Goal: Task Accomplishment & Management: Complete application form

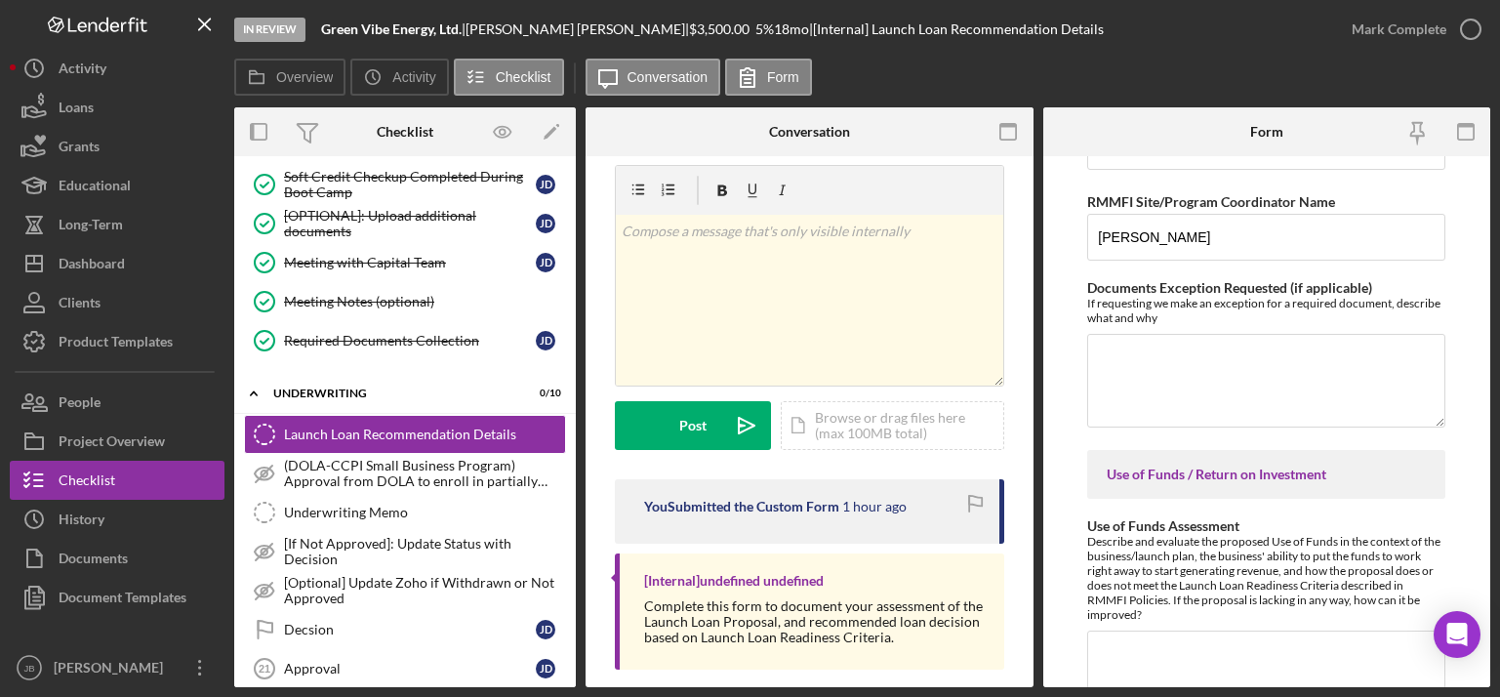
scroll to position [1949, 0]
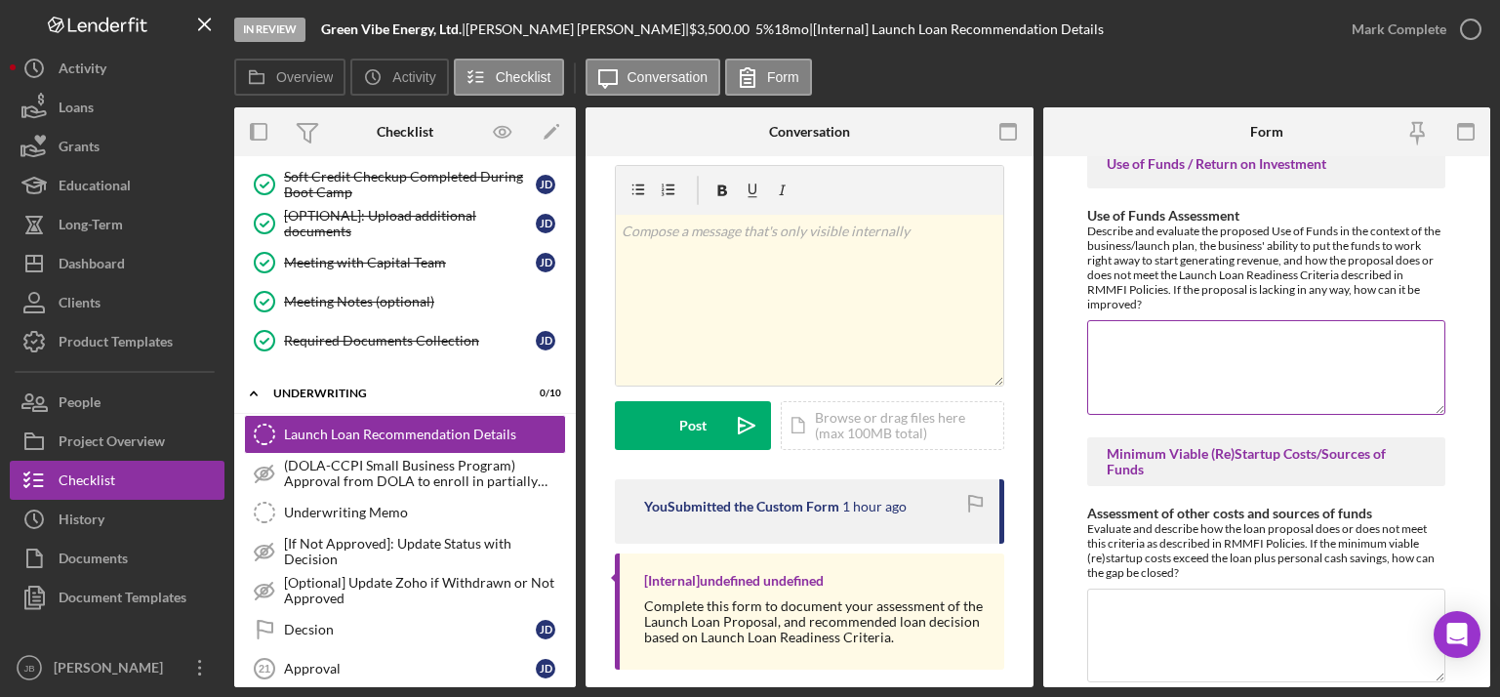
click at [1110, 329] on textarea "Use of Funds Assessment" at bounding box center [1266, 367] width 358 height 94
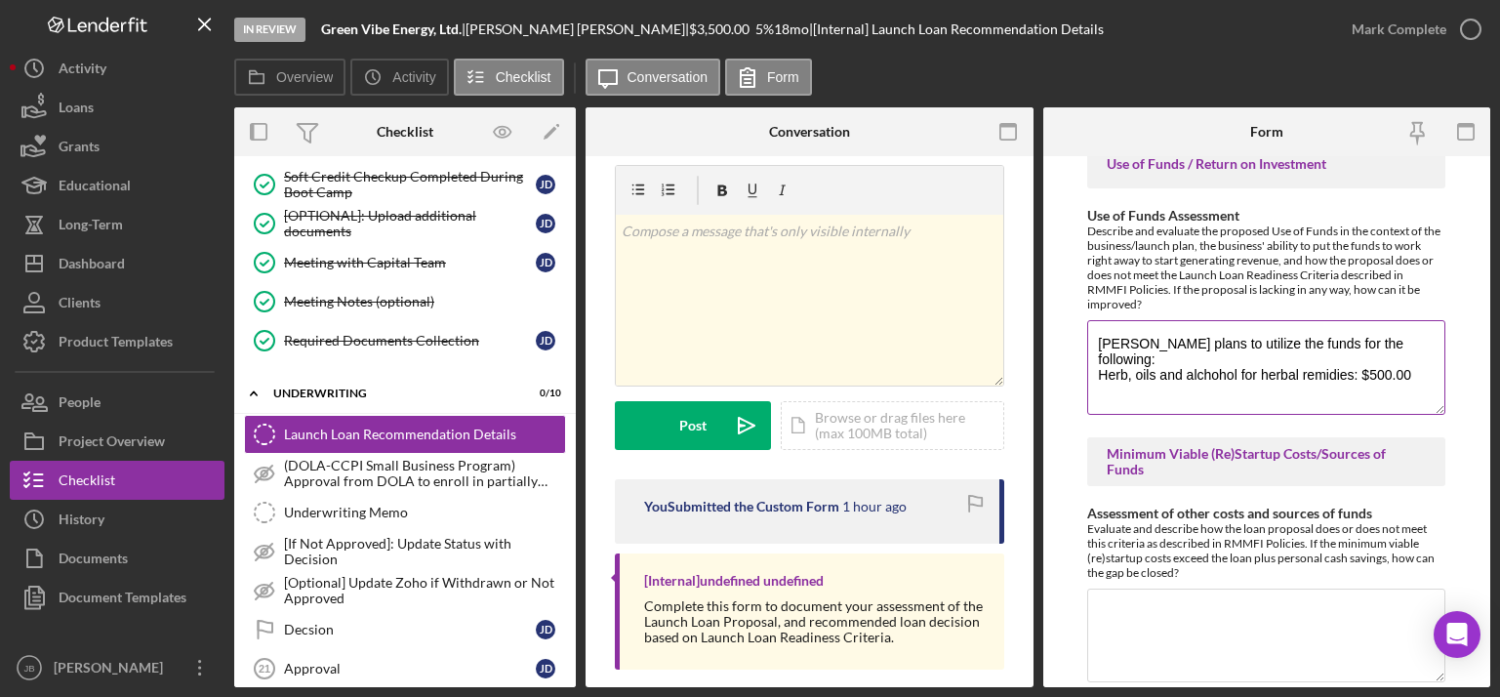
click at [1099, 361] on textarea "[PERSON_NAME] plans to utilize the funds for the following: Herb, oils and alch…" at bounding box center [1266, 367] width 358 height 94
click at [1212, 358] on textarea "[PERSON_NAME] plans to utilize the funds for the following: Herb, oils and alch…" at bounding box center [1266, 367] width 358 height 94
click at [1212, 361] on textarea "[PERSON_NAME] plans to utilize the funds for the following: Herb, oils and alch…" at bounding box center [1266, 367] width 358 height 94
drag, startPoint x: 1146, startPoint y: 375, endPoint x: 1081, endPoint y: 370, distance: 64.6
click at [1081, 370] on form "Withdraw or decline details (only if applicable) If the decision is to withdraw…" at bounding box center [1267, 421] width 448 height 531
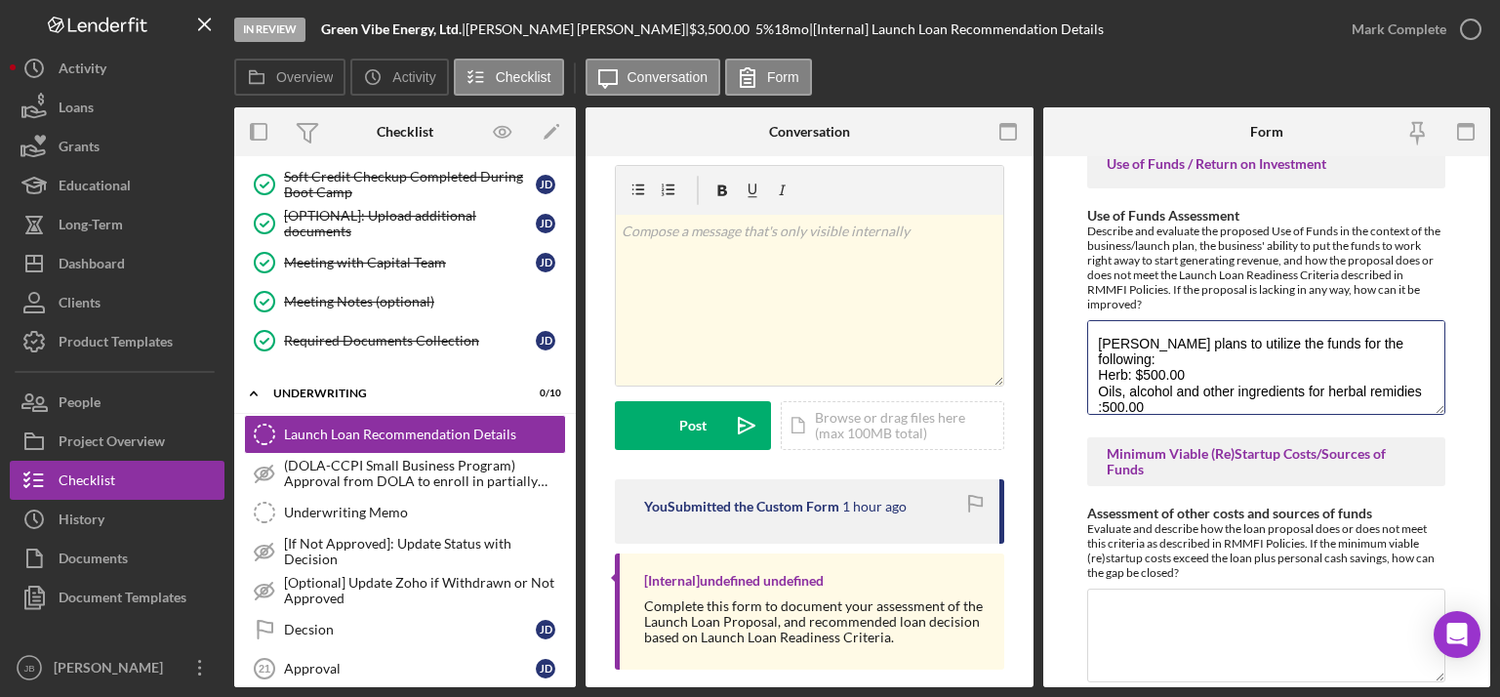
scroll to position [1, 0]
click at [1209, 393] on textarea "[PERSON_NAME] plans to utilize the funds for the following: Herb: $500.00 Oils,…" at bounding box center [1266, 367] width 358 height 94
click at [1163, 392] on textarea "Joan plans to utilize the funds for the following: Herb: $500.00 Oils, alcohol …" at bounding box center [1266, 367] width 358 height 94
click at [1212, 397] on textarea "Joan plans to utilize the funds for the following: Herb: $500.00 Oils, alcohol …" at bounding box center [1266, 367] width 358 height 94
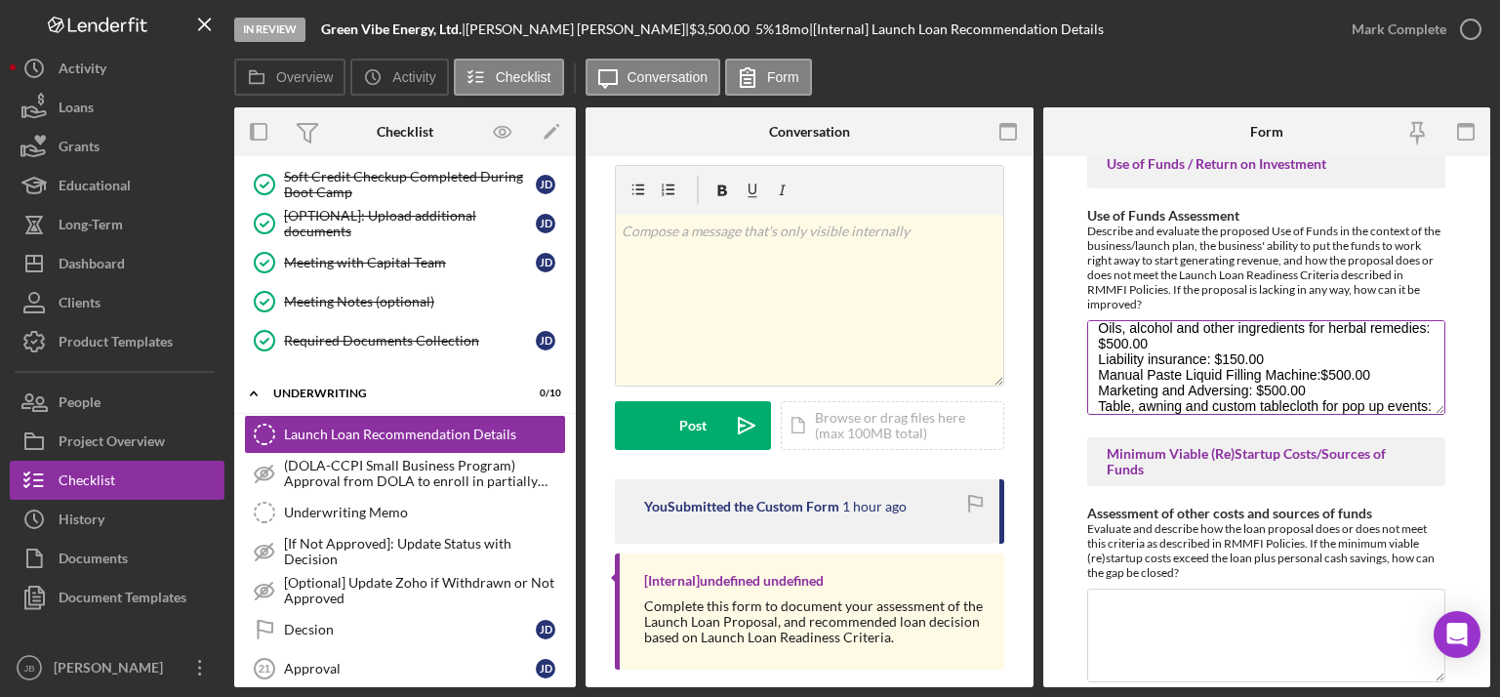
click at [1206, 404] on textarea "Joan plans to utilize the funds for the following: Herb: $500.00 Oils, alcohol …" at bounding box center [1266, 367] width 358 height 94
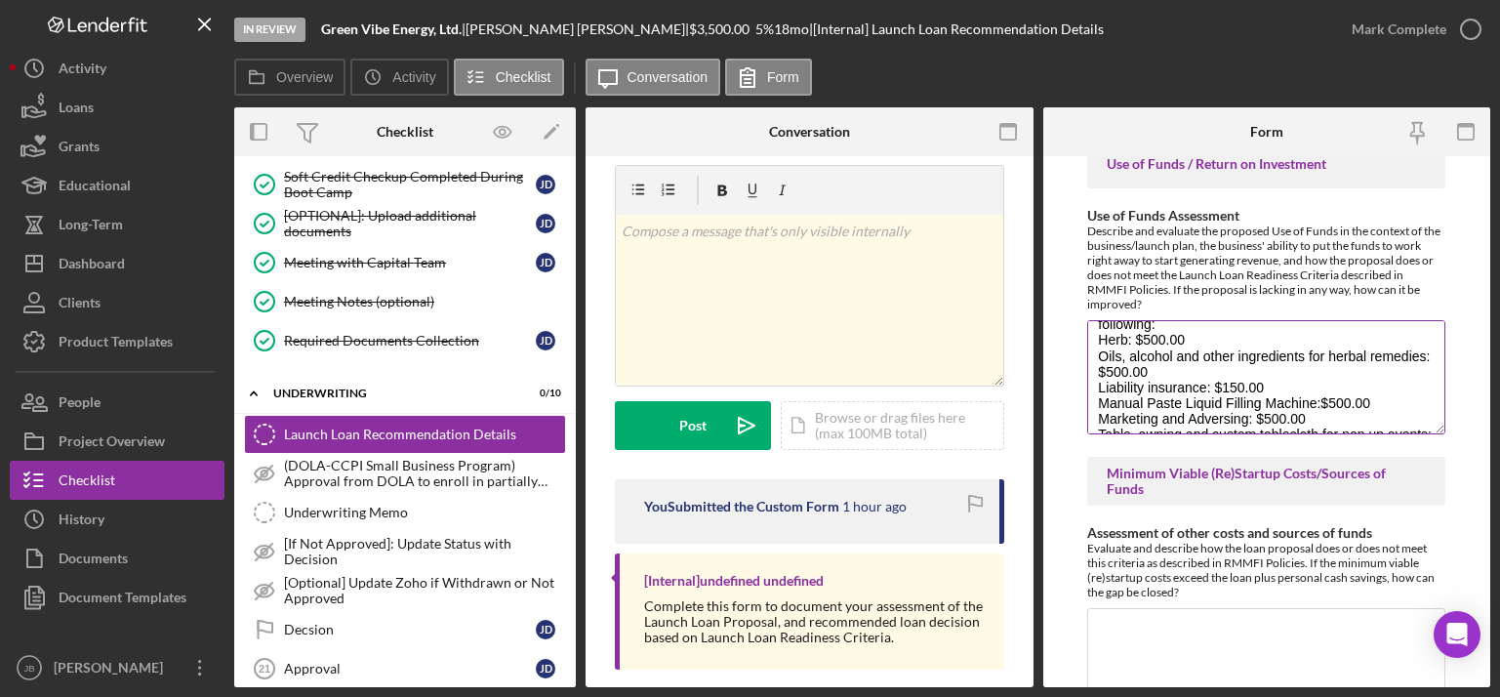
scroll to position [0, 0]
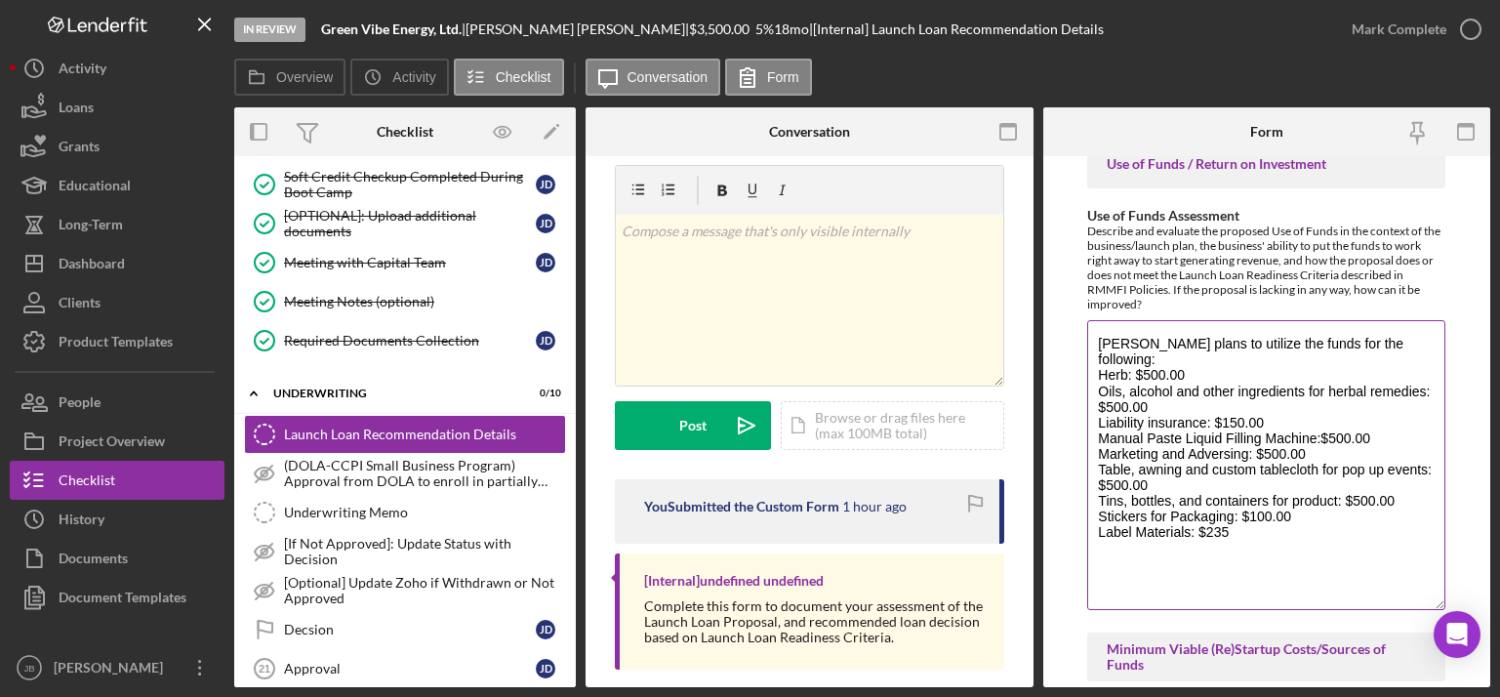
drag, startPoint x: 1436, startPoint y: 408, endPoint x: 1376, endPoint y: 604, distance: 205.2
click at [1212, 575] on textarea "Joan plans to utilize the funds for the following: Herb: $500.00 Oils, alcohol …" at bounding box center [1266, 465] width 358 height 290
click at [1212, 503] on textarea "Joan plans to utilize the funds for the following: Herb: $500.00 Oils, alcohol …" at bounding box center [1266, 465] width 358 height 290
click at [1212, 404] on textarea "Joan plans to utilize the funds for the following: Herb: $500.00 Oils, alcohol …" at bounding box center [1266, 465] width 358 height 290
click at [1212, 426] on textarea "Joan plans to utilize the funds for the following: Herb: $500.00 Oils, alcohol …" at bounding box center [1266, 465] width 358 height 290
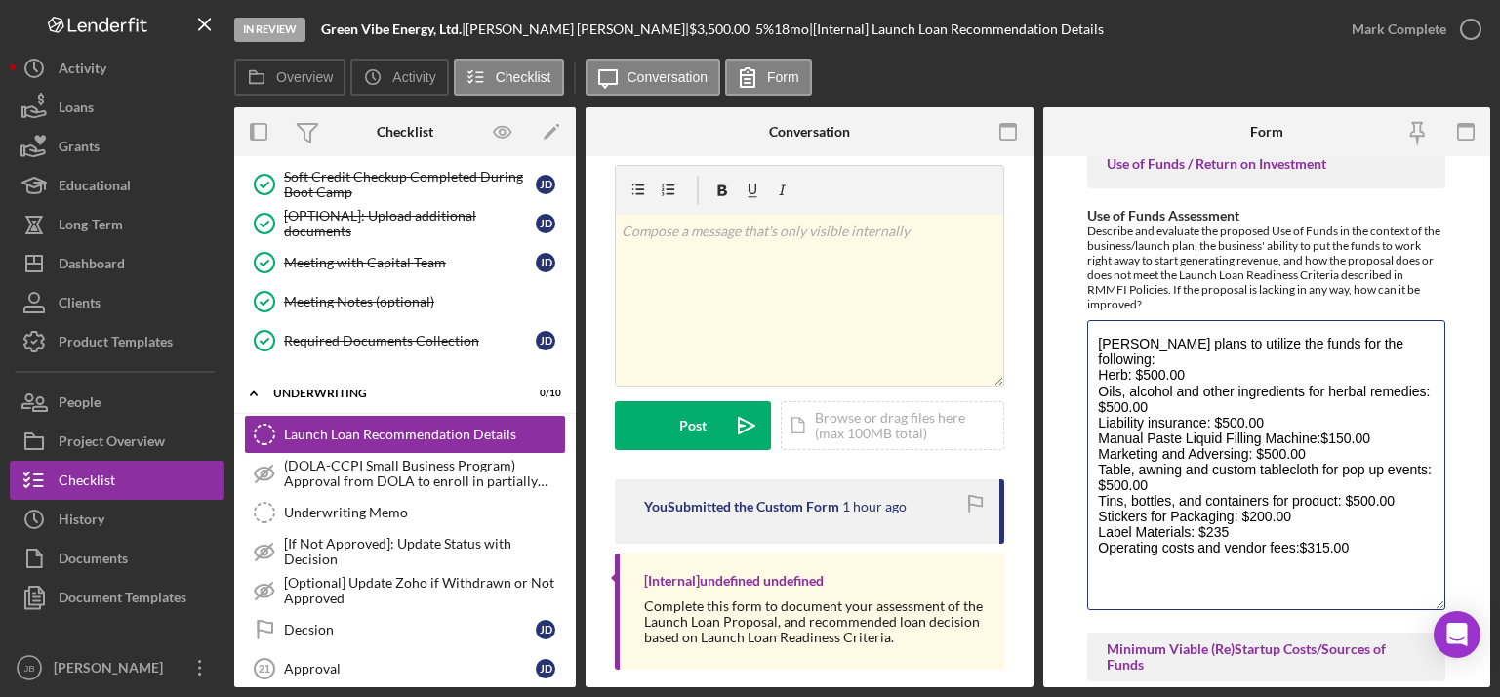
drag, startPoint x: 1390, startPoint y: 483, endPoint x: 1066, endPoint y: 480, distance: 324.0
click at [1066, 480] on form "Withdraw or decline details (only if applicable) If the decision is to withdraw…" at bounding box center [1267, 421] width 448 height 531
click at [1148, 391] on textarea "Joan plans to utilize the funds for the following: Herb: $500.00 Oils, alcohol …" at bounding box center [1266, 465] width 358 height 290
drag, startPoint x: 1102, startPoint y: 375, endPoint x: 1425, endPoint y: 379, distance: 323.0
click at [1212, 379] on textarea "Joan plans to utilize the funds for the following: Herb: $500.00 Oils, alcohol …" at bounding box center [1266, 465] width 358 height 290
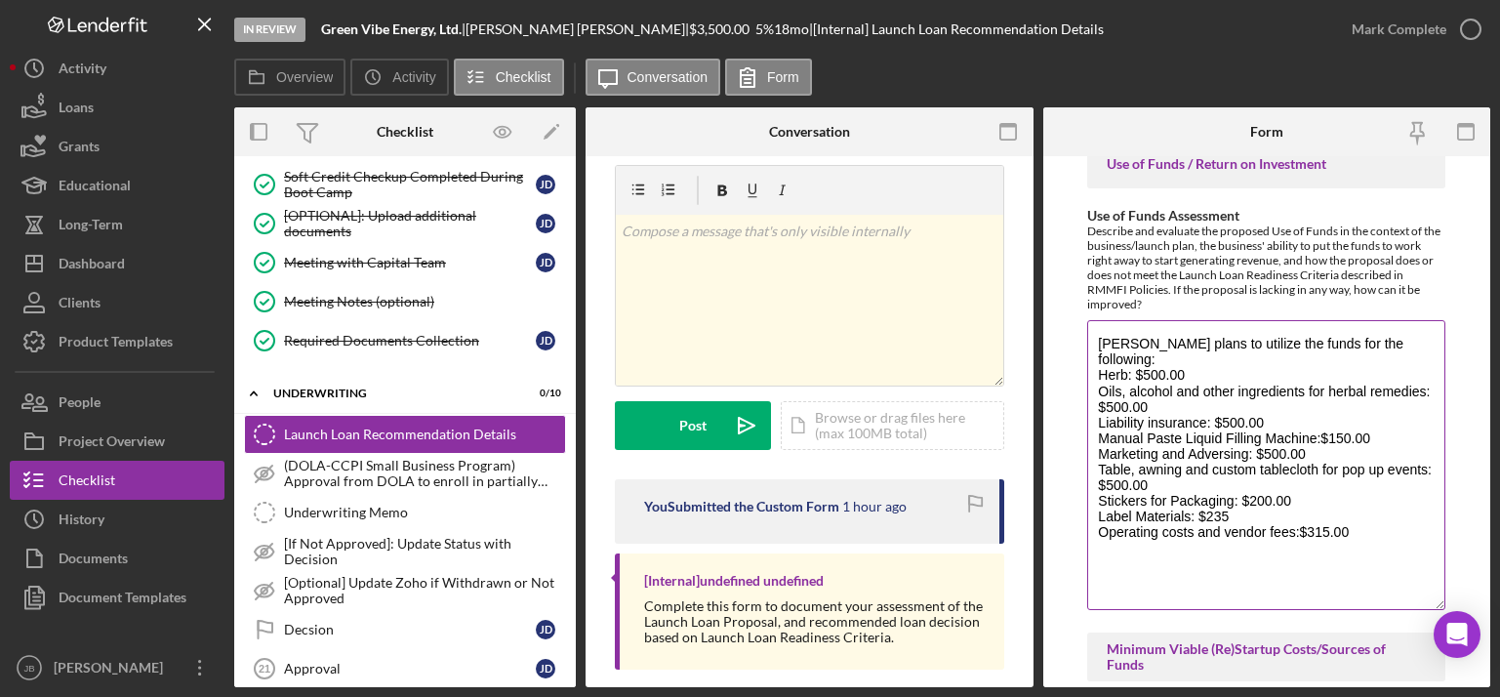
click at [1127, 363] on textarea "Joan plans to utilize the funds for the following: Herb: $500.00 Oils, alcohol …" at bounding box center [1266, 465] width 358 height 290
paste textarea "Oils, alcohol and other ingredients for herbal remedies"
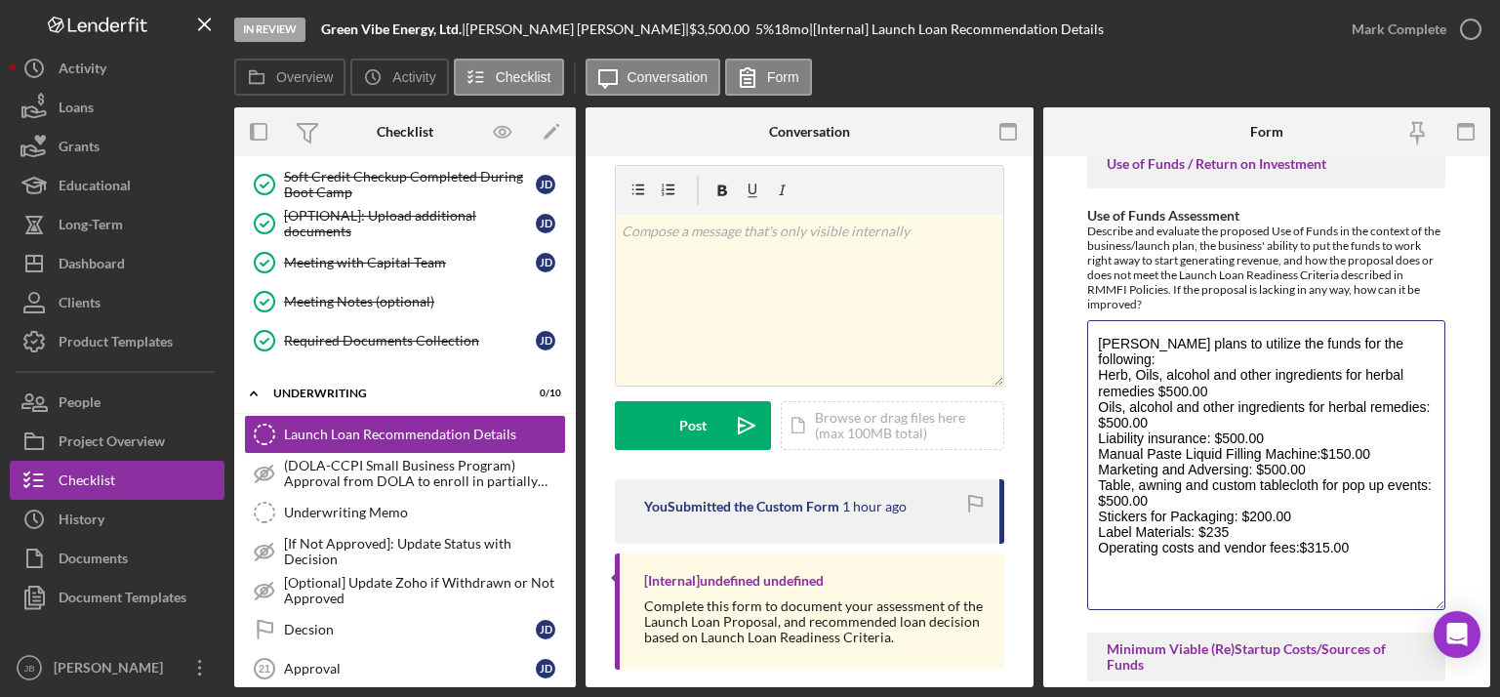
drag, startPoint x: 1178, startPoint y: 411, endPoint x: 1080, endPoint y: 388, distance: 100.1
click at [1080, 389] on form "Withdraw or decline details (only if applicable) If the decision is to withdraw…" at bounding box center [1267, 421] width 448 height 531
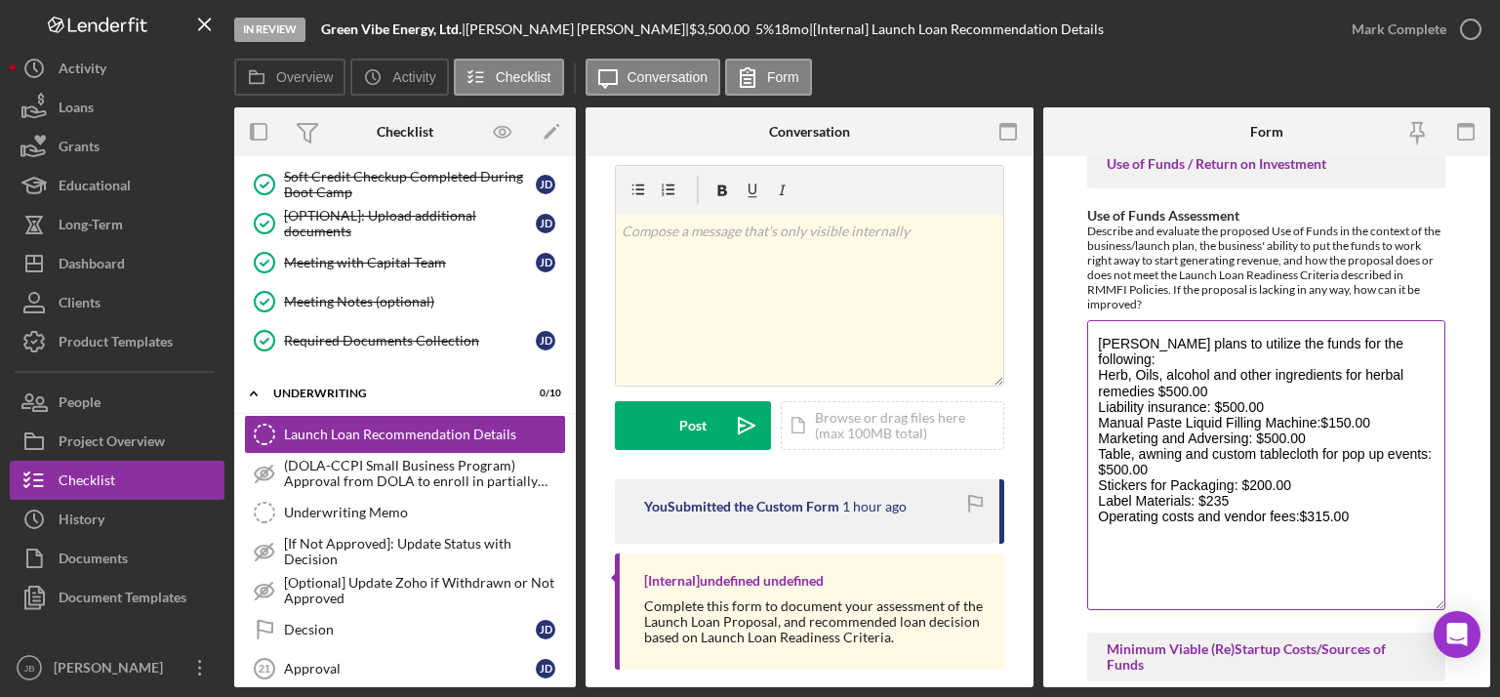
click at [1161, 457] on textarea "Joan plans to utilize the funds for the following: Herb, Oils, alcohol and othe…" at bounding box center [1266, 465] width 358 height 290
click at [1212, 471] on textarea "Joan plans to utilize the funds for the following: Herb, Oils, alcohol and othe…" at bounding box center [1266, 465] width 358 height 290
click at [1212, 501] on textarea "Joan plans to utilize the funds for the following: Herb, Oils, alcohol and othe…" at bounding box center [1266, 465] width 358 height 290
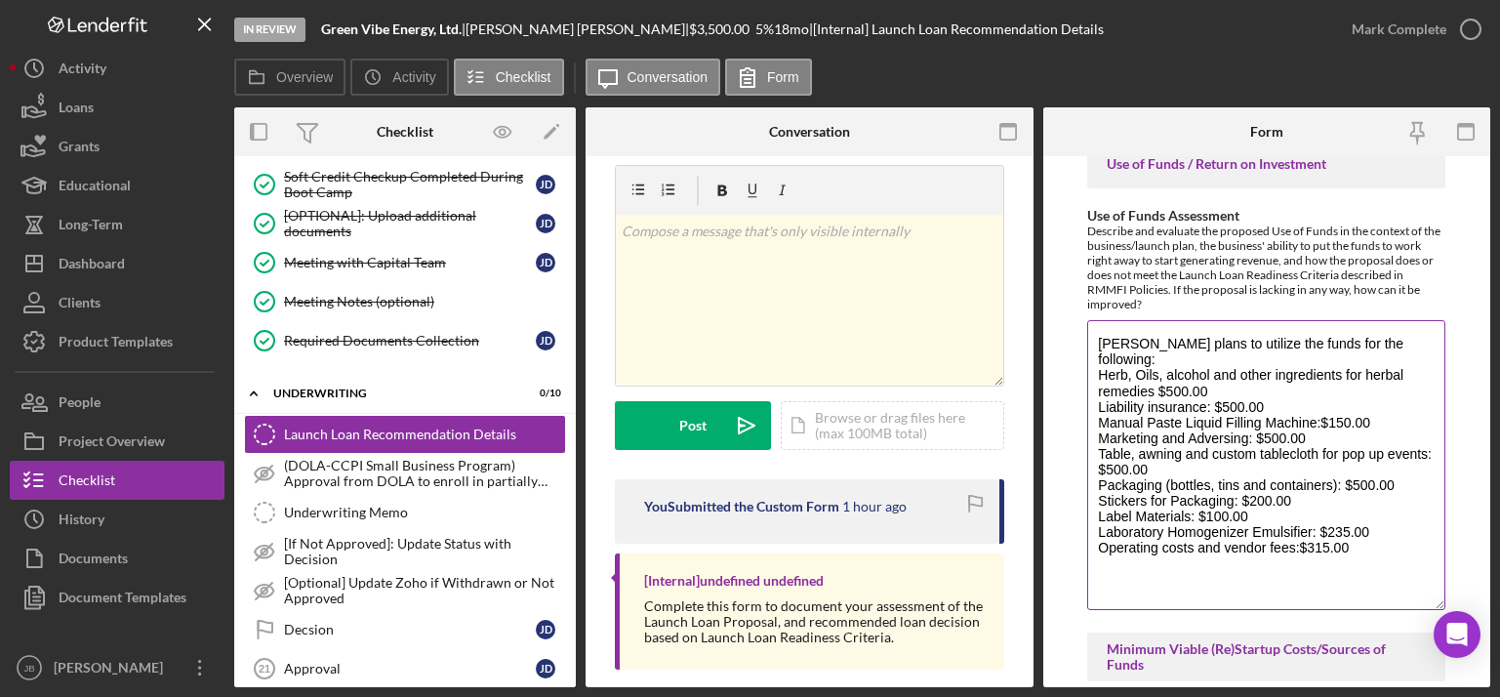
click at [1212, 538] on textarea "Joan plans to utilize the funds for the following: Herb, Oils, alcohol and othe…" at bounding box center [1266, 465] width 358 height 290
drag, startPoint x: 1409, startPoint y: 588, endPoint x: 1103, endPoint y: 342, distance: 392.8
click at [1103, 342] on textarea "Joan plans to utilize the funds for the following: Herb, Oils, alcohol and othe…" at bounding box center [1266, 465] width 358 height 290
click at [1212, 575] on textarea "Joan plans to utilize the funds for the following: Herb, Oils, alcohol and othe…" at bounding box center [1266, 465] width 358 height 290
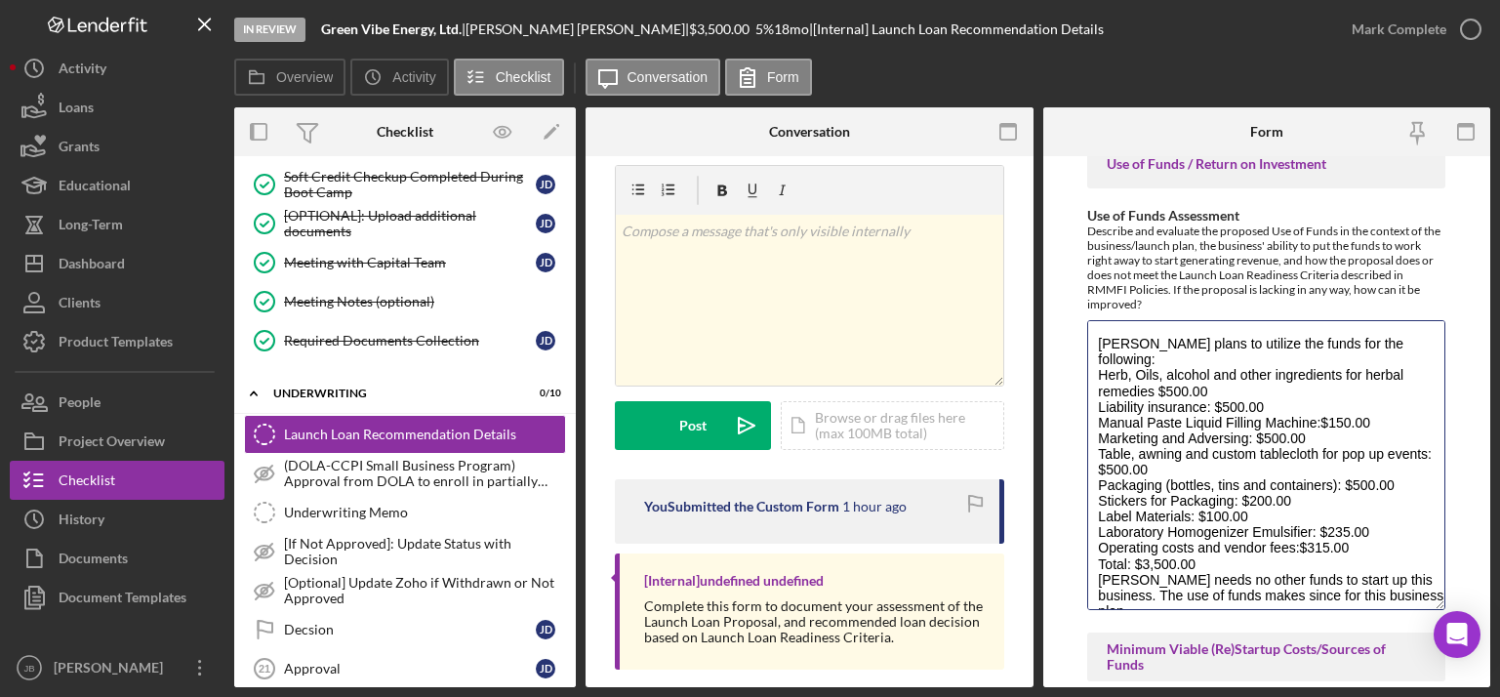
drag, startPoint x: 1397, startPoint y: 585, endPoint x: 1082, endPoint y: 328, distance: 407.0
click at [1082, 328] on form "Withdraw or decline details (only if applicable) If the decision is to withdraw…" at bounding box center [1267, 421] width 448 height 531
click at [1108, 388] on textarea "Joan plans to utilize the funds for the following: Herb, Oils, alcohol and othe…" at bounding box center [1266, 465] width 358 height 290
drag, startPoint x: 1394, startPoint y: 588, endPoint x: 941, endPoint y: 283, distance: 546.9
click at [927, 273] on div "Overview Internal Workflow Stage In Review Icon/Dropdown Arrow Archive (can una…" at bounding box center [862, 397] width 1256 height 580
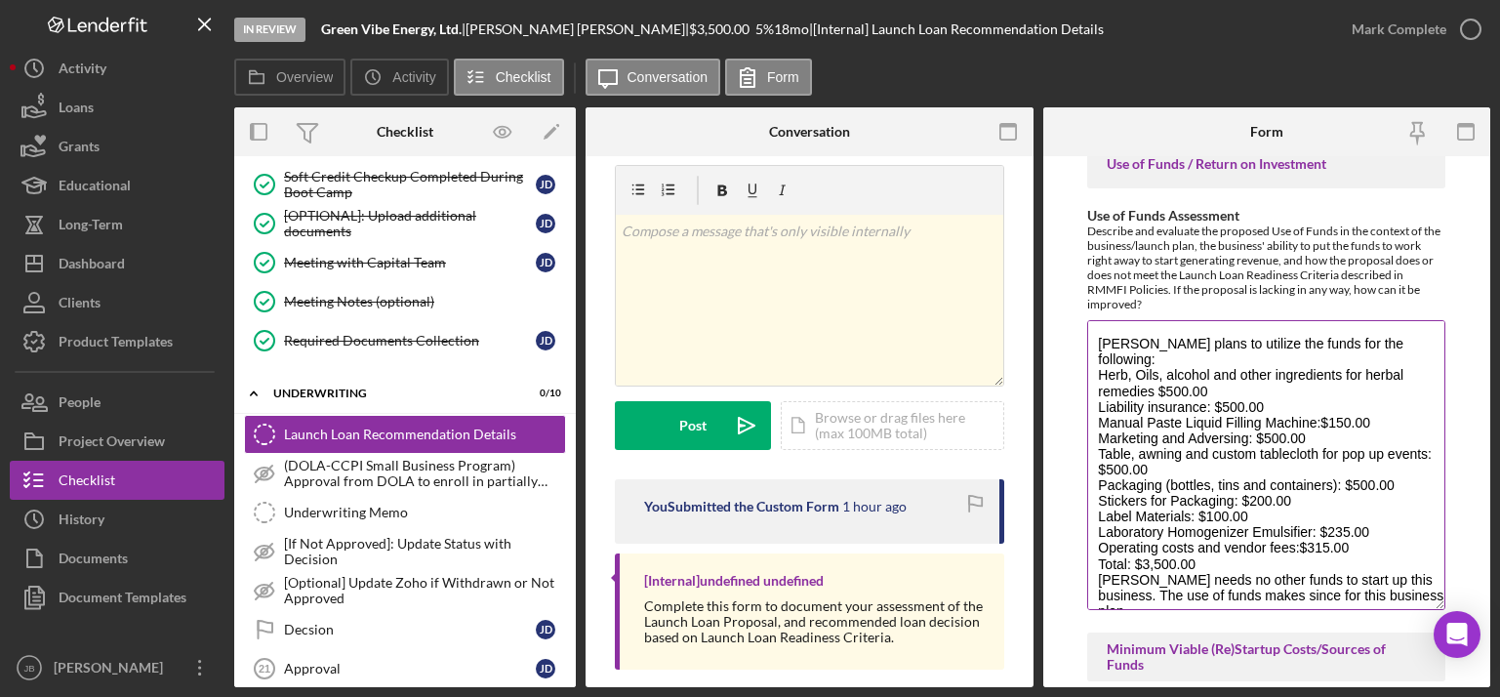
paste textarea "as follows: Herbs, oils, alcohol, and other ingredients for herbal remedies: $5…"
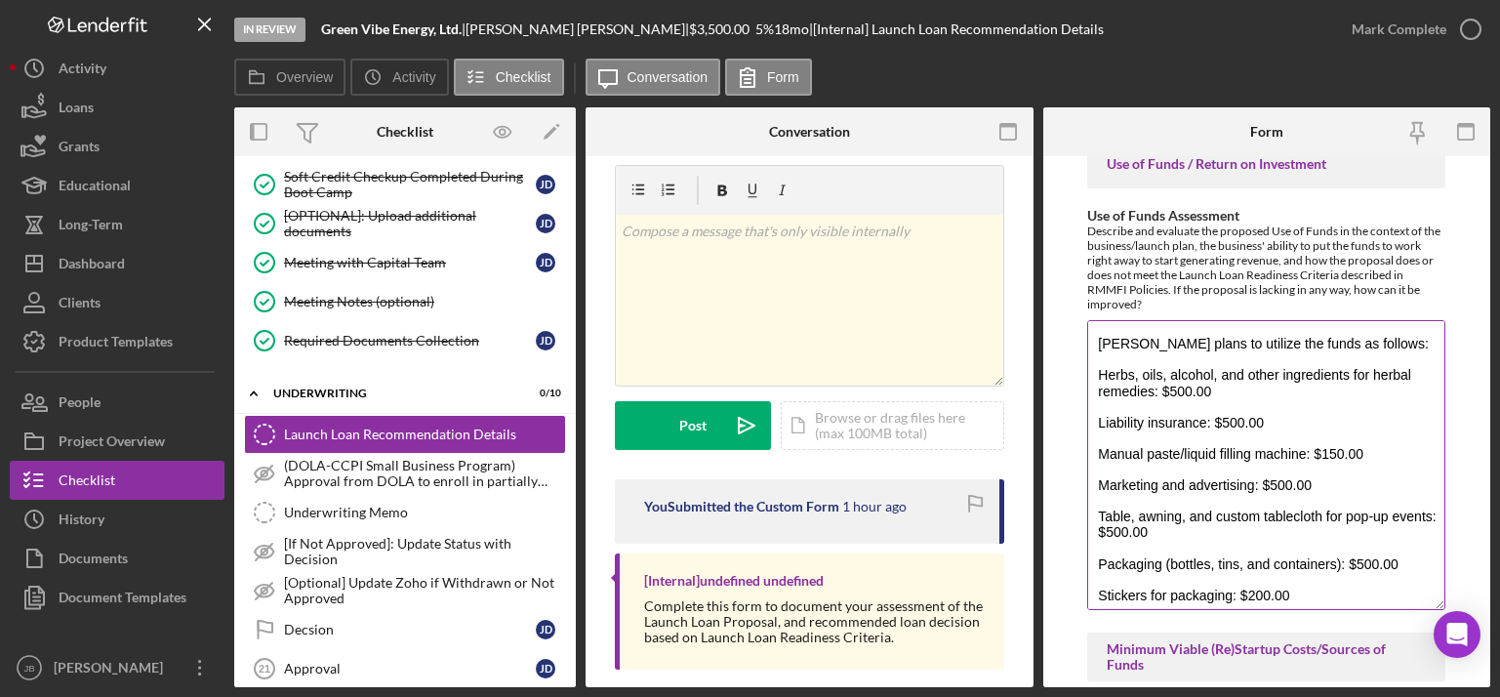
click at [1093, 421] on textarea "Joan plans to utilize the funds as follows: Herbs, oils, alcohol, and other ing…" at bounding box center [1266, 465] width 358 height 290
click at [1097, 453] on textarea "Joan plans to utilize the funds as follows: Herbs, oils, alcohol, and other ing…" at bounding box center [1266, 465] width 358 height 290
click at [1100, 485] on textarea "Joan plans to utilize the funds as follows: Herbs, oils, alcohol, and other ing…" at bounding box center [1266, 465] width 358 height 290
click at [1098, 517] on textarea "Joan plans to utilize the funds as follows: Herbs, oils, alcohol, and other ing…" at bounding box center [1266, 465] width 358 height 290
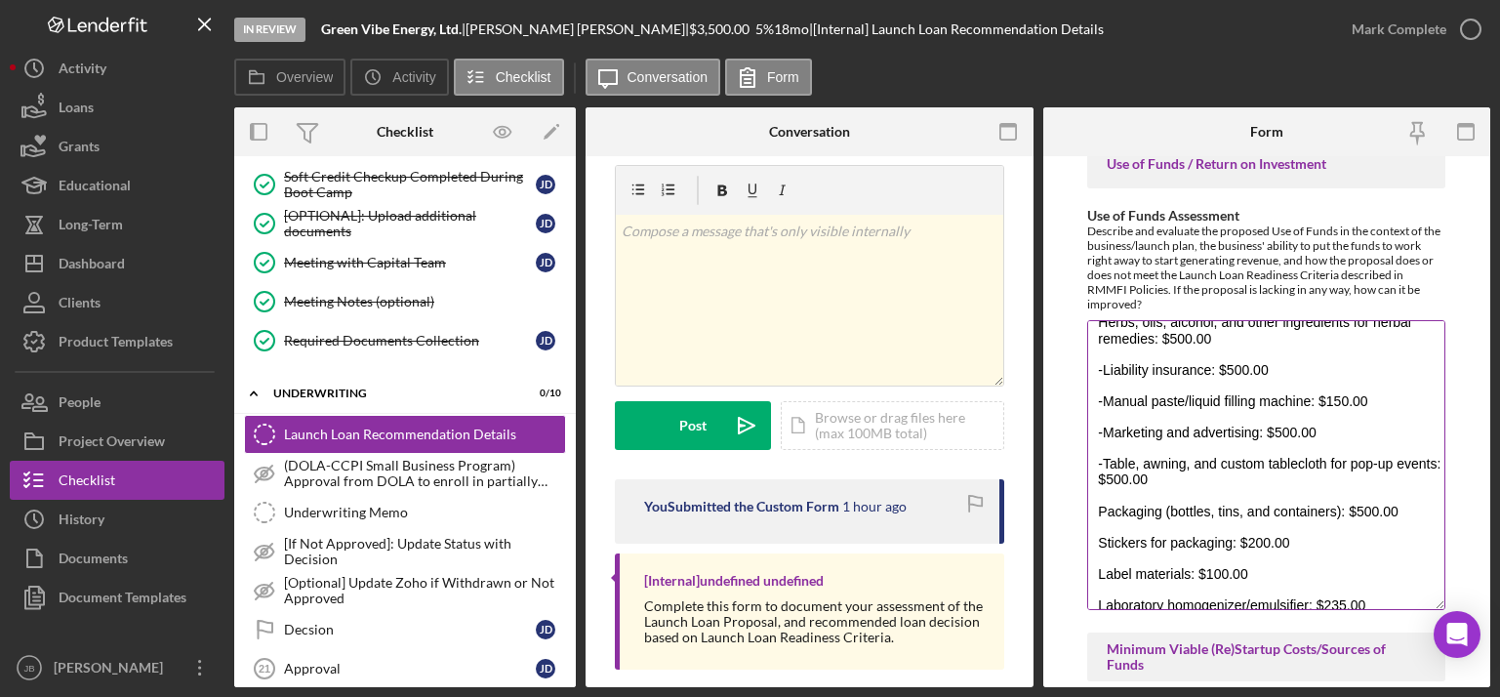
scroll to position [55, 0]
click at [1096, 514] on textarea "Joan plans to utilize the funds as follows: Herbs, oils, alcohol, and other ing…" at bounding box center [1266, 465] width 358 height 290
click at [1095, 537] on textarea "Joan plans to utilize the funds as follows: Herbs, oils, alcohol, and other ing…" at bounding box center [1266, 465] width 358 height 290
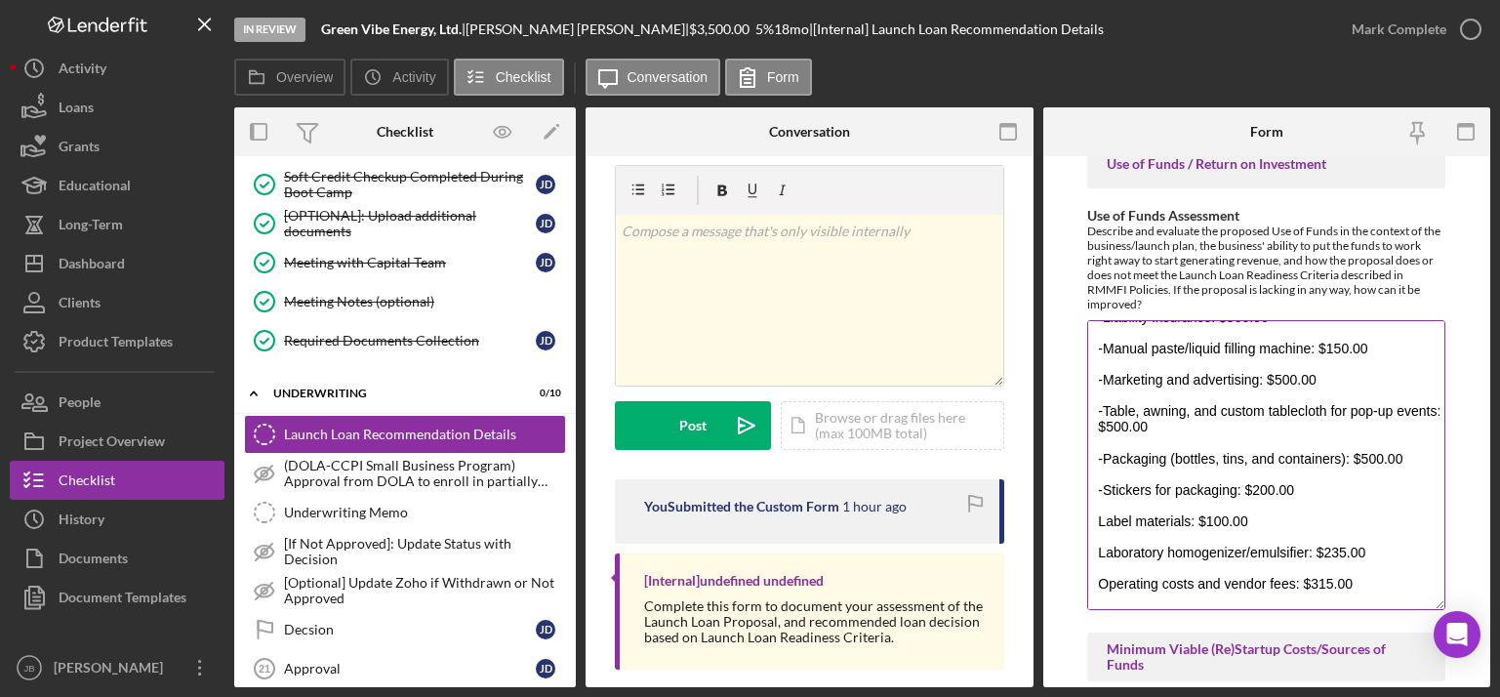
scroll to position [114, 0]
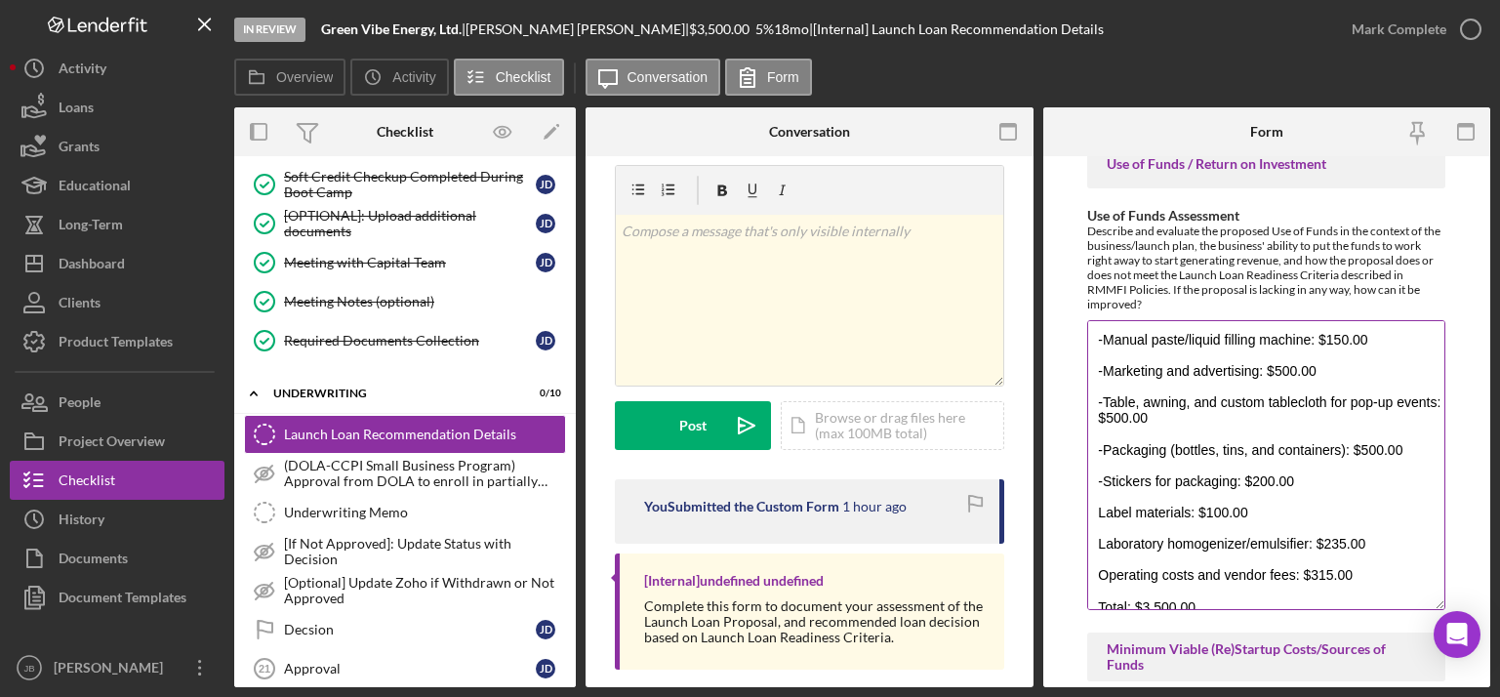
click at [1096, 513] on textarea "Joan plans to utilize the funds as follows: Herbs, oils, alcohol, and other ing…" at bounding box center [1266, 465] width 358 height 290
click at [1096, 540] on textarea "Joan plans to utilize the funds as follows: Herbs, oils, alcohol, and other ing…" at bounding box center [1266, 465] width 358 height 290
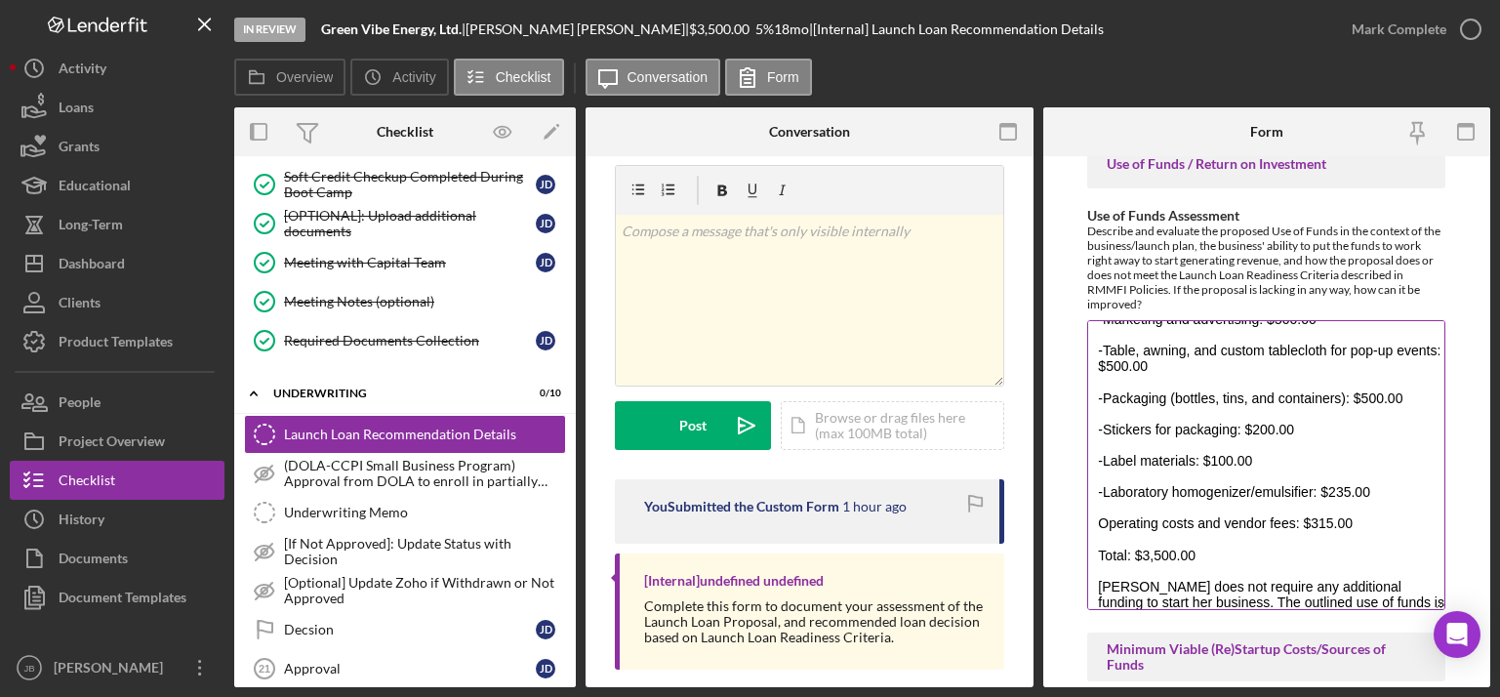
scroll to position [167, 0]
click at [1096, 526] on textarea "Joan plans to utilize the funds as follows: Herbs, oils, alcohol, and other ing…" at bounding box center [1266, 465] width 358 height 290
click at [1100, 554] on textarea "Joan plans to utilize the funds as follows: Herbs, oils, alcohol, and other ing…" at bounding box center [1266, 465] width 358 height 290
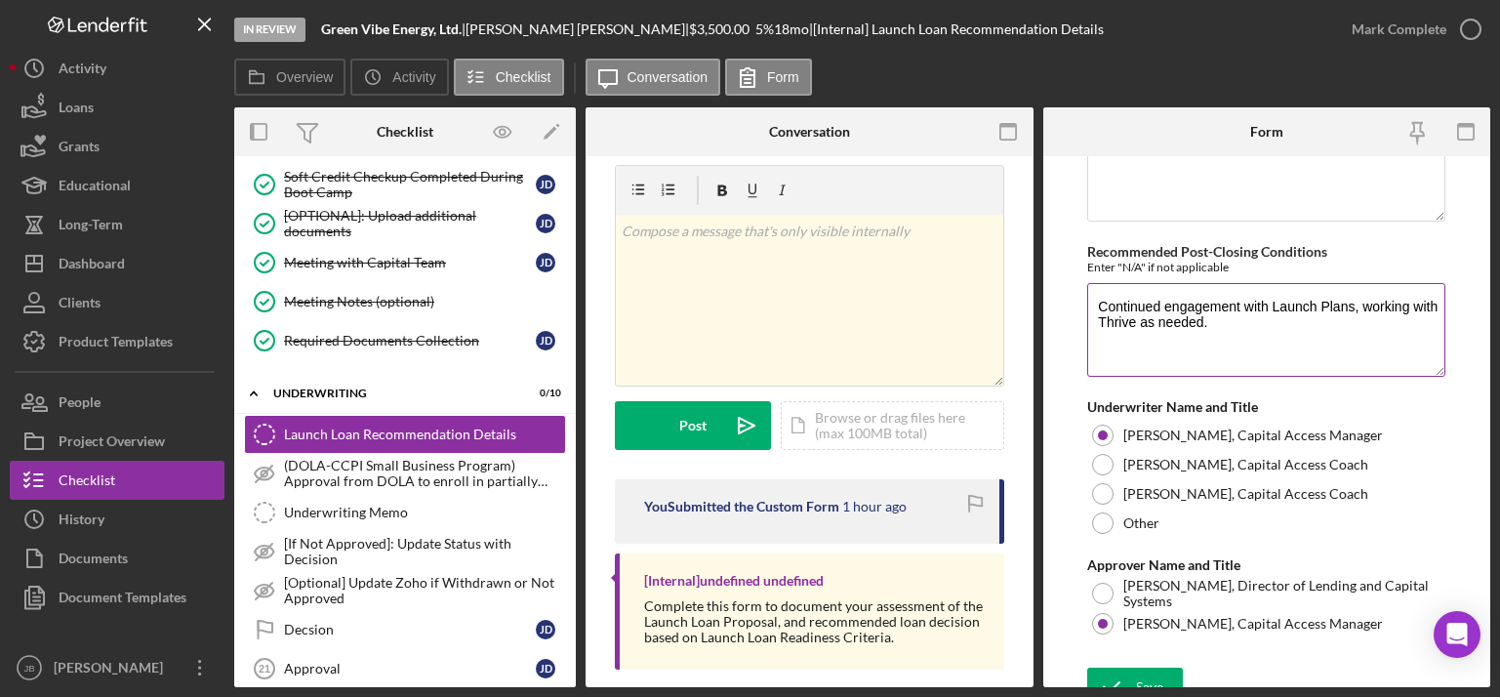
scroll to position [5402, 0]
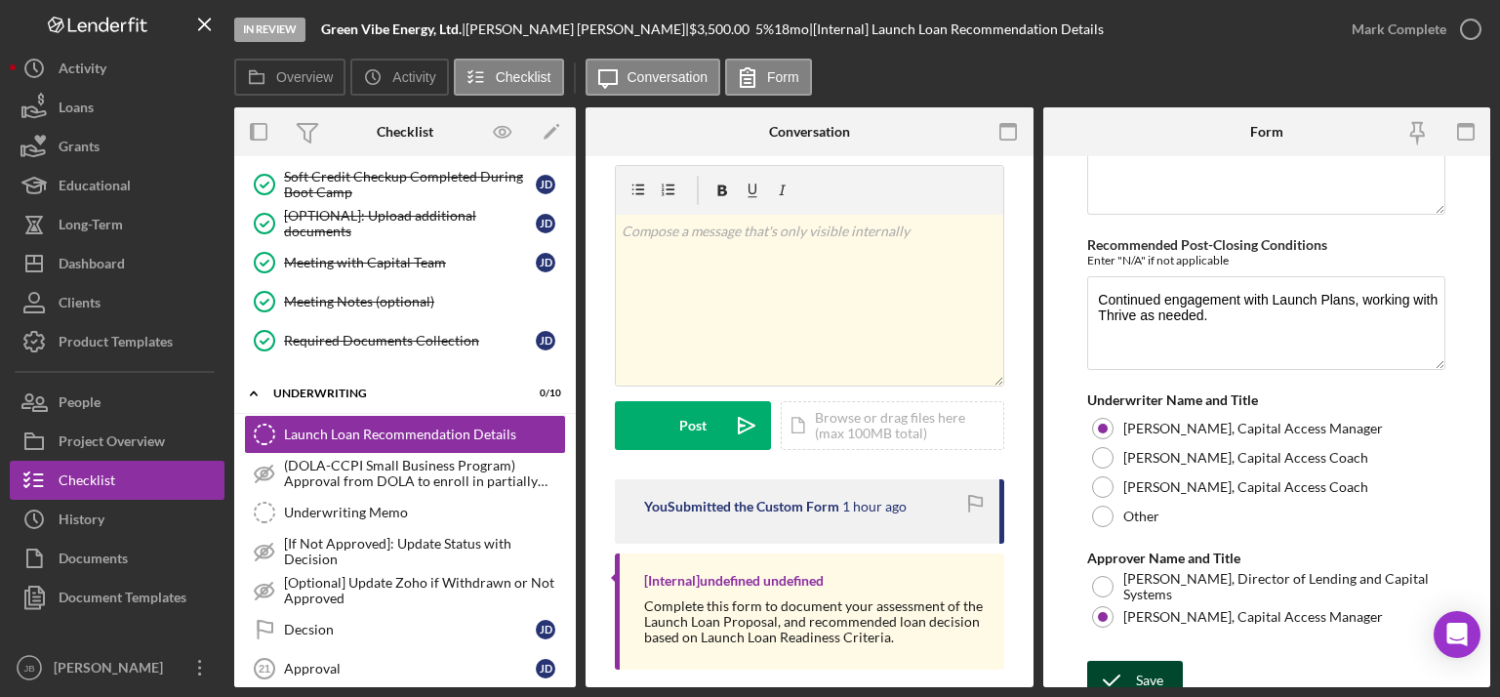
type textarea "Joan plans to utilize the funds as follows: Herbs, oils, alcohol, and other ing…"
click at [1144, 575] on div "Save" at bounding box center [1149, 680] width 27 height 39
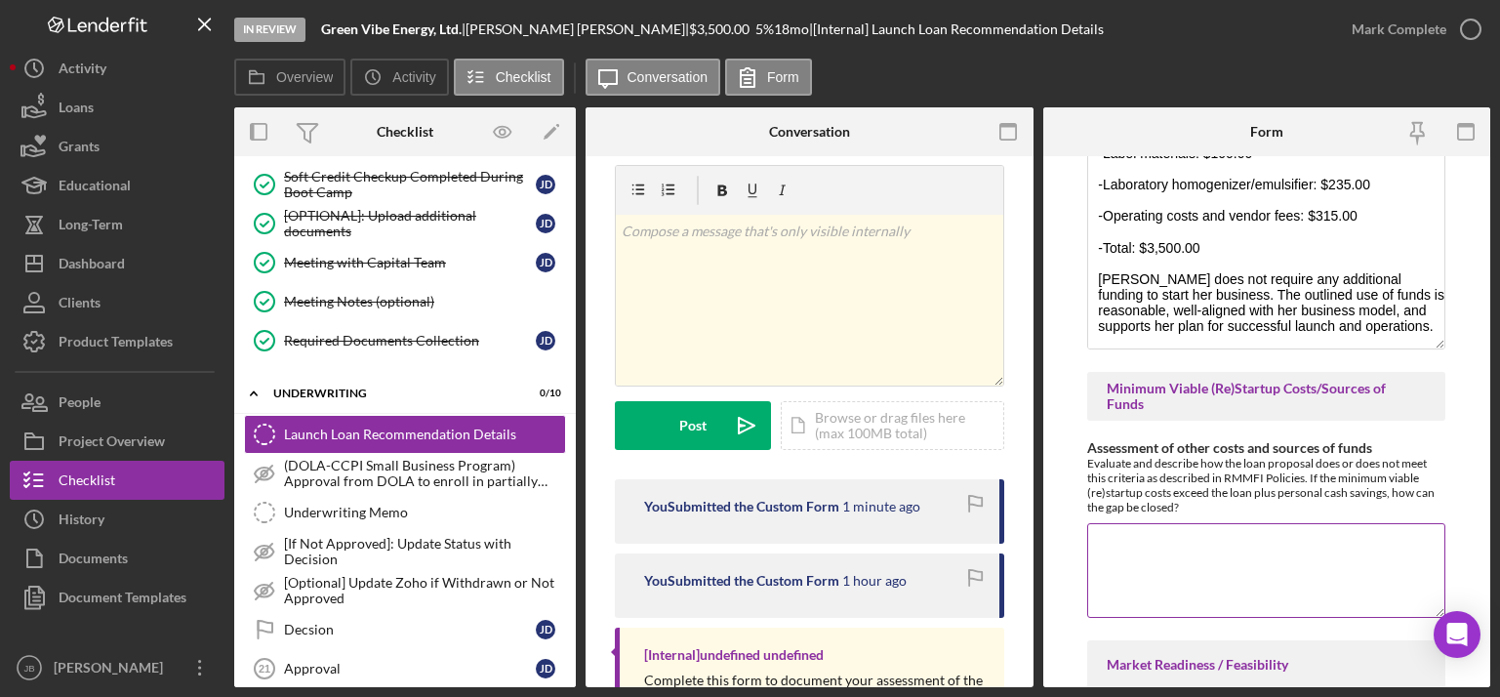
scroll to position [2496, 0]
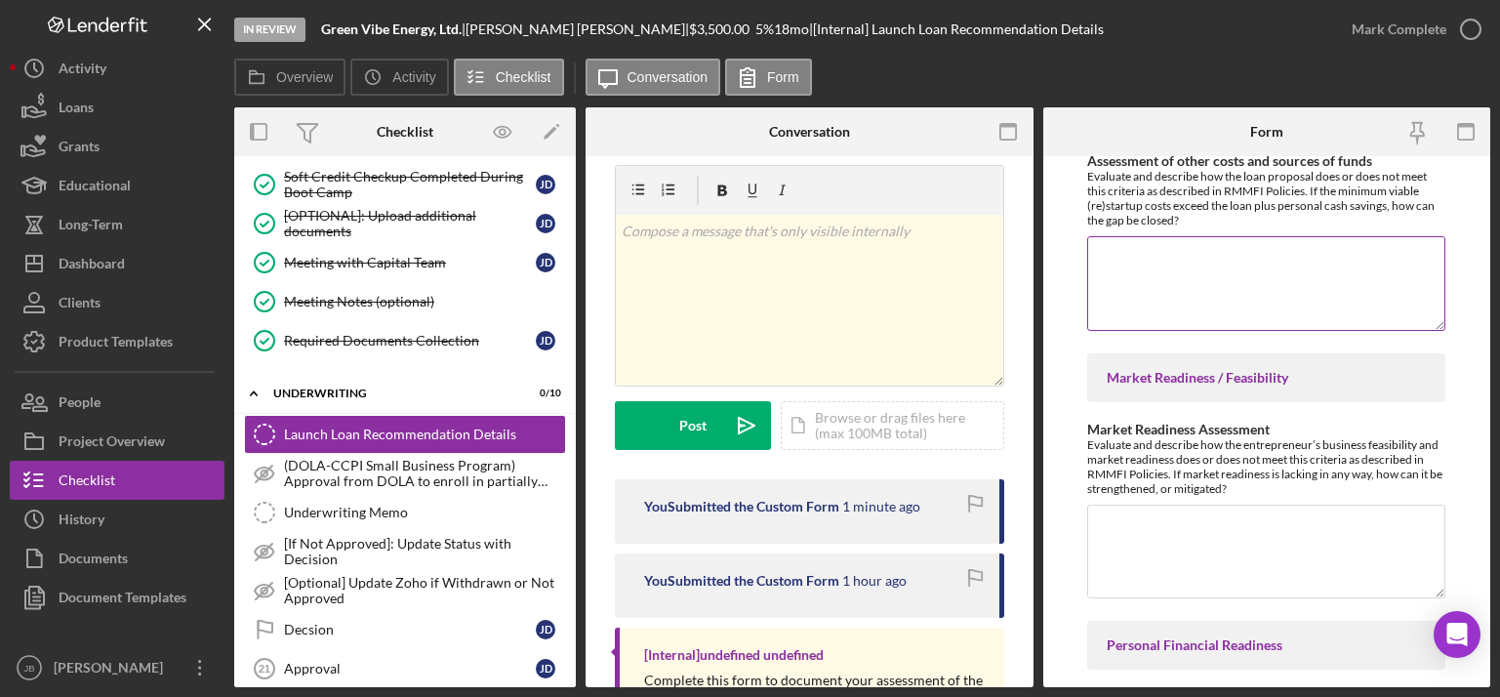
click at [1139, 270] on textarea "Assessment of other costs and sources of funds" at bounding box center [1266, 283] width 358 height 94
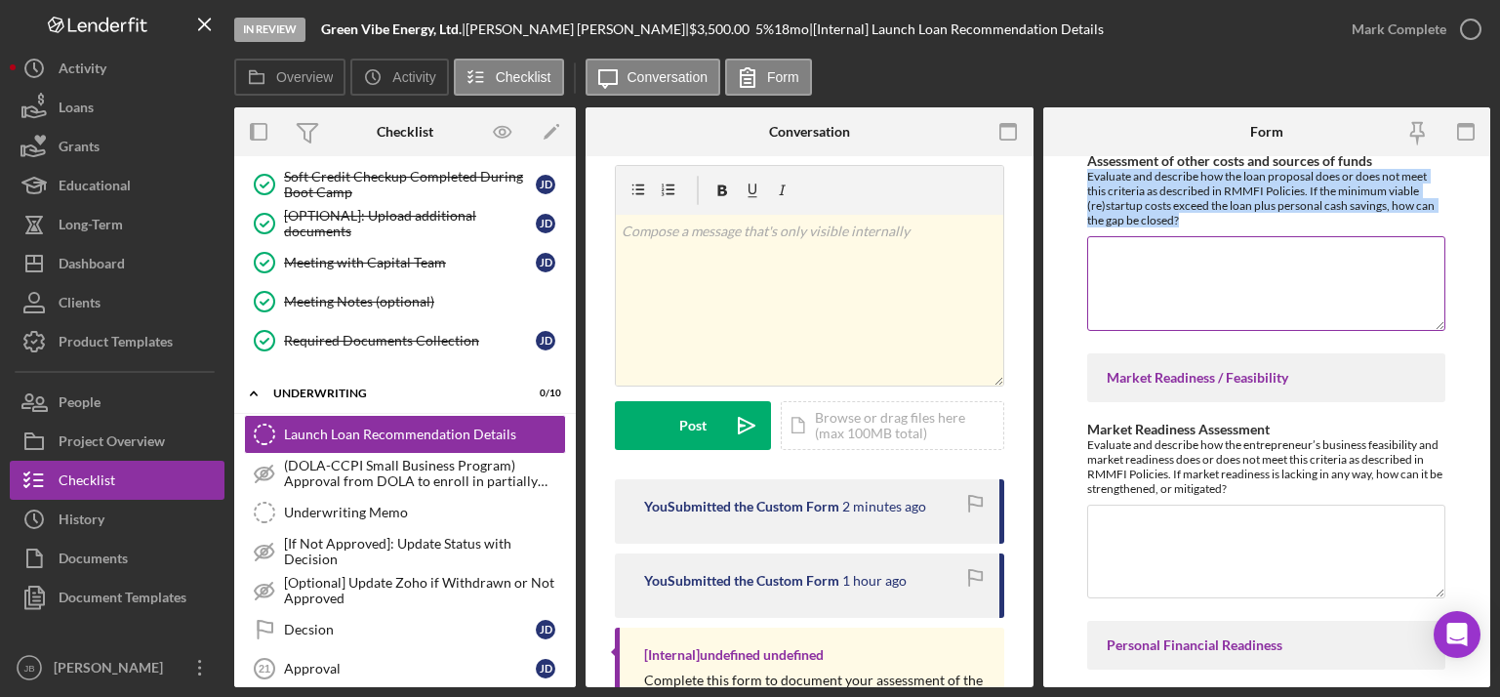
drag, startPoint x: 1088, startPoint y: 181, endPoint x: 1224, endPoint y: 195, distance: 136.3
click at [1212, 215] on div "Evaluate and describe how the loan proposal does or does not meet this criteria…" at bounding box center [1266, 198] width 358 height 59
copy div "Evaluate and describe how the loan proposal does or does not meet this criteria…"
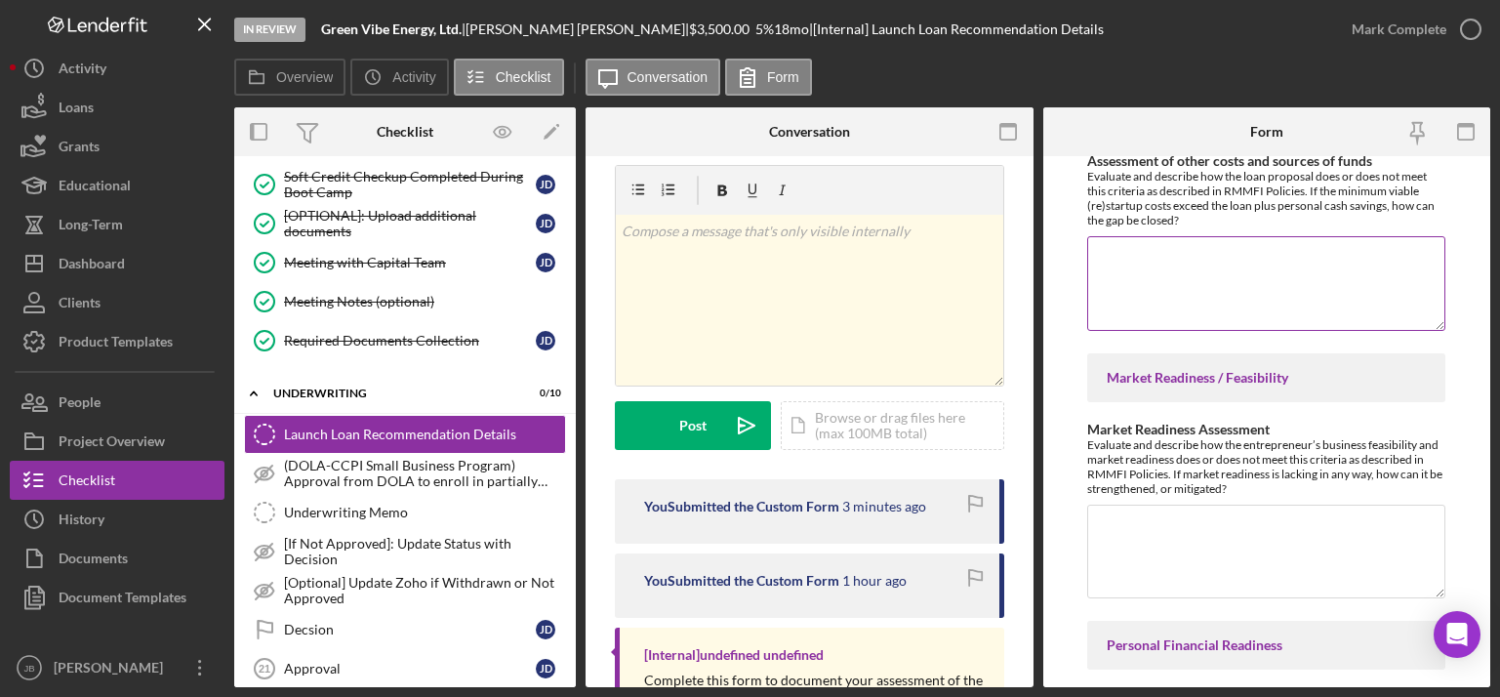
click at [1128, 272] on textarea "Assessment of other costs and sources of funds" at bounding box center [1266, 283] width 358 height 94
paste textarea "Joan’s loan proposal meets RMMFI’s criteria as the total startup costs are clea…"
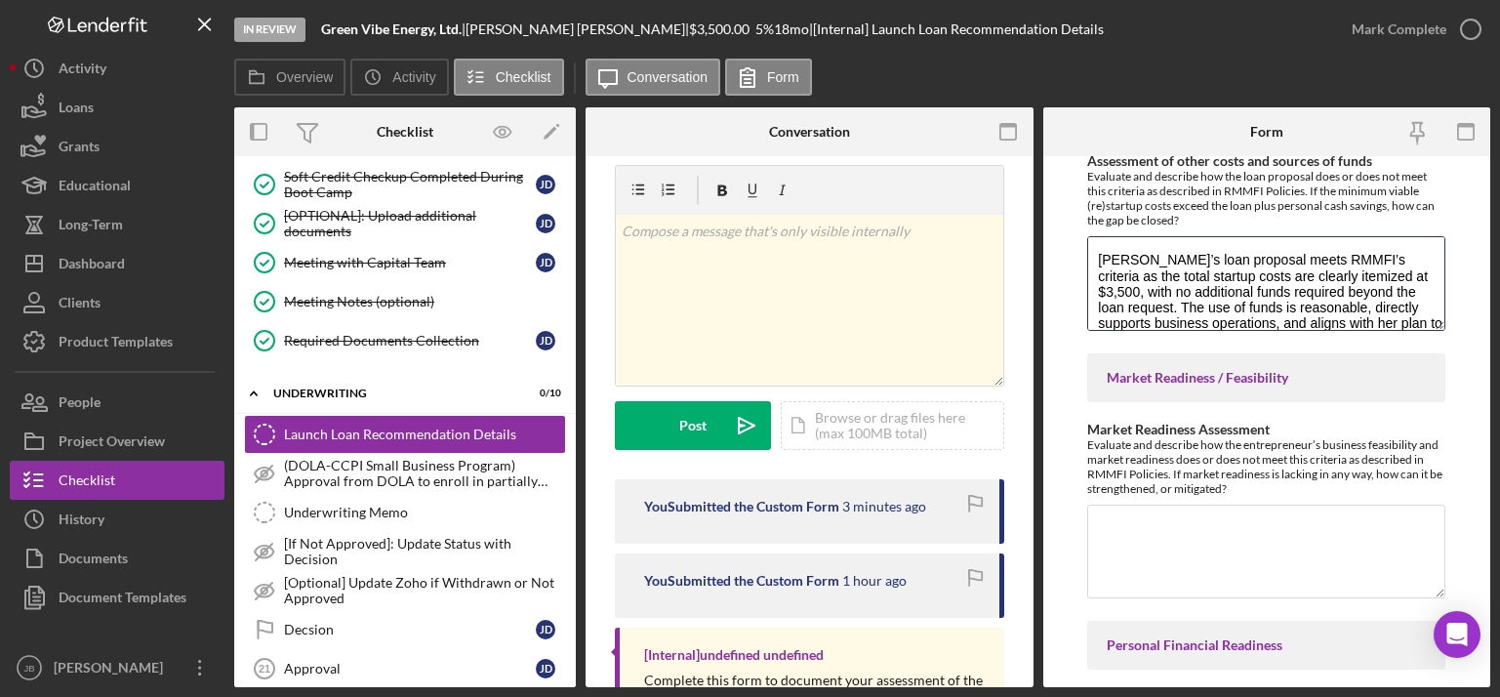
scroll to position [127, 0]
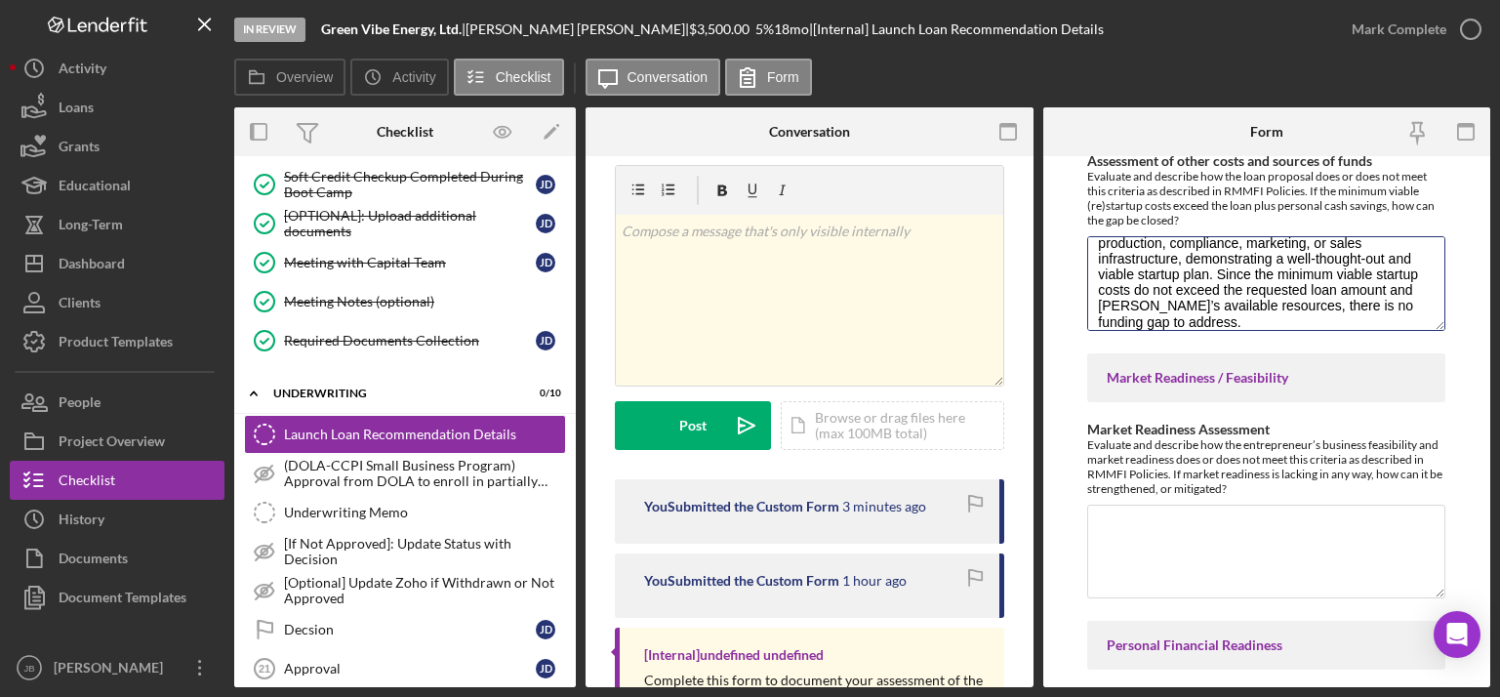
type textarea "Joan’s loan proposal meets RMMFI’s criteria as the total startup costs are clea…"
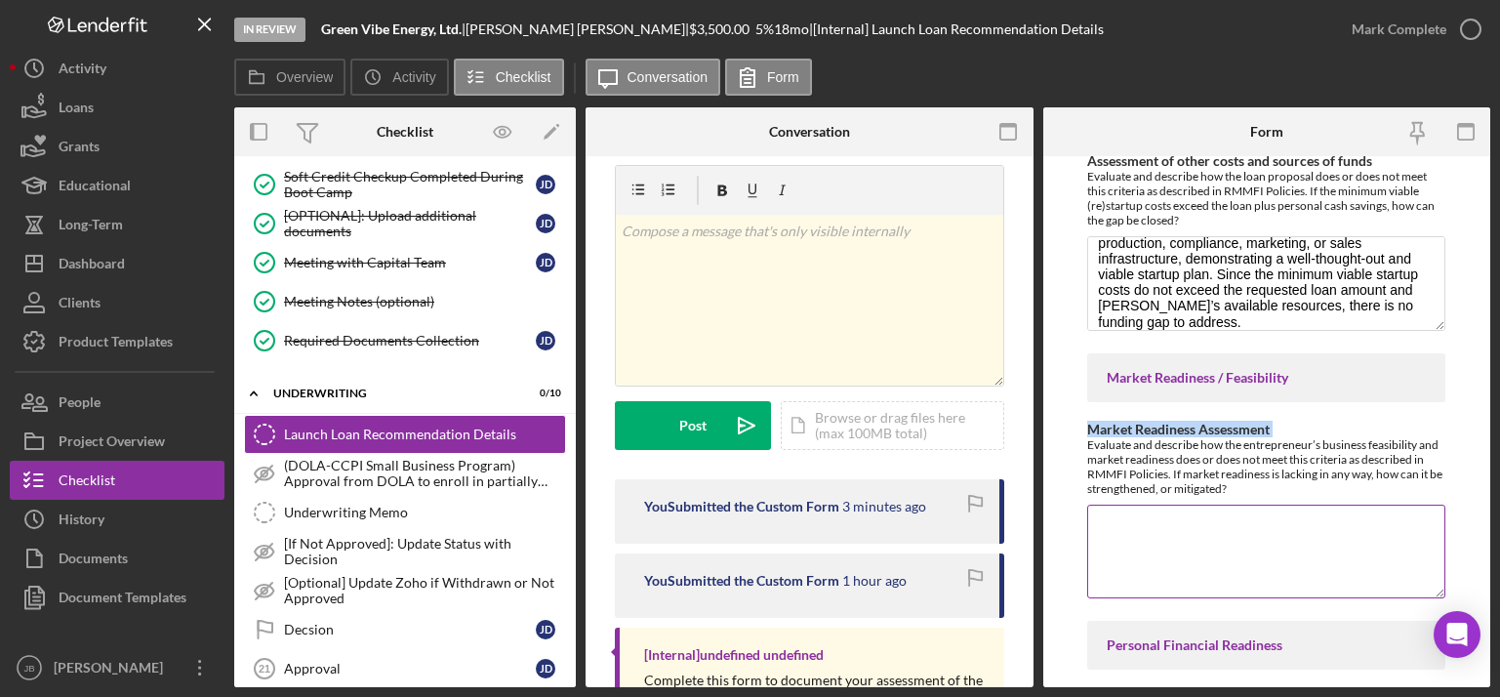
drag, startPoint x: 1076, startPoint y: 445, endPoint x: 1273, endPoint y: 499, distance: 204.3
click at [1212, 499] on form "Withdraw or decline details (only if applicable) If the decision is to withdraw…" at bounding box center [1267, 421] width 448 height 531
copy label "Market Readiness Assessment"
click at [1120, 533] on textarea "Market Readiness Assessment" at bounding box center [1266, 551] width 358 height 94
paste textarea "Joan’s participation in two pop-up events with confirmed sales demonstrates ear…"
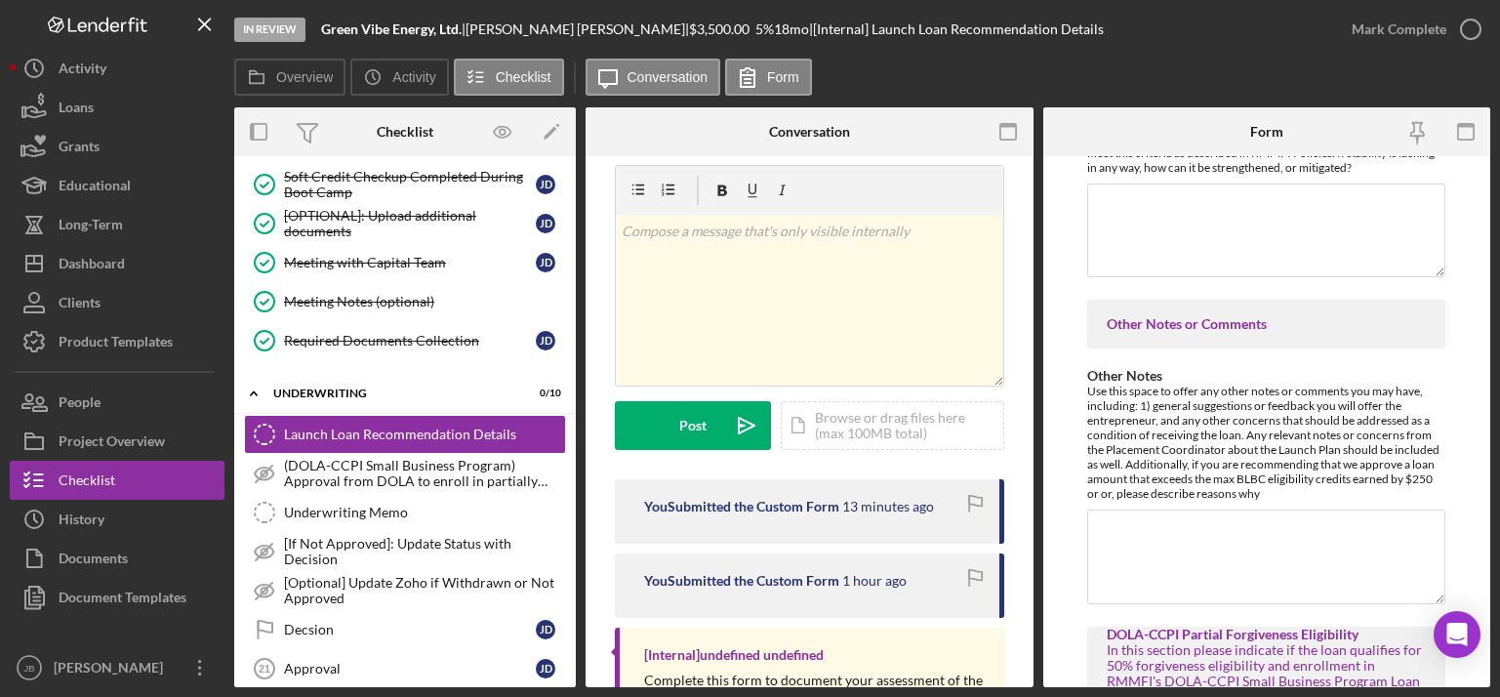
scroll to position [2973, 0]
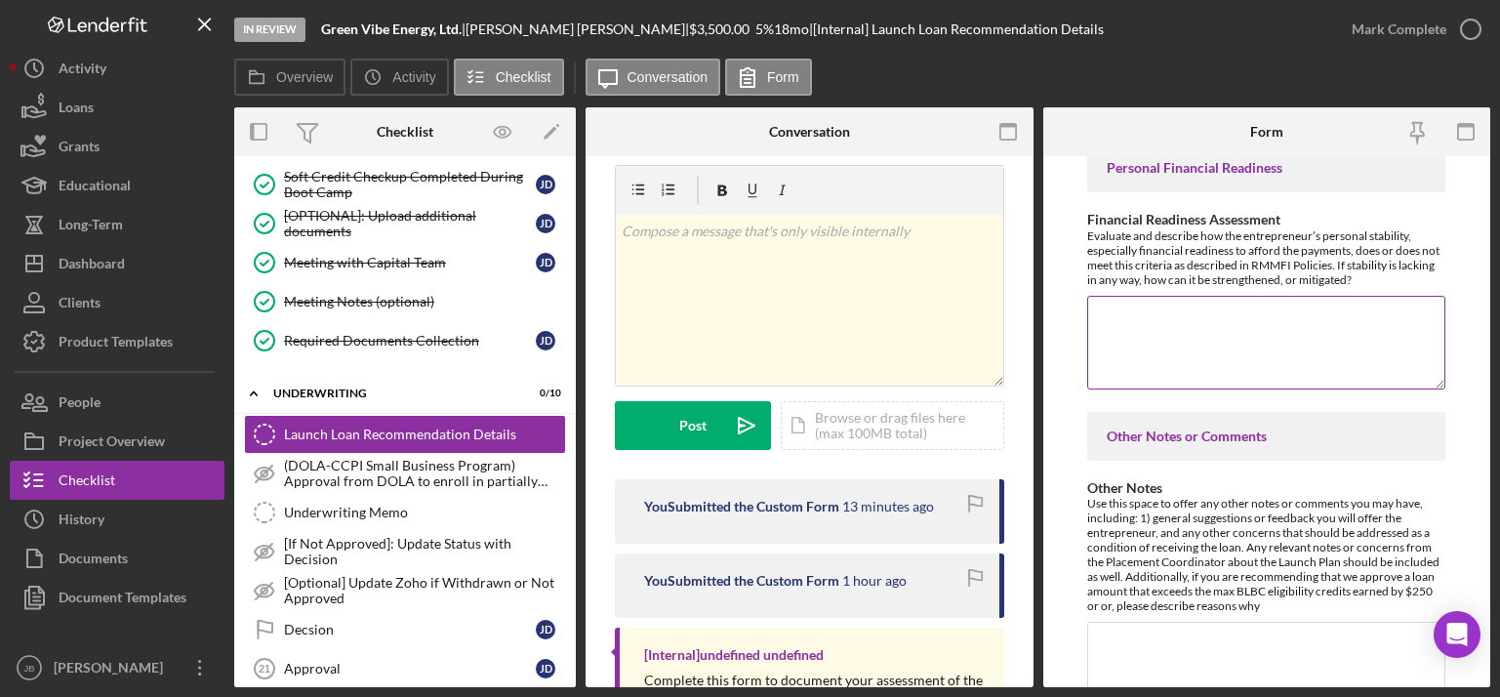
type textarea "Joan’s participation in two pop-up events with confirmed sales demonstrates ear…"
click at [1128, 311] on textarea "Financial Readiness Assessment" at bounding box center [1266, 343] width 358 height 94
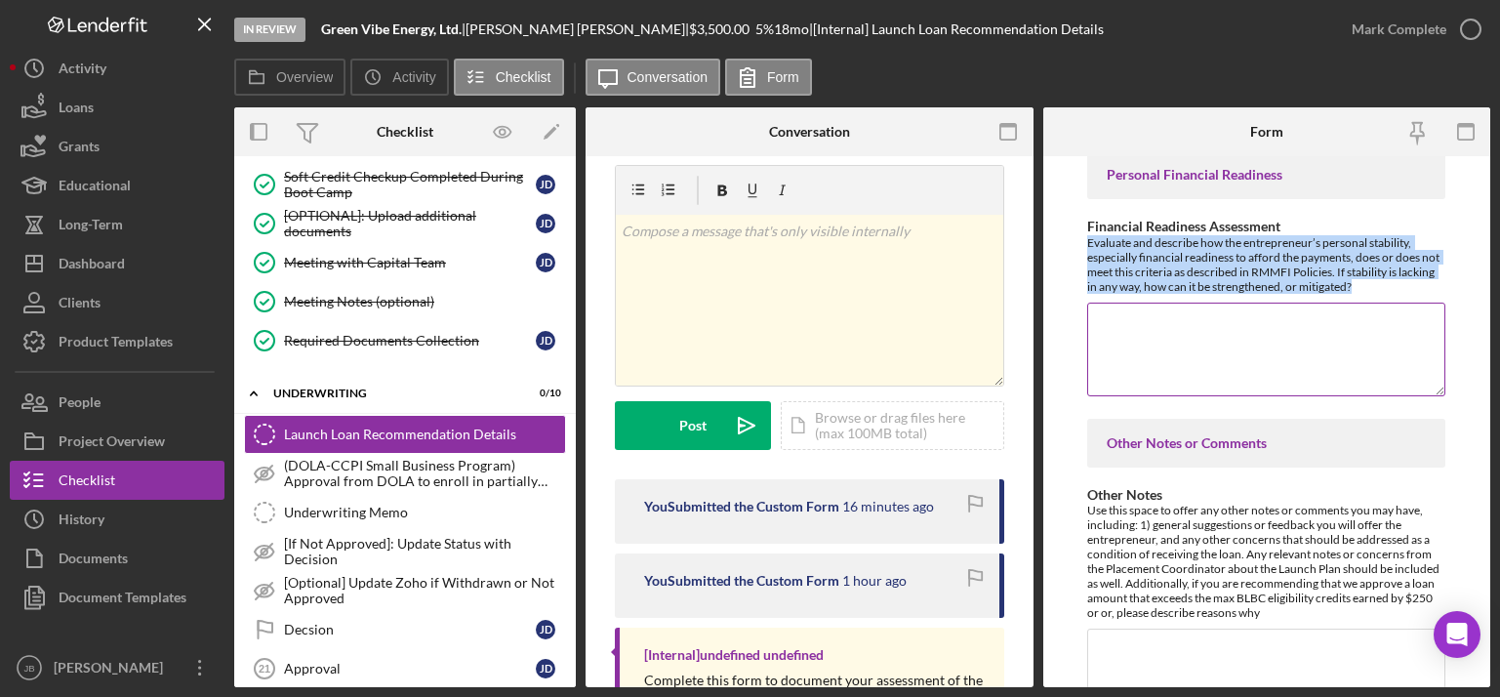
drag, startPoint x: 1082, startPoint y: 248, endPoint x: 1398, endPoint y: 284, distance: 318.2
click at [1212, 284] on form "Withdraw or decline details (only if applicable) If the decision is to withdraw…" at bounding box center [1267, 421] width 448 height 531
copy div "Evaluate and describe how the entrepreneur’s personal stability, especially fin…"
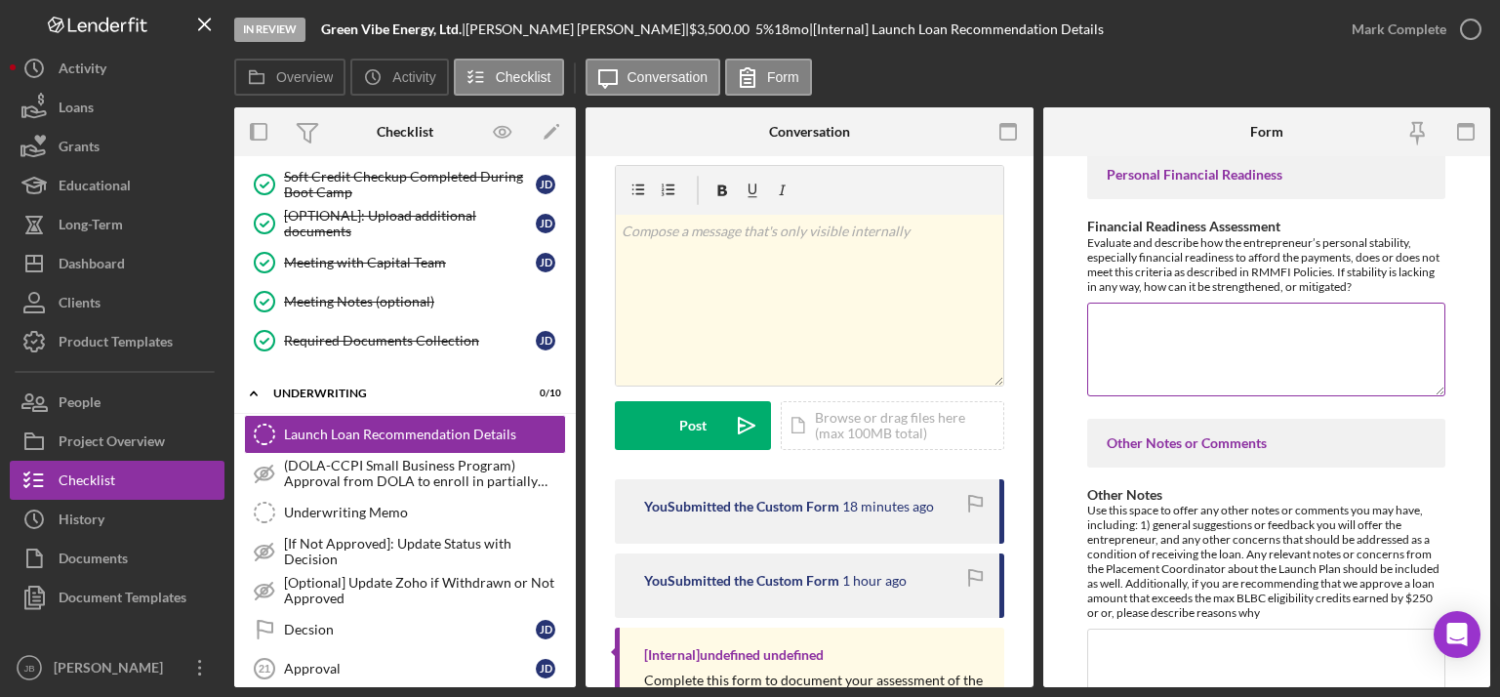
click at [1127, 321] on textarea "Financial Readiness Assessment" at bounding box center [1266, 349] width 358 height 94
paste textarea "The entrepreneur has minimized expenses to essentials—rent, utilities, and vehi…"
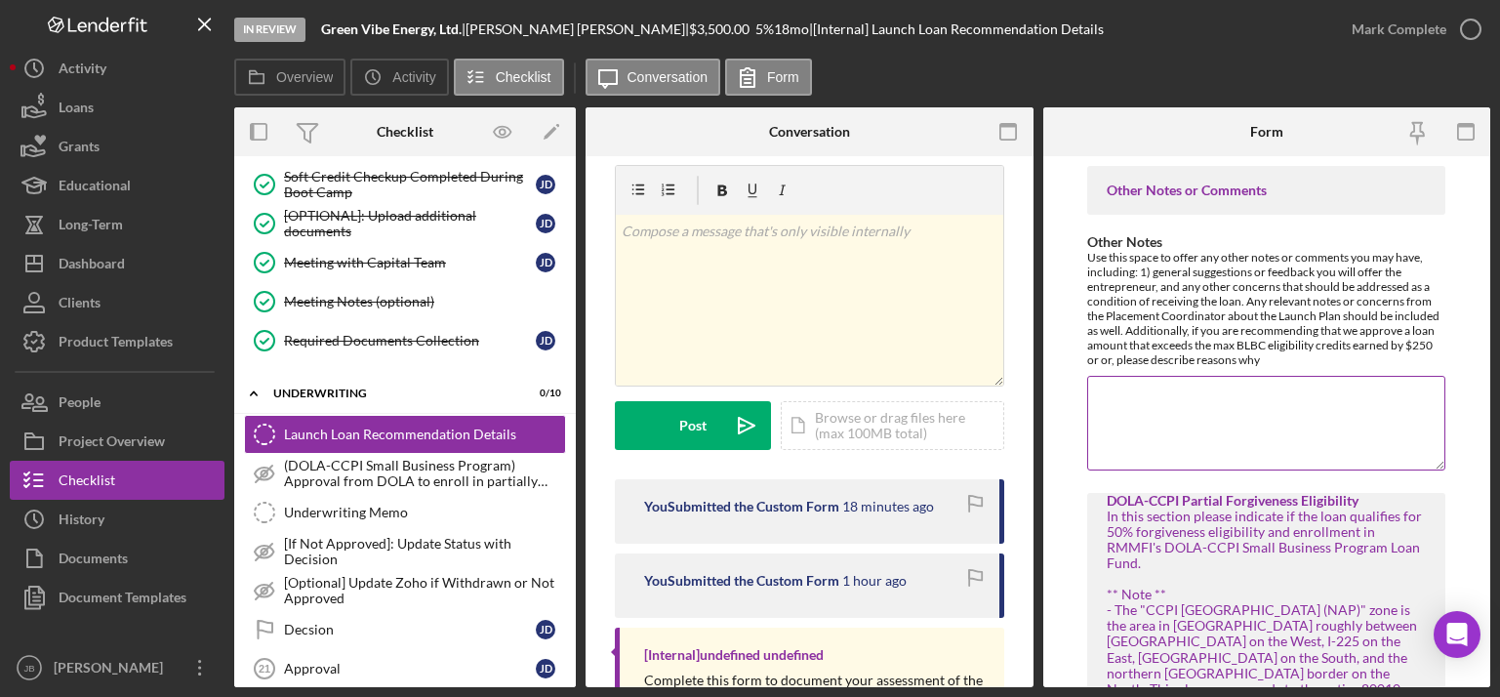
scroll to position [3220, 0]
type textarea "The entrepreneur has minimized expenses to essentials—rent, utilities, and vehi…"
click at [1119, 394] on textarea "Other Notes" at bounding box center [1266, 422] width 358 height 94
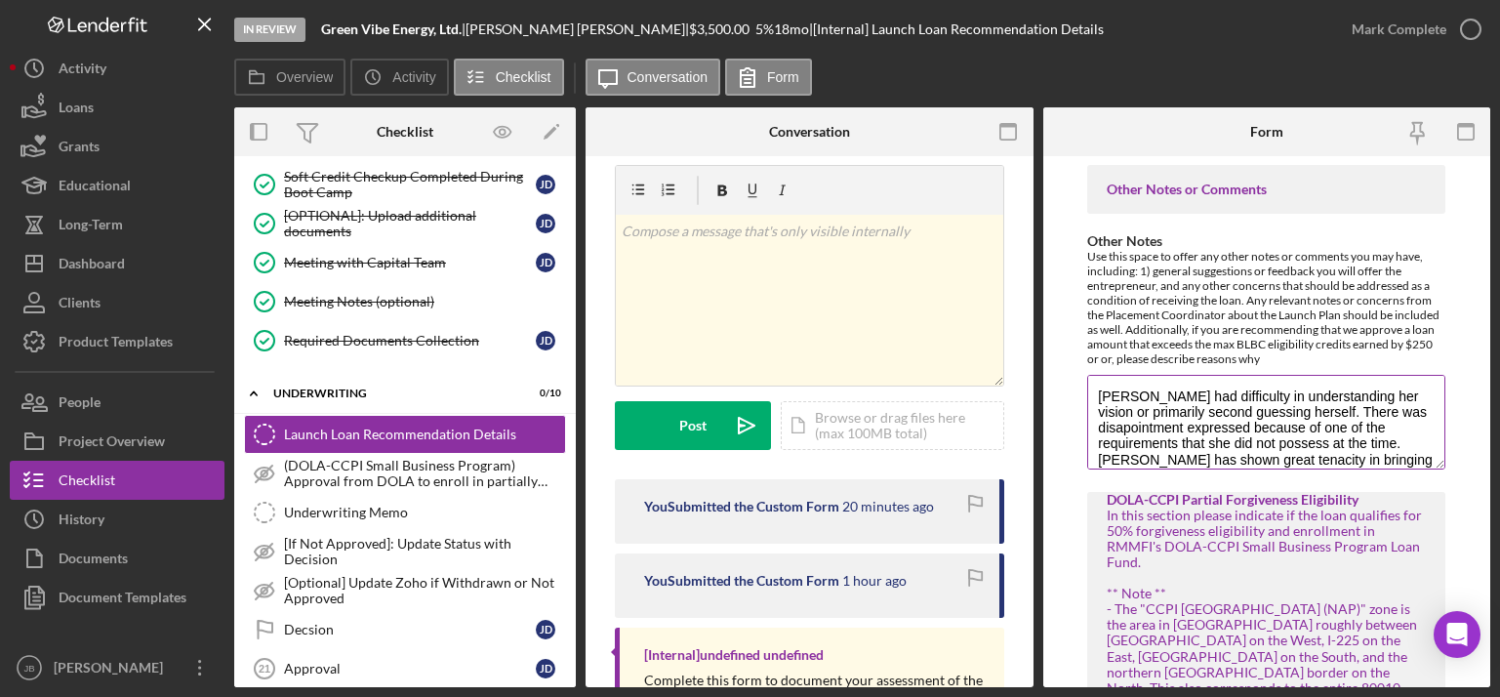
scroll to position [18, 0]
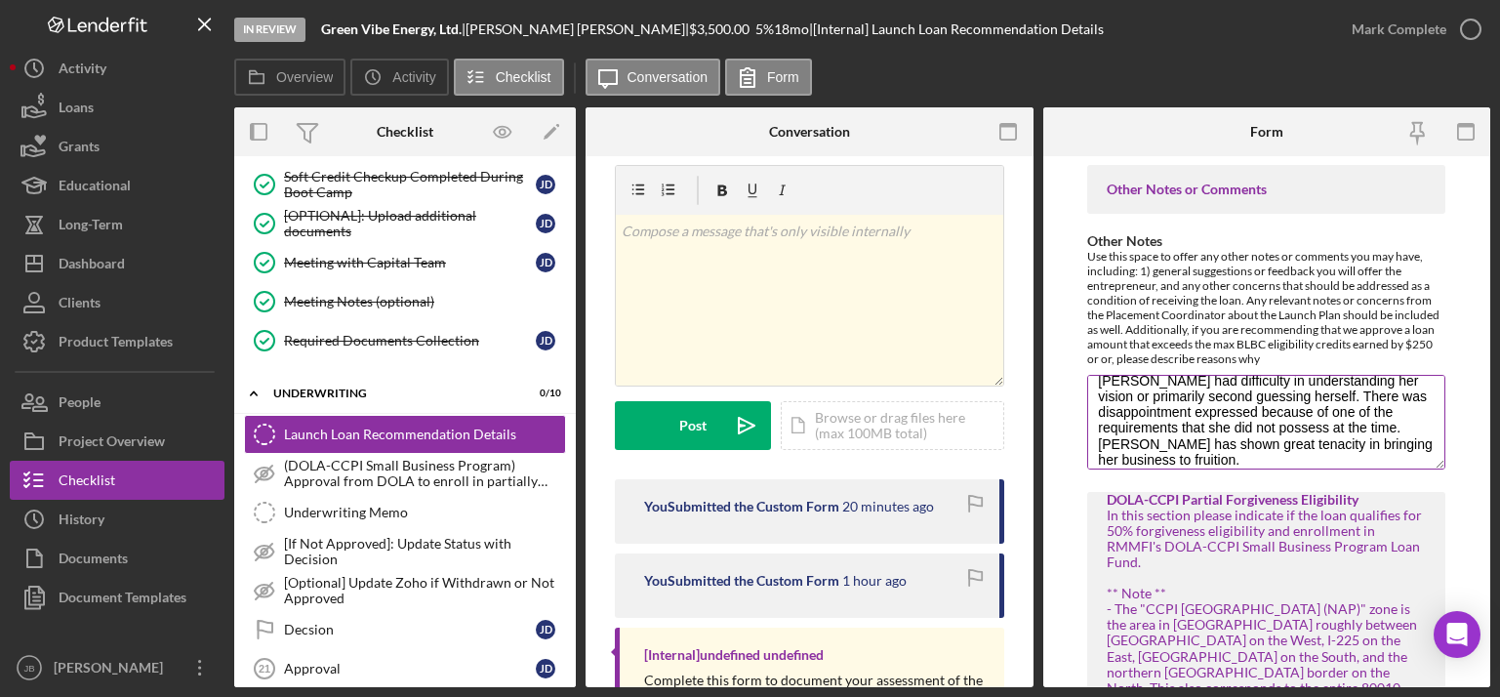
click at [1212, 456] on textarea "Joan had difficulty in understanding her vision or primarily second guessing he…" at bounding box center [1266, 422] width 358 height 94
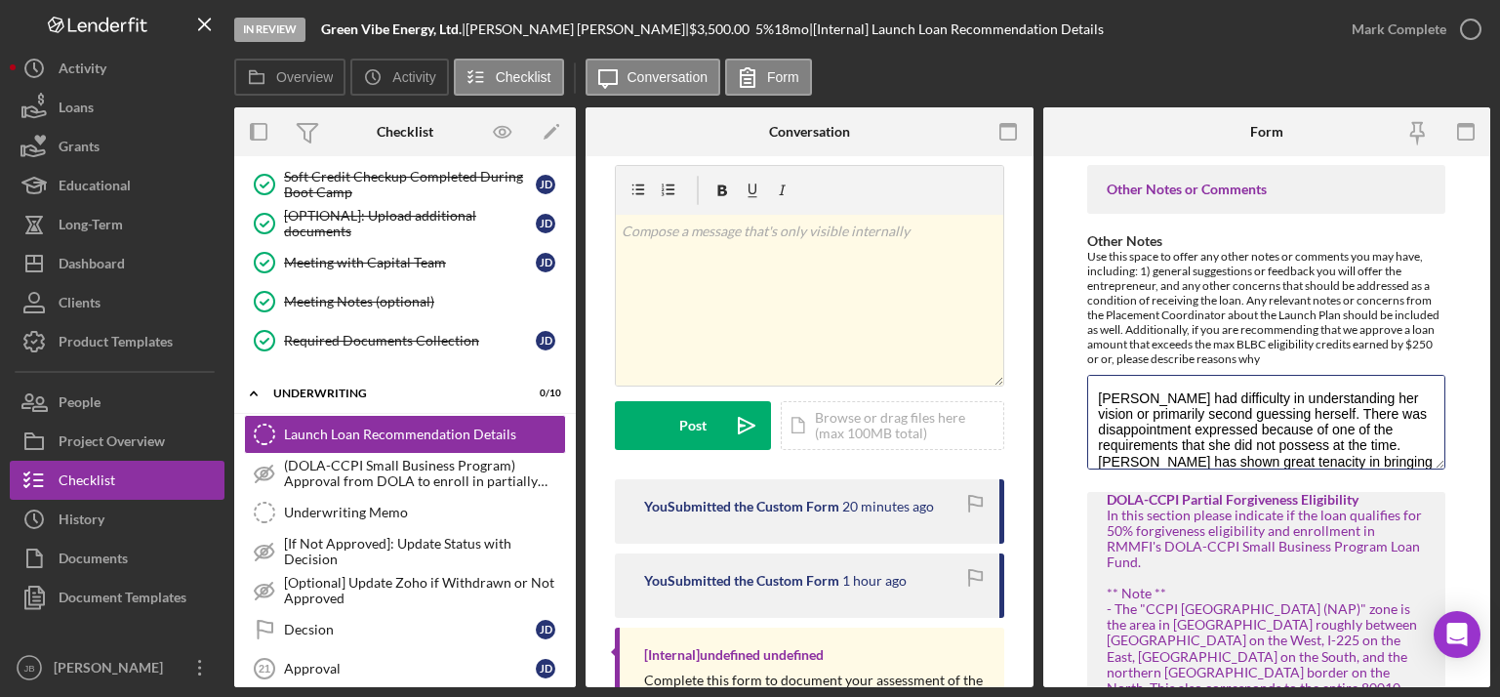
drag, startPoint x: 1190, startPoint y: 455, endPoint x: 1040, endPoint y: 310, distance: 208.4
click at [1040, 310] on div "Overview Internal Workflow Stage In Review Icon/Dropdown Arrow Archive (can una…" at bounding box center [862, 397] width 1256 height 580
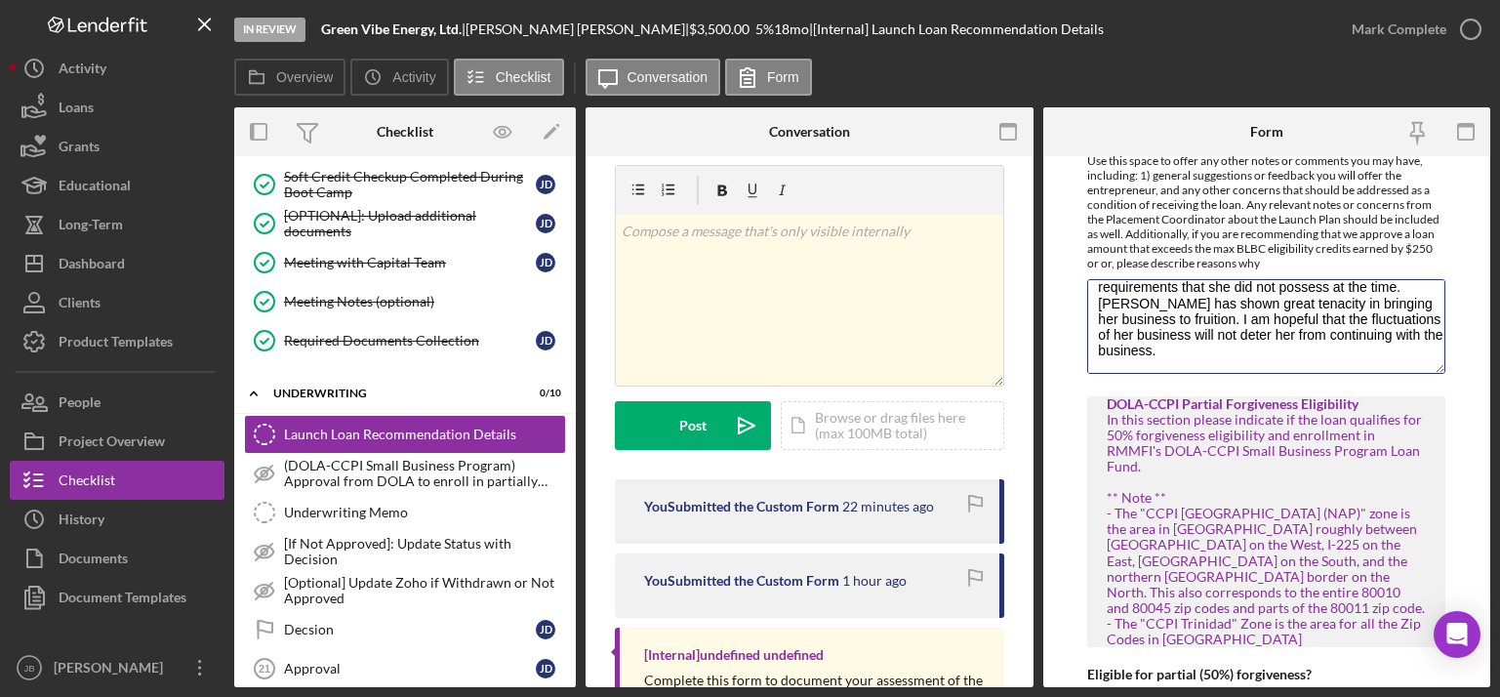
scroll to position [3319, 0]
paste textarea "initially struggled with fully articulating her vision and often second-guessed…"
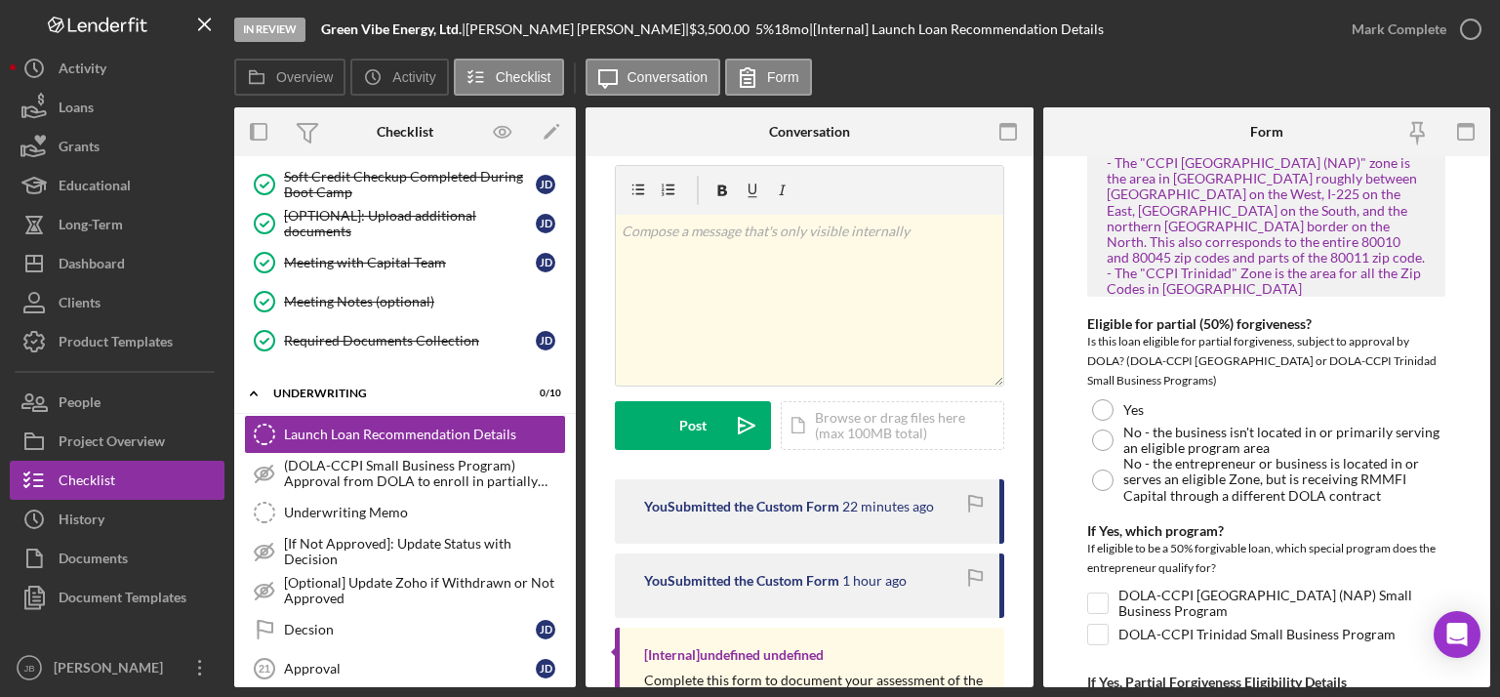
scroll to position [3765, 0]
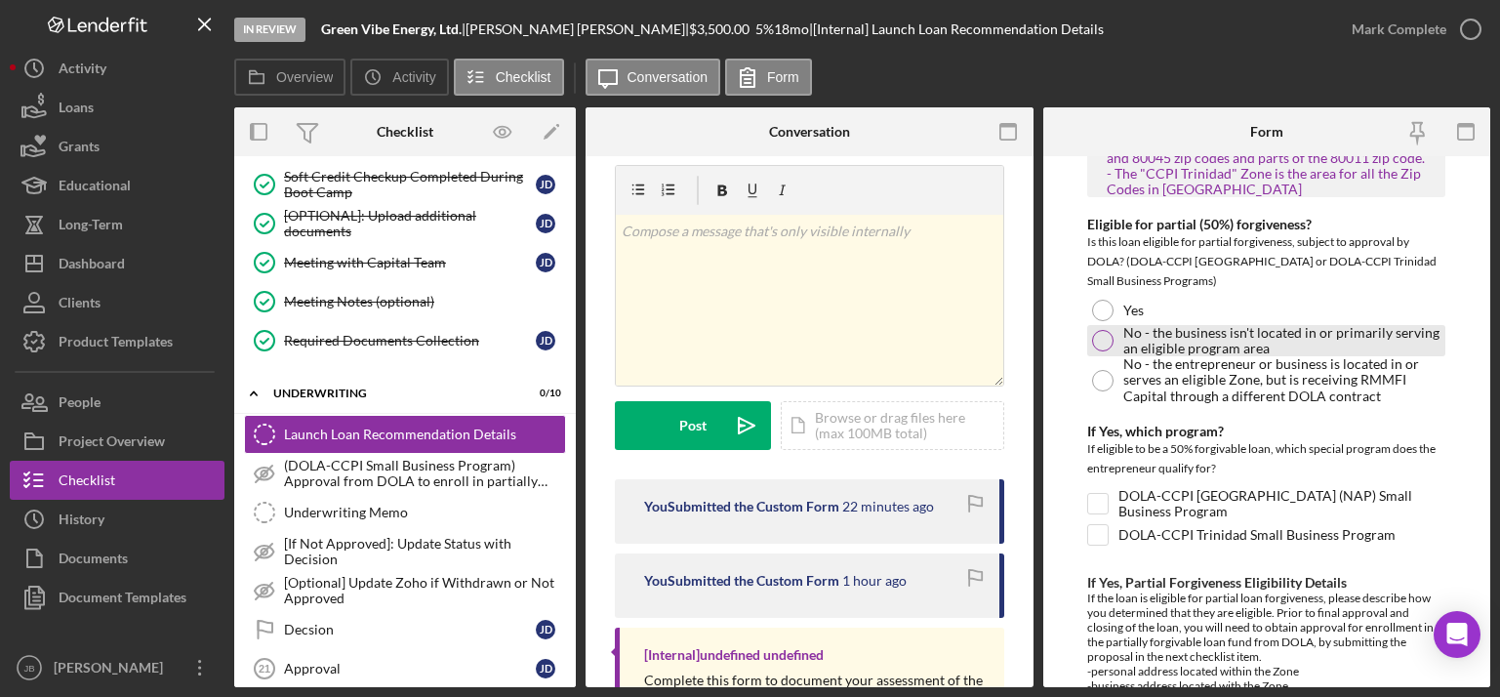
type textarea "Joan initially struggled with fully articulating her vision and often second-gu…"
click at [1104, 330] on div at bounding box center [1102, 340] width 21 height 21
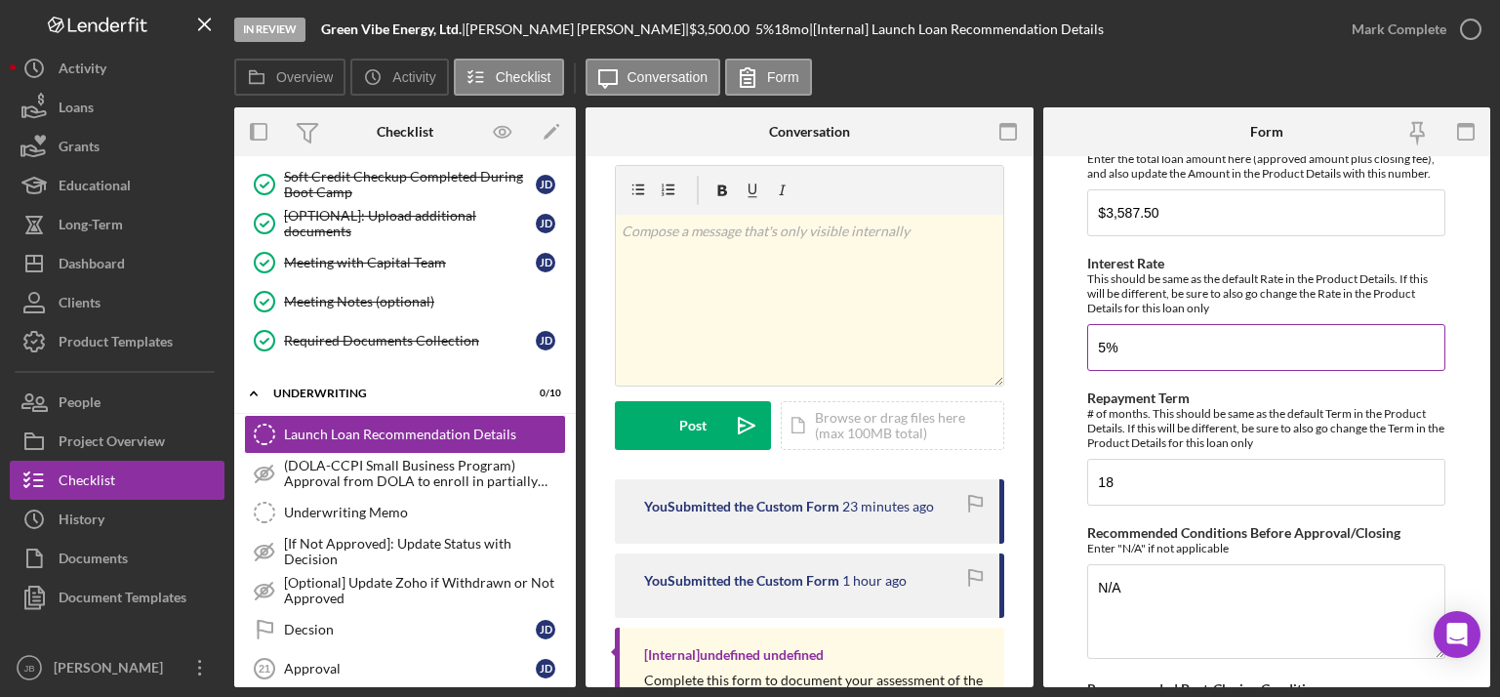
scroll to position [5402, 0]
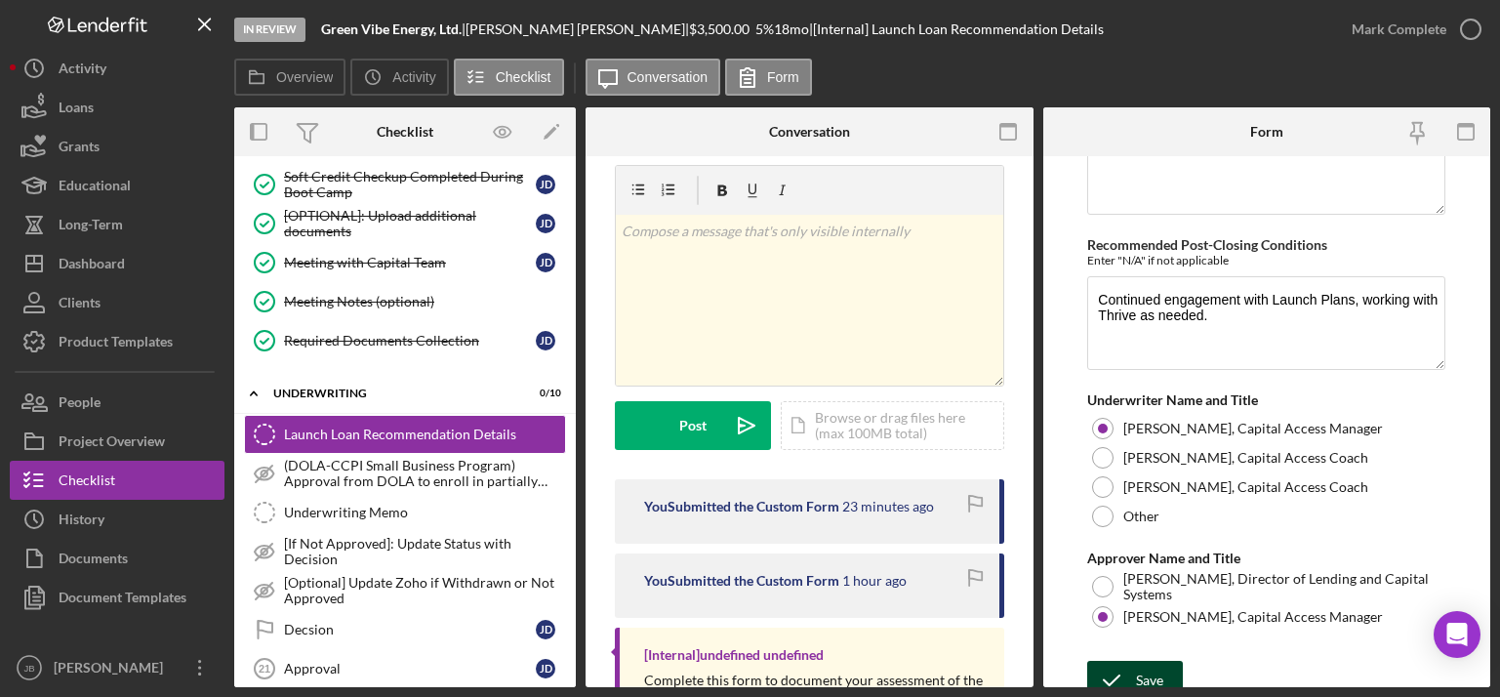
click at [1143, 575] on div "Save" at bounding box center [1149, 680] width 27 height 39
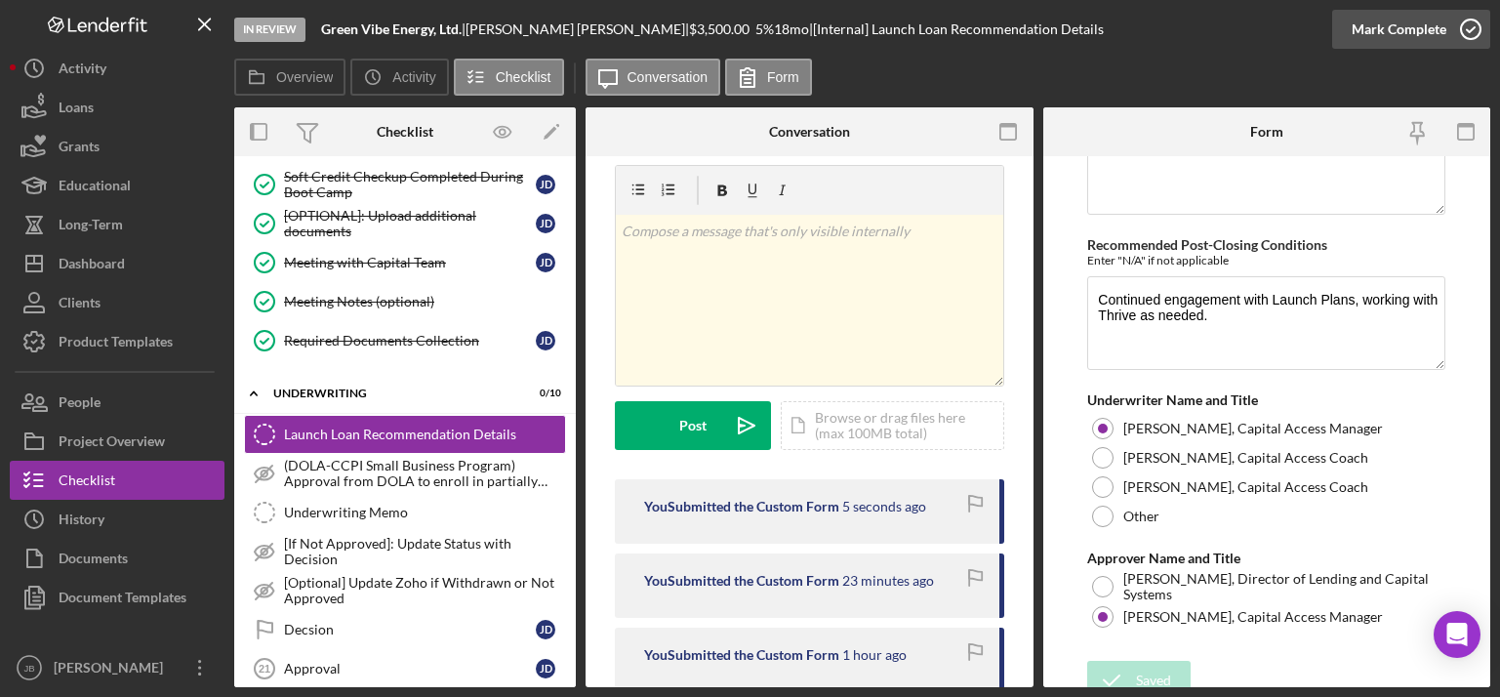
click at [1212, 31] on icon "button" at bounding box center [1470, 29] width 49 height 49
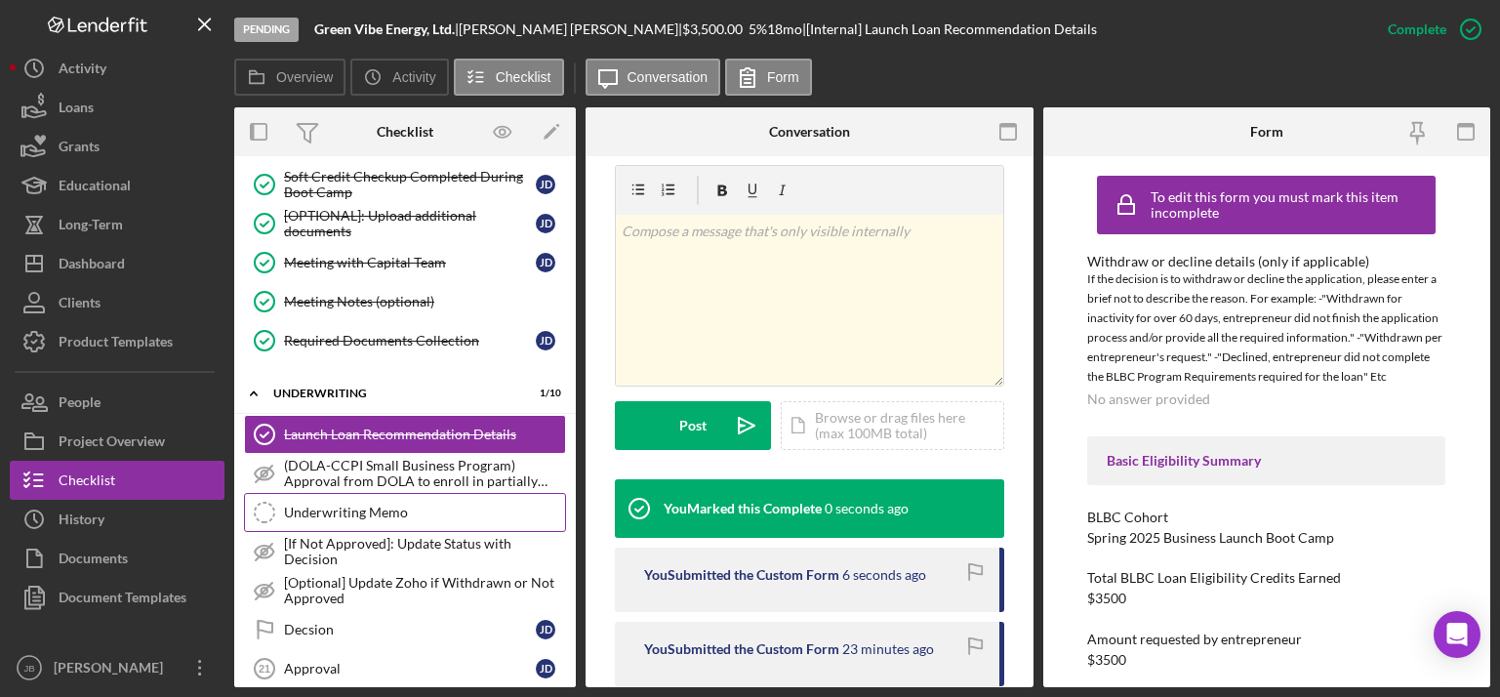
click at [355, 504] on div "Underwriting Memo" at bounding box center [424, 512] width 281 height 16
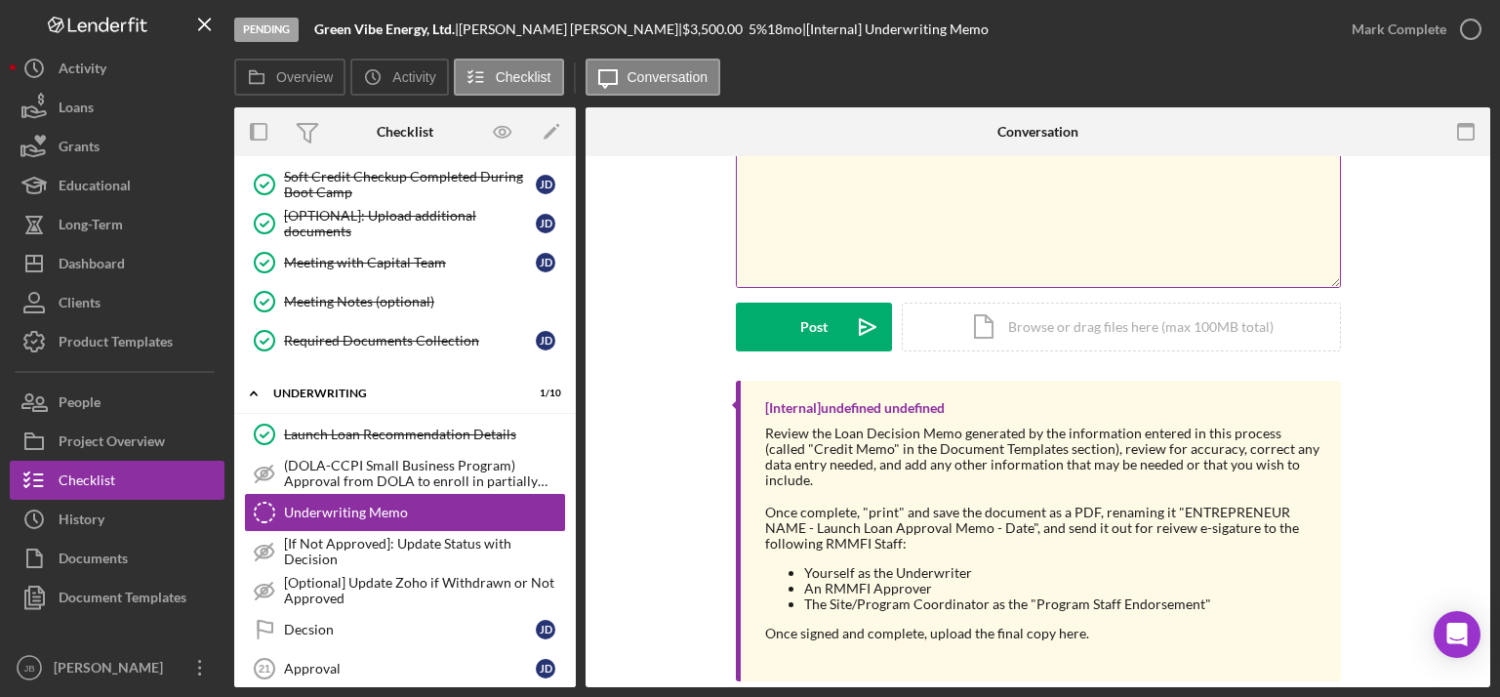
scroll to position [176, 0]
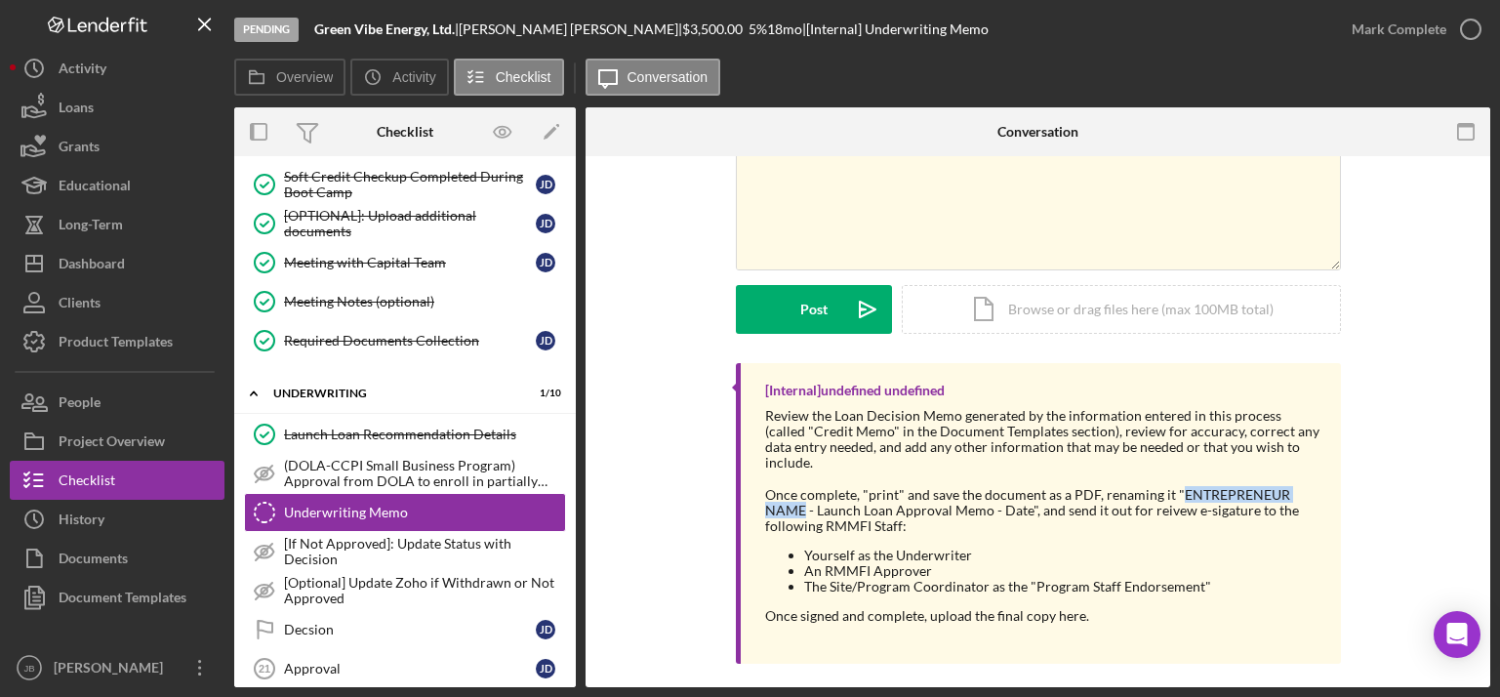
drag, startPoint x: 1173, startPoint y: 476, endPoint x: 800, endPoint y: 492, distance: 373.1
click at [800, 492] on div "Once complete, "print" and save the document as a PDF, renaming it "ENTREPRENEU…" at bounding box center [1043, 510] width 556 height 47
drag, startPoint x: 479, startPoint y: 31, endPoint x: 535, endPoint y: 35, distance: 55.8
click at [535, 35] on div "Joan Dahl |" at bounding box center [570, 29] width 223 height 16
copy div "Joan Dahl"
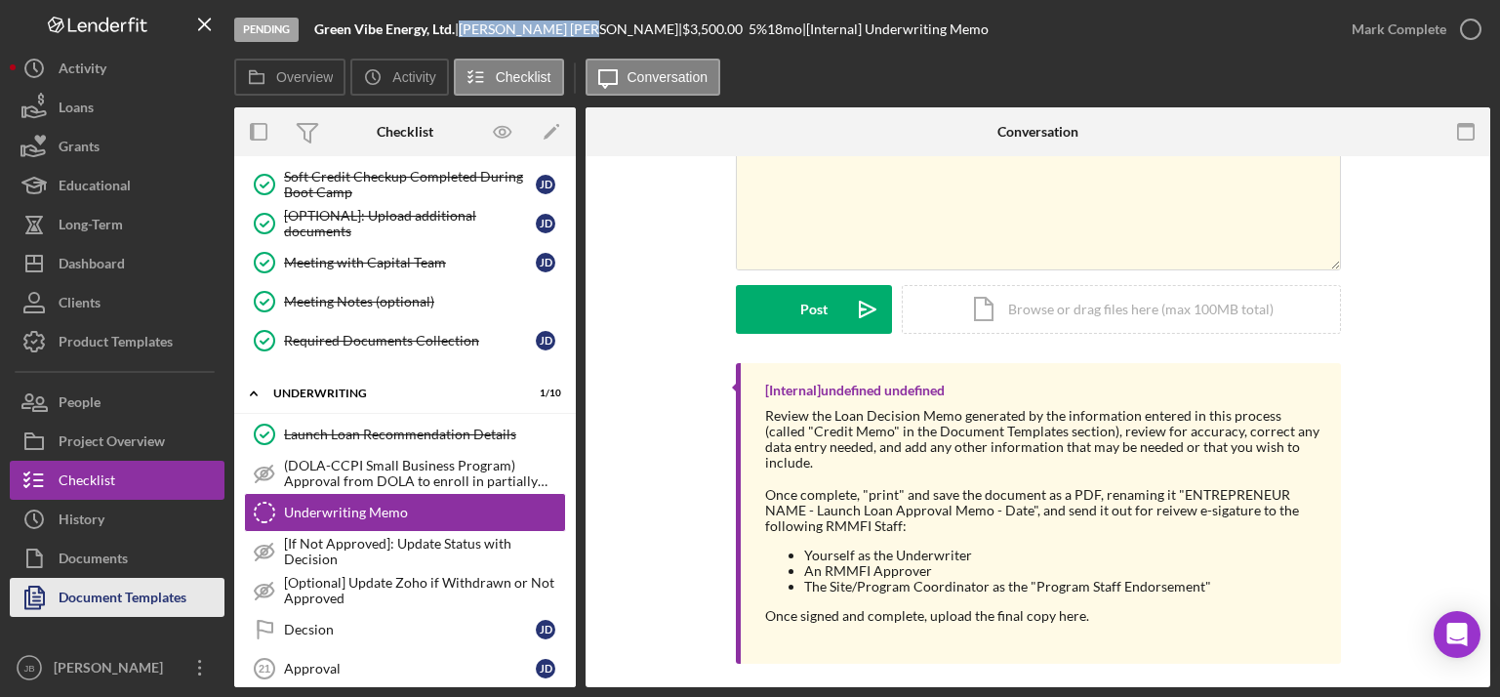
click at [121, 575] on div "Document Templates" at bounding box center [123, 600] width 128 height 44
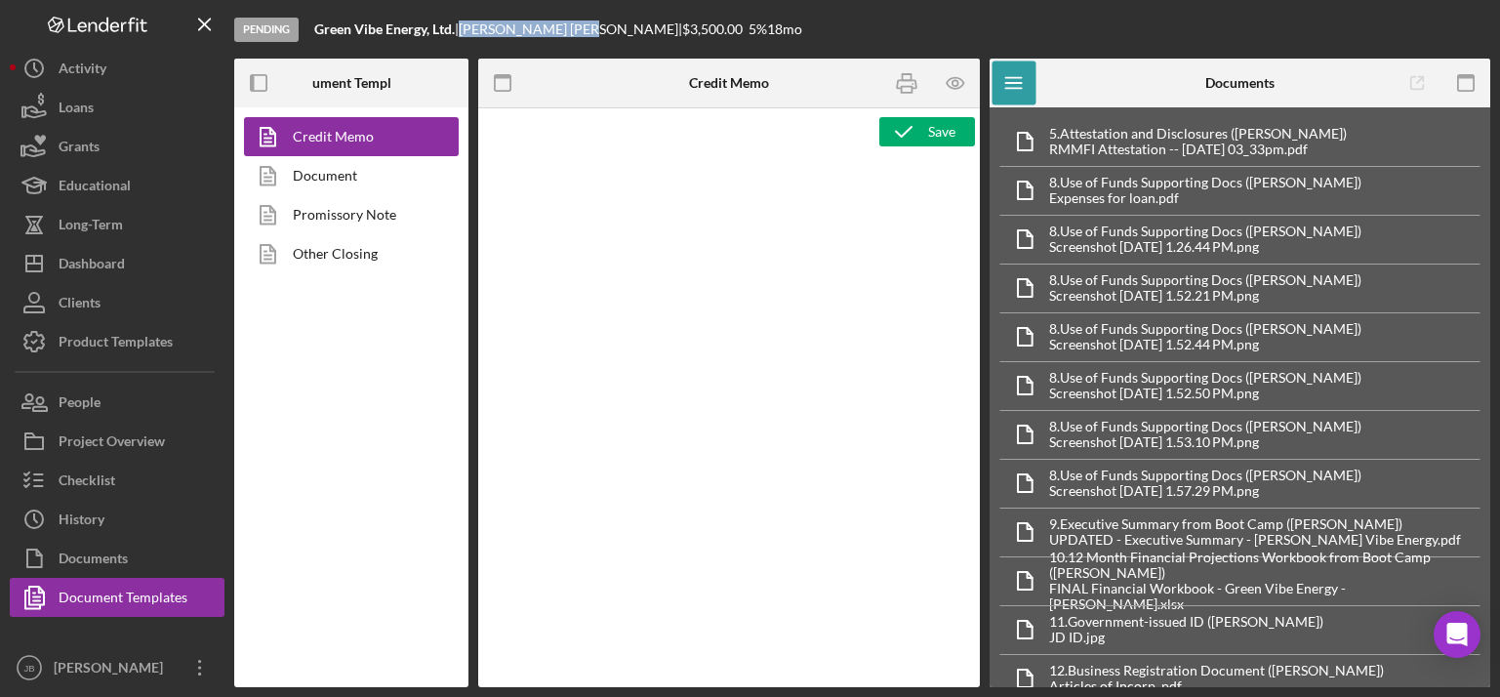
type textarea "<p style="margin-bottom: 0; line-height: normal; text-align: left; padding-left…"
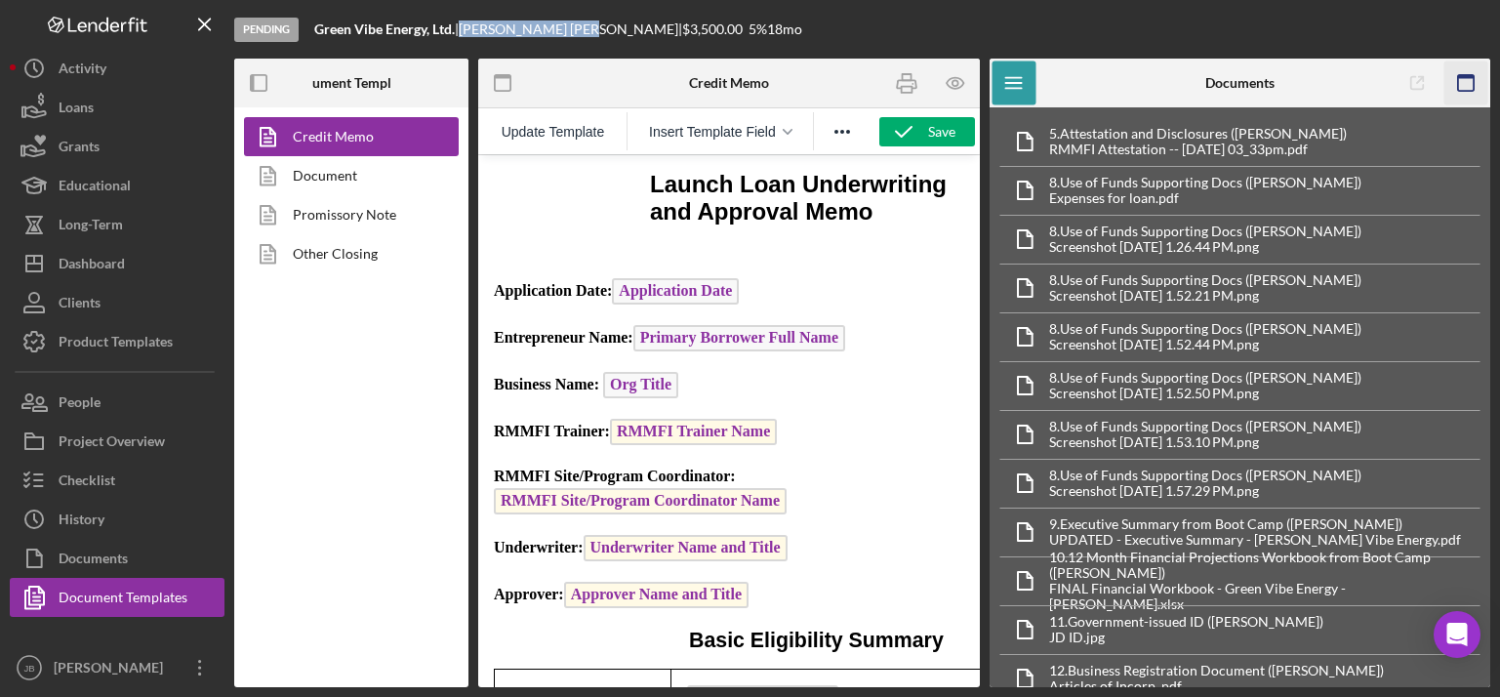
click at [1212, 90] on rect "button" at bounding box center [1466, 83] width 16 height 16
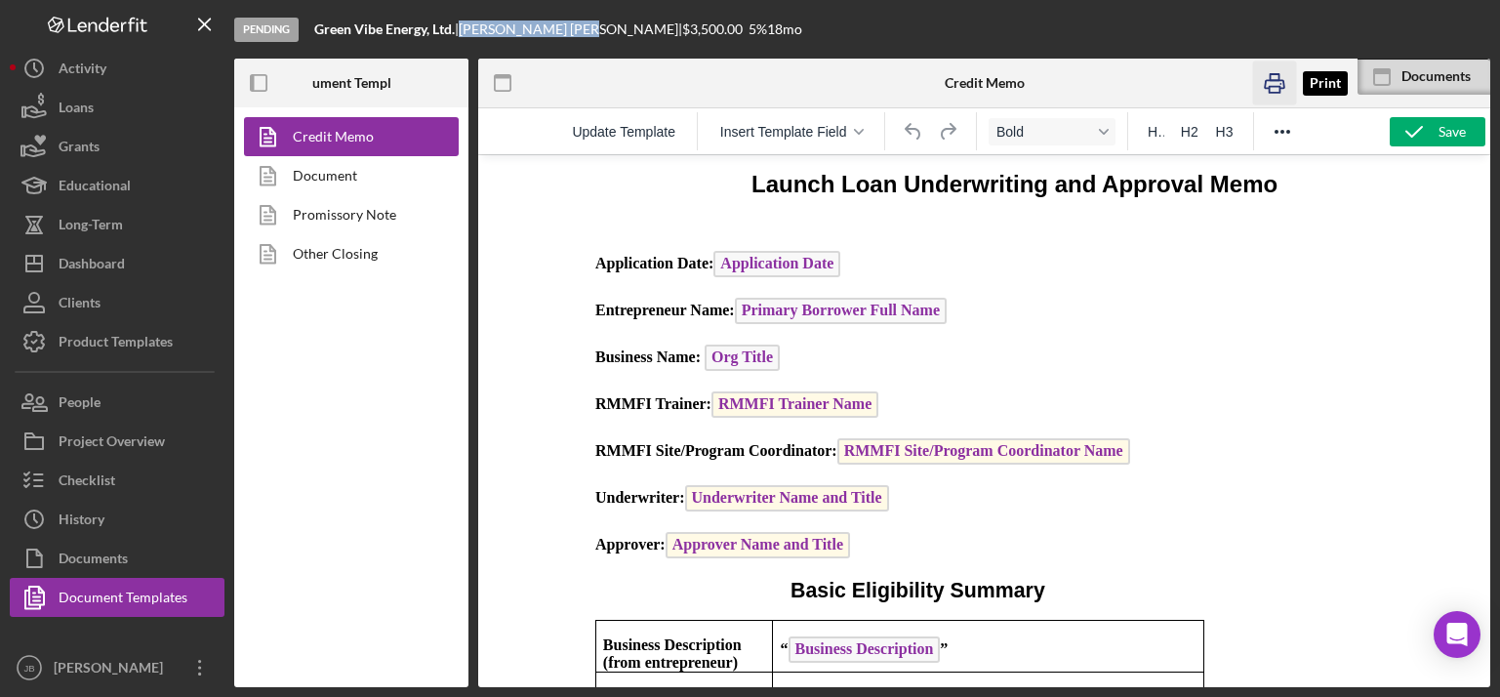
drag, startPoint x: 1282, startPoint y: 78, endPoint x: 588, endPoint y: 331, distance: 738.3
click at [1212, 78] on icon "button" at bounding box center [1275, 83] width 44 height 44
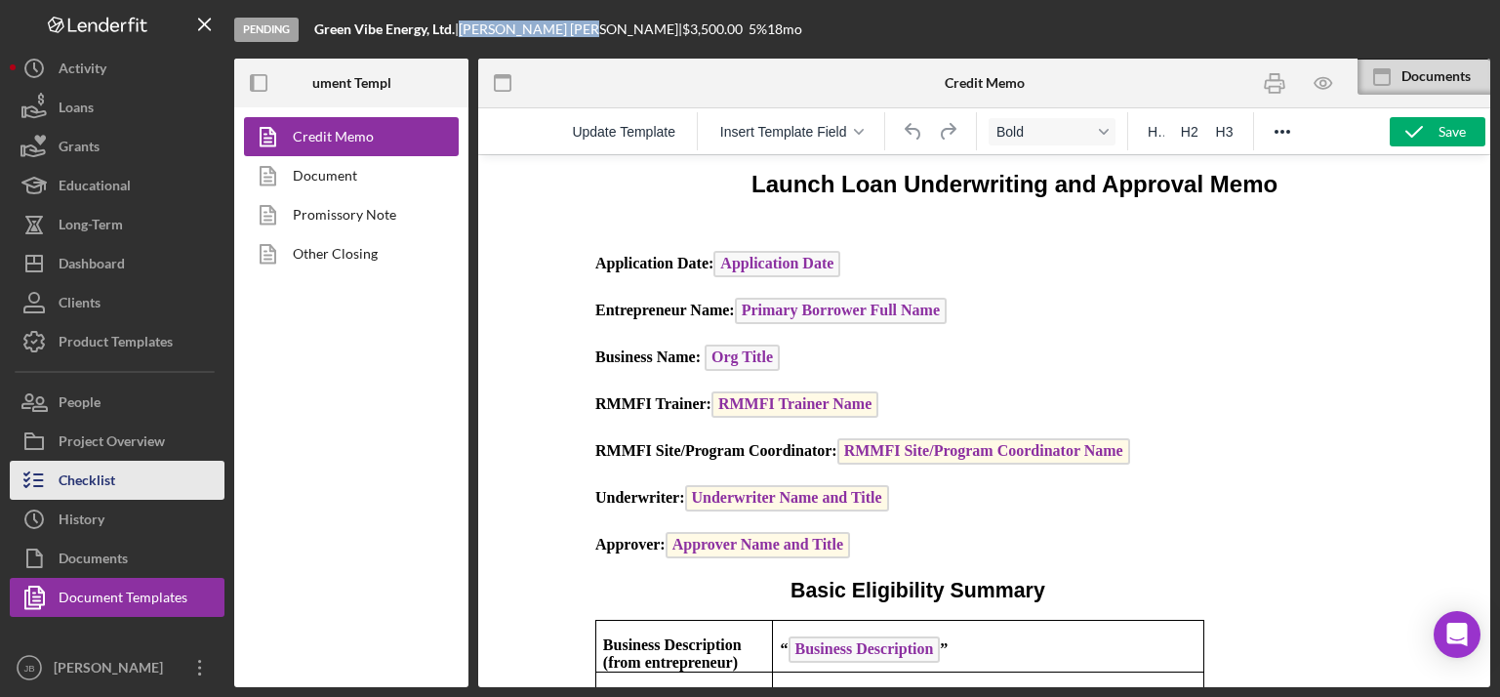
click at [73, 477] on div "Checklist" at bounding box center [87, 483] width 57 height 44
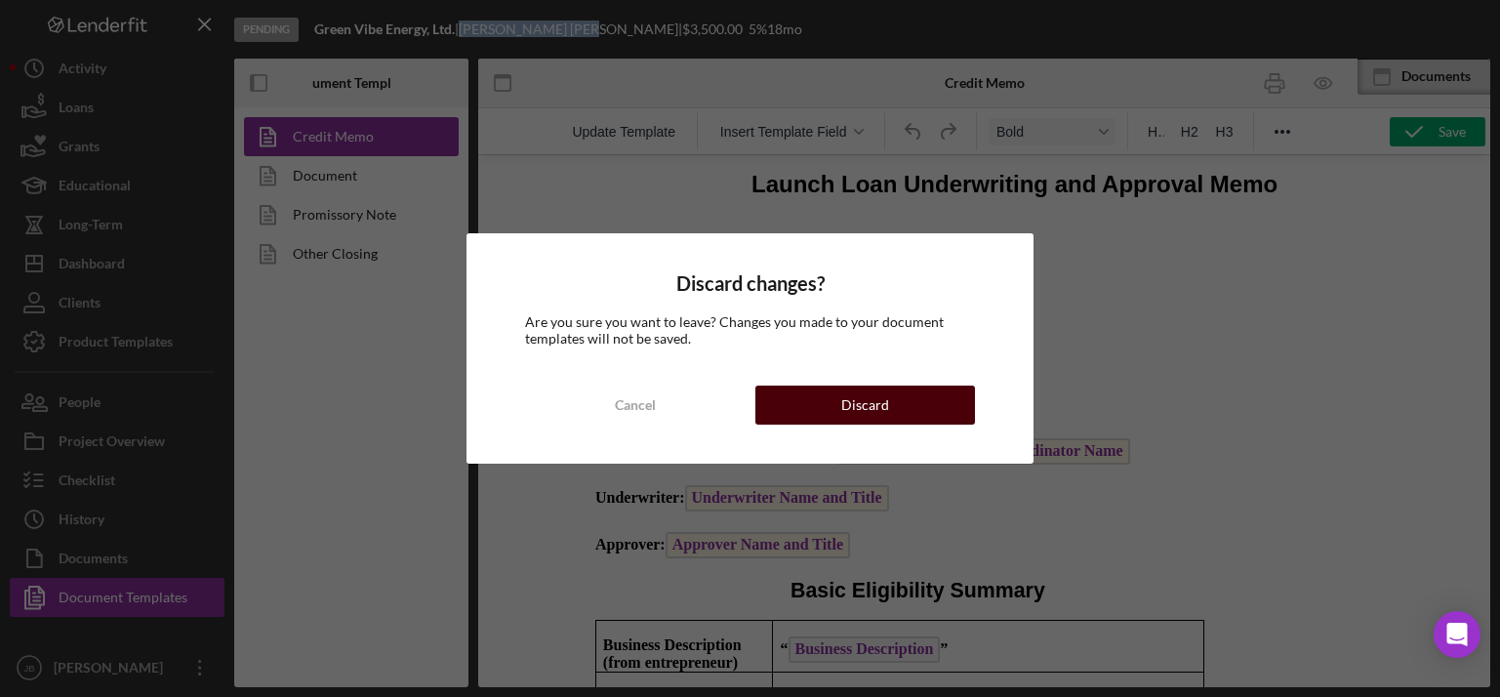
click at [841, 414] on button "Discard" at bounding box center [865, 404] width 221 height 39
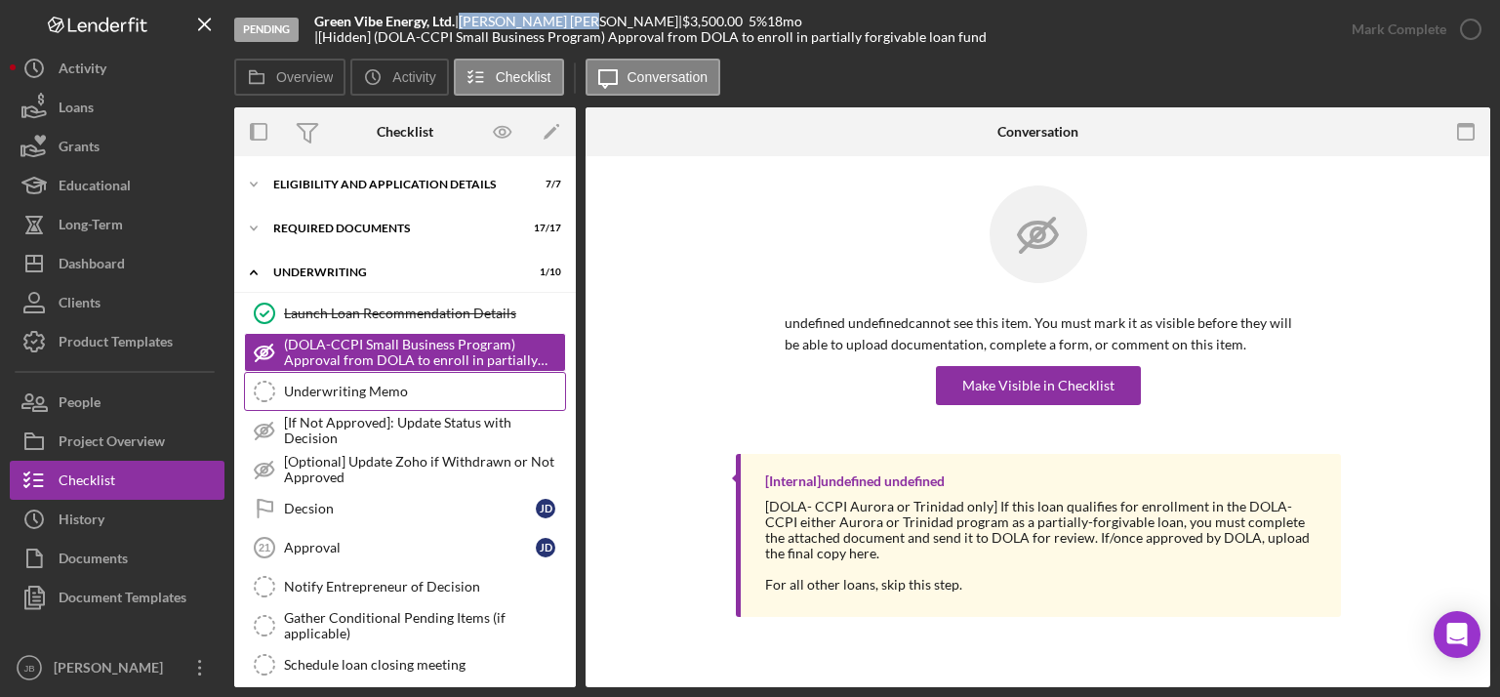
click at [414, 383] on div "Underwriting Memo" at bounding box center [424, 391] width 281 height 16
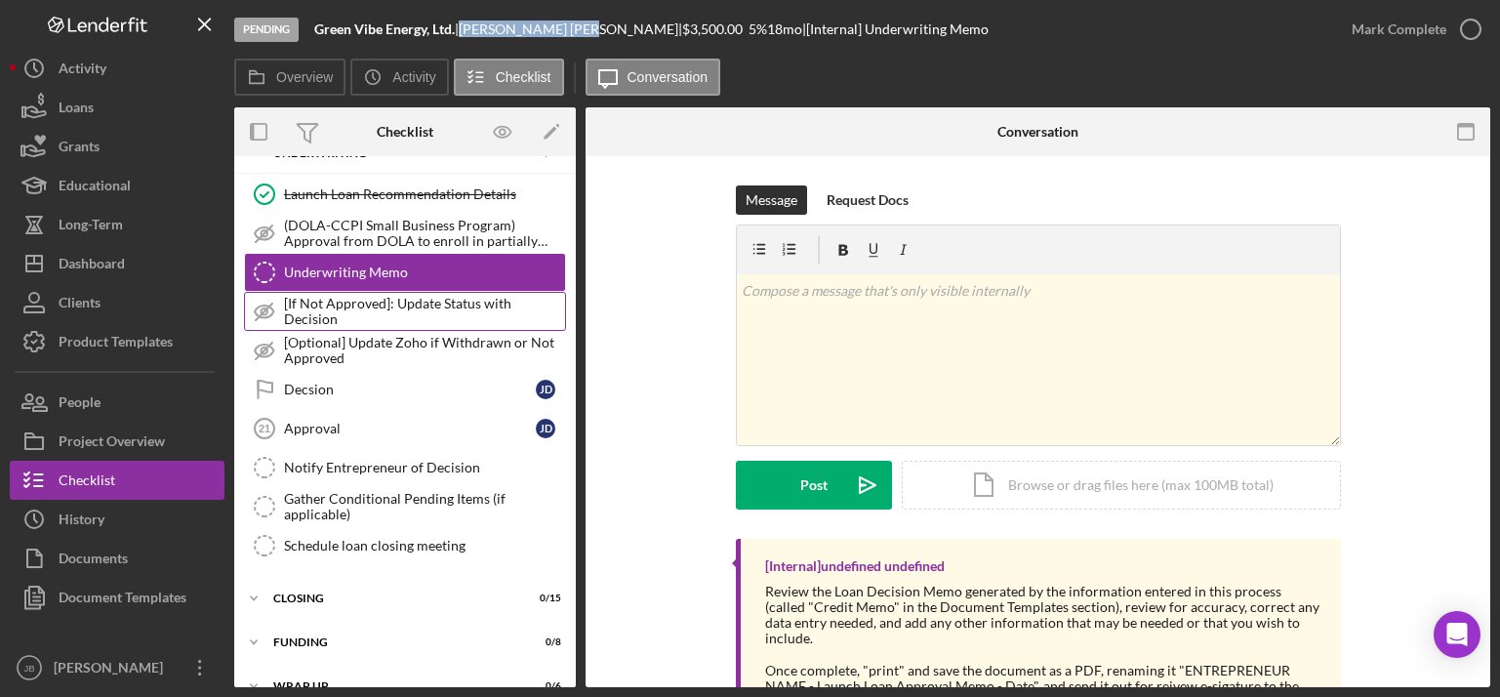
scroll to position [148, 0]
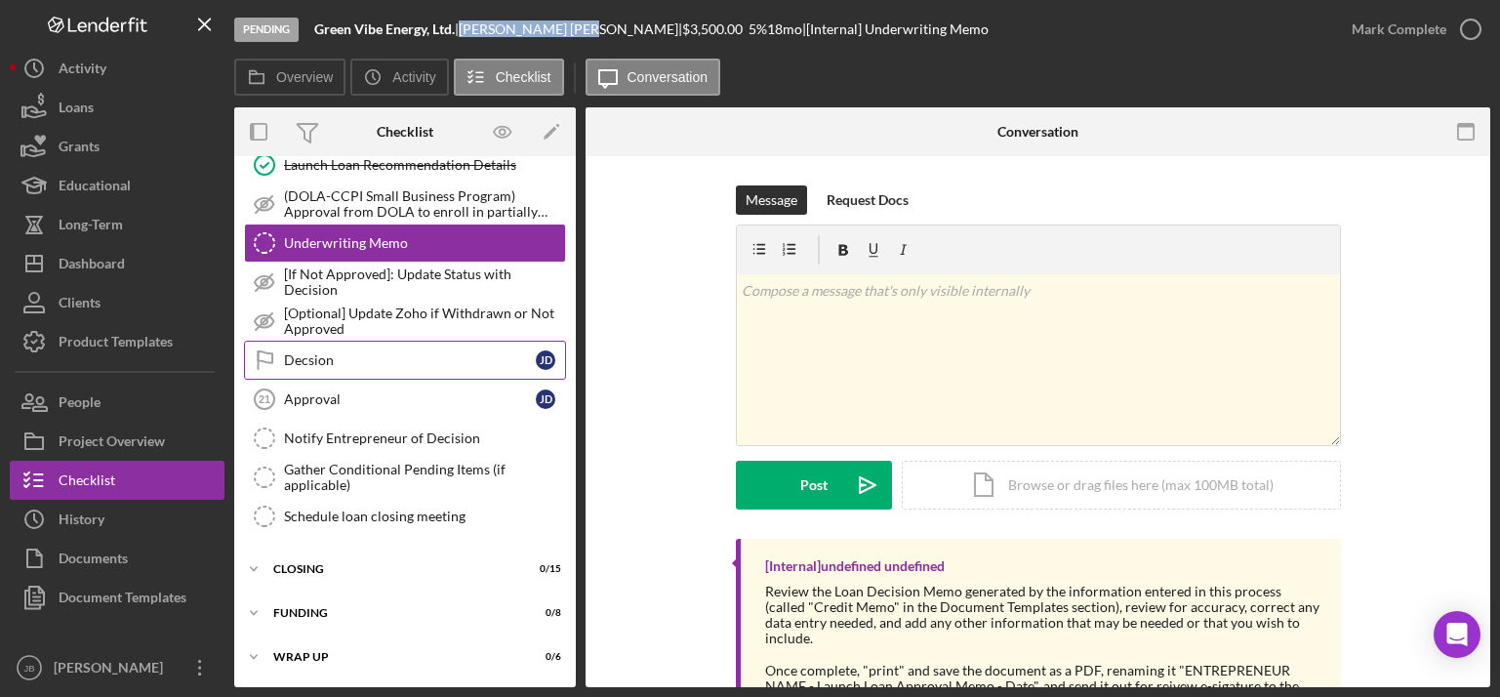
click at [518, 371] on link "Decsion Decsion J D" at bounding box center [405, 360] width 322 height 39
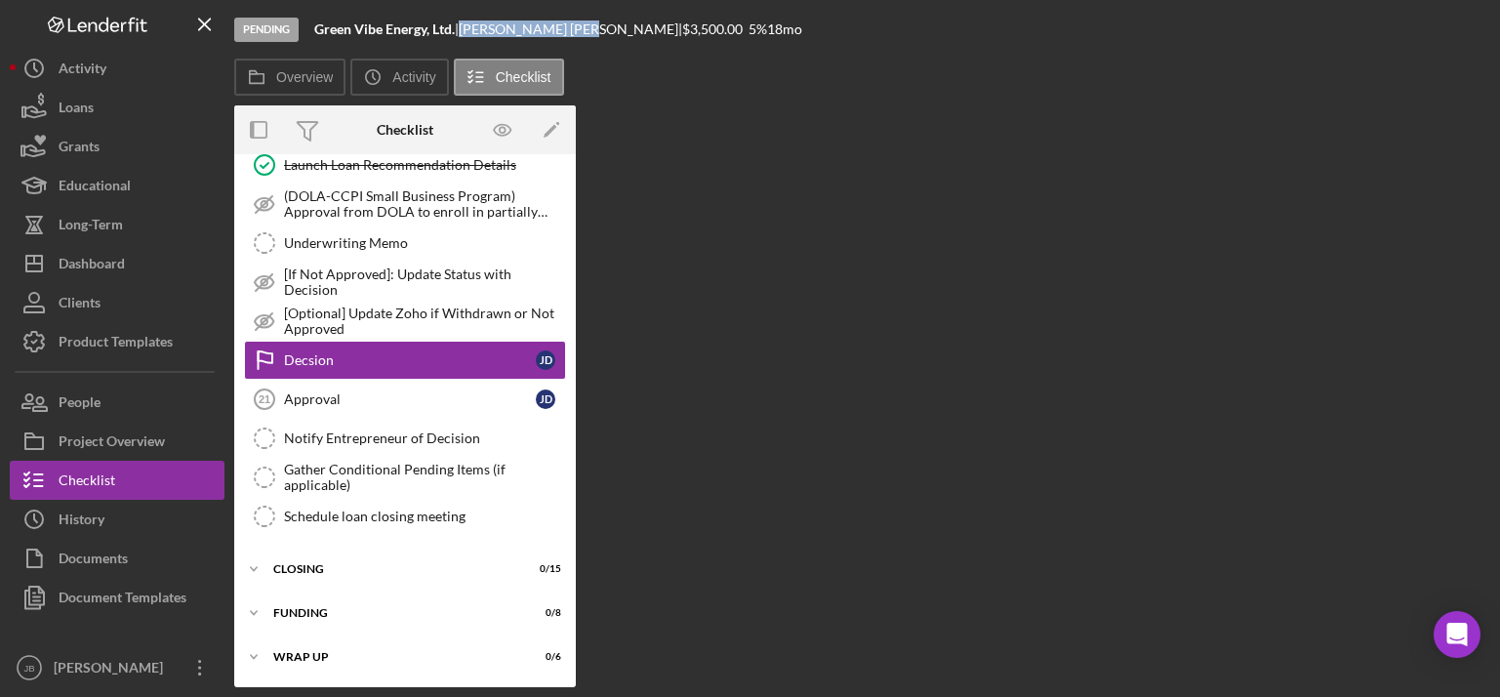
scroll to position [148, 0]
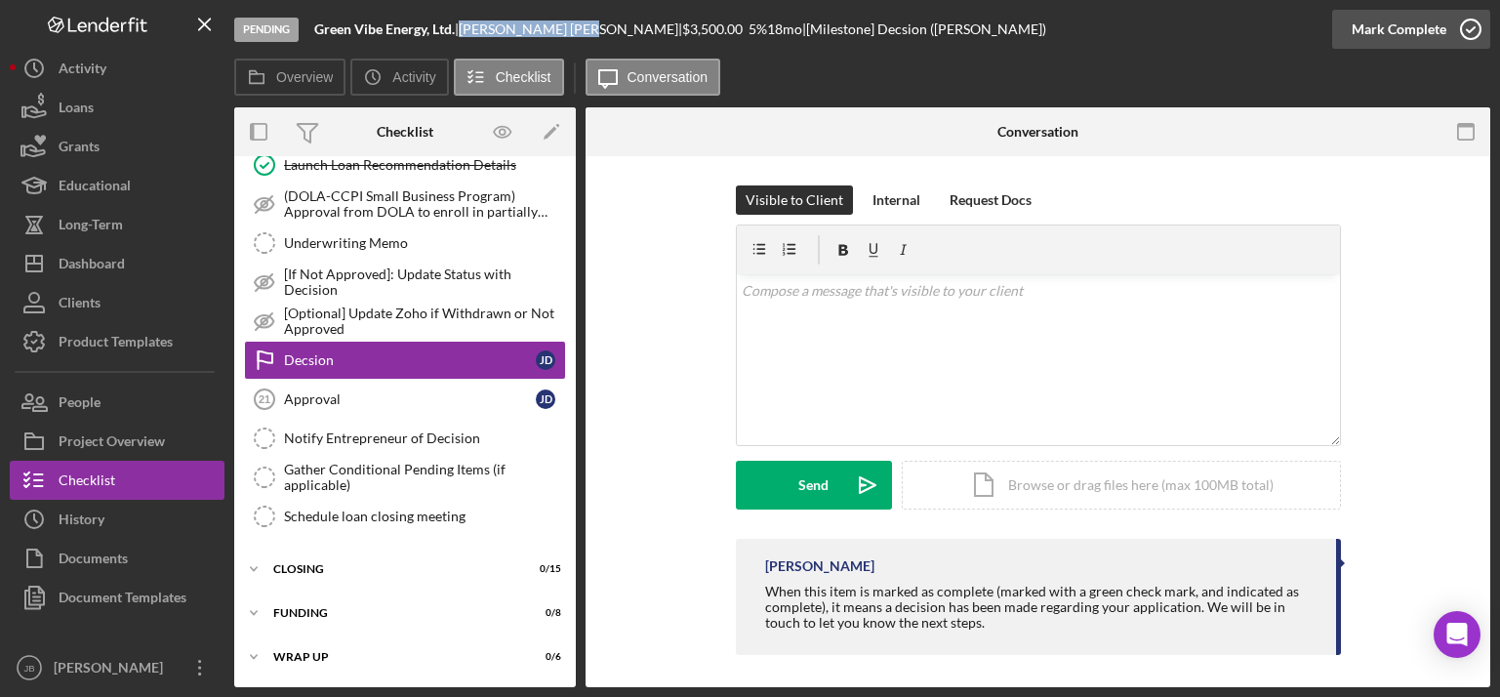
click at [1212, 20] on icon "button" at bounding box center [1470, 29] width 49 height 49
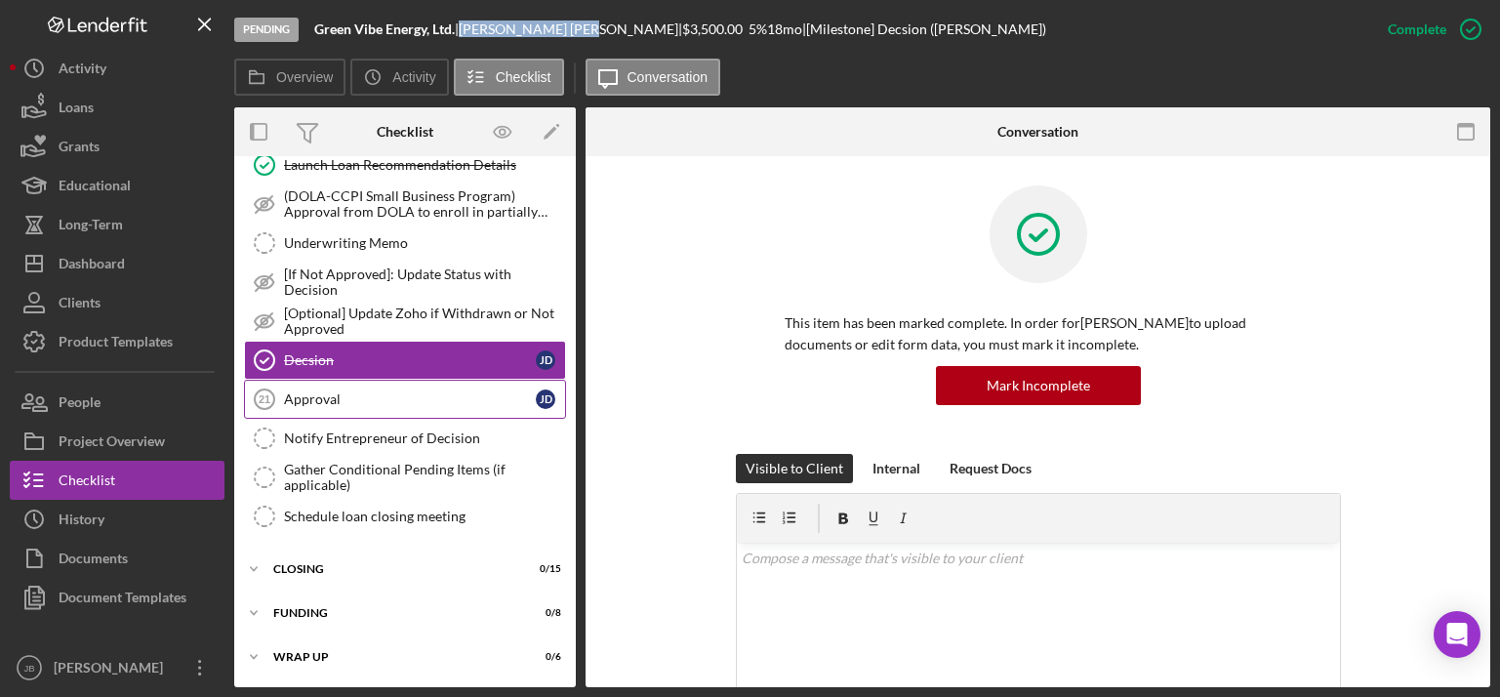
click at [408, 400] on div "Approval" at bounding box center [410, 399] width 252 height 16
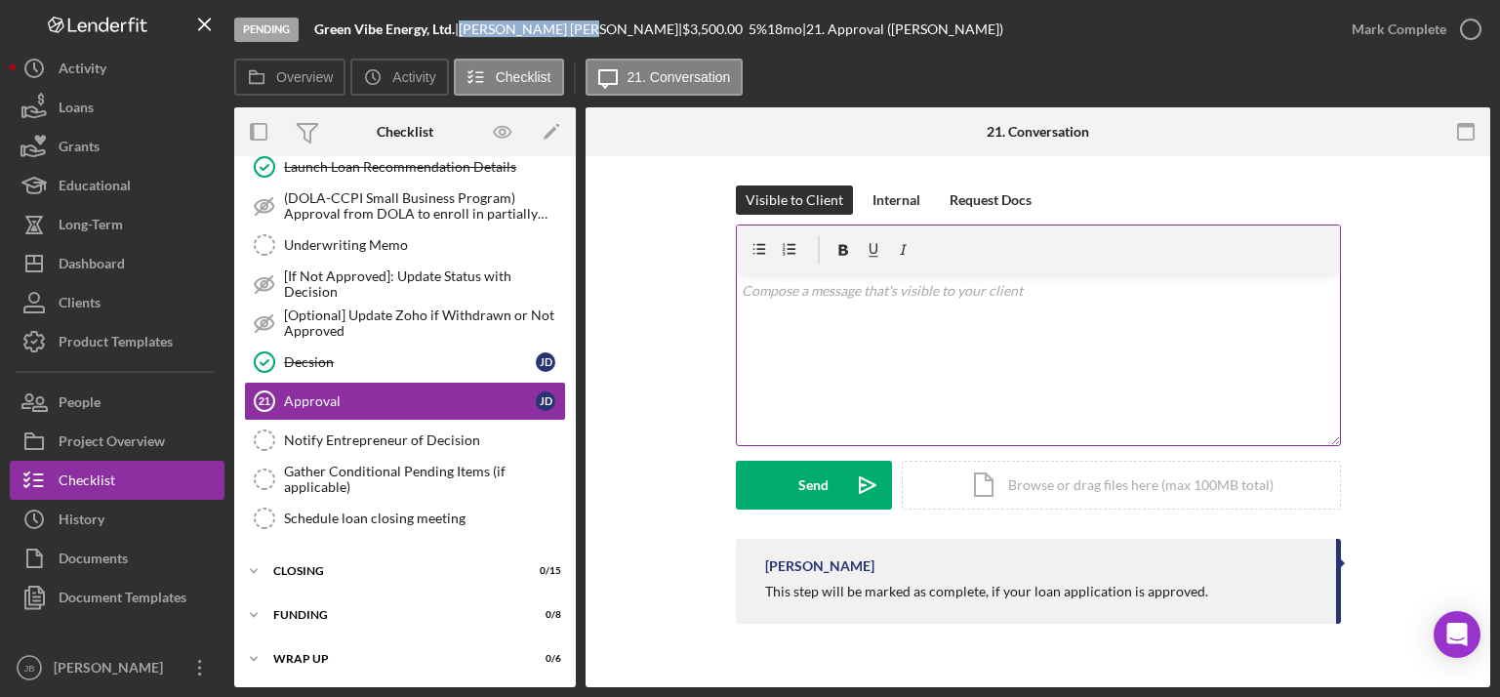
scroll to position [148, 0]
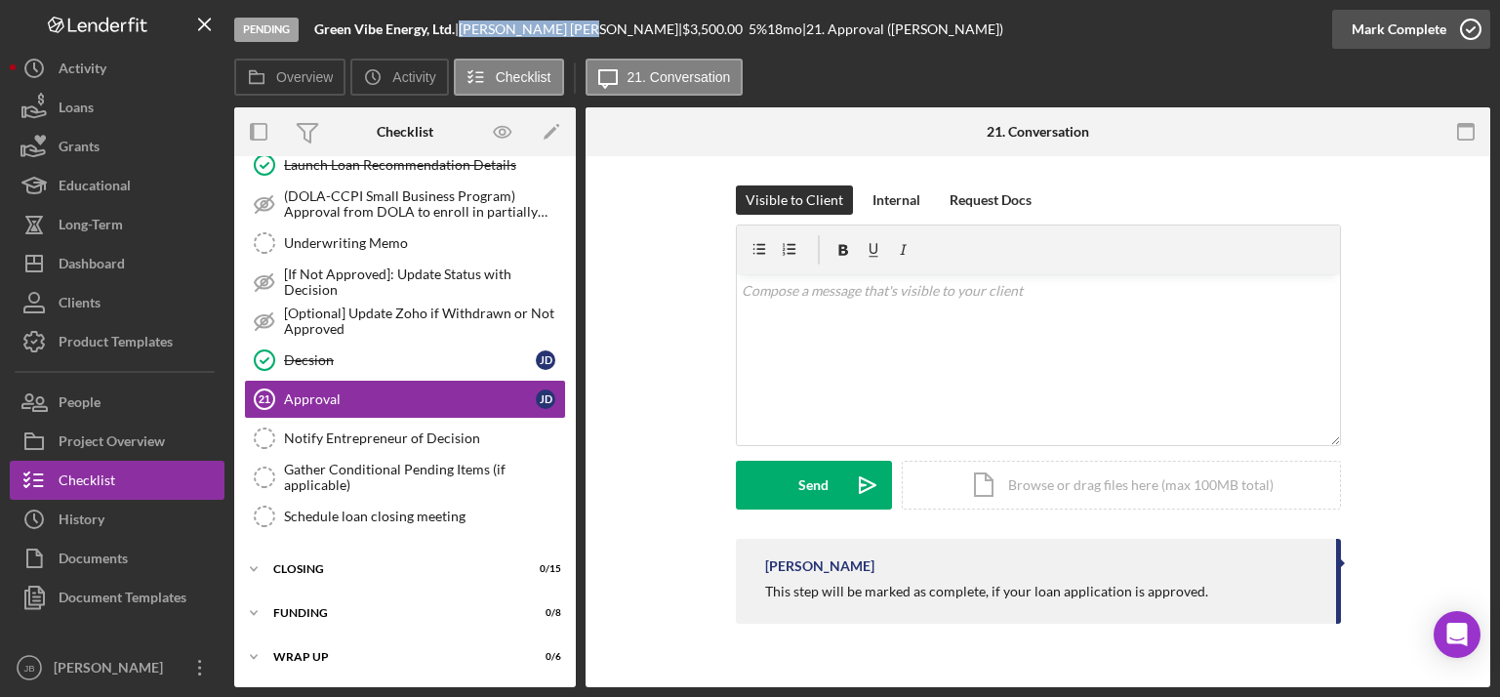
click at [1212, 21] on icon "button" at bounding box center [1470, 29] width 49 height 49
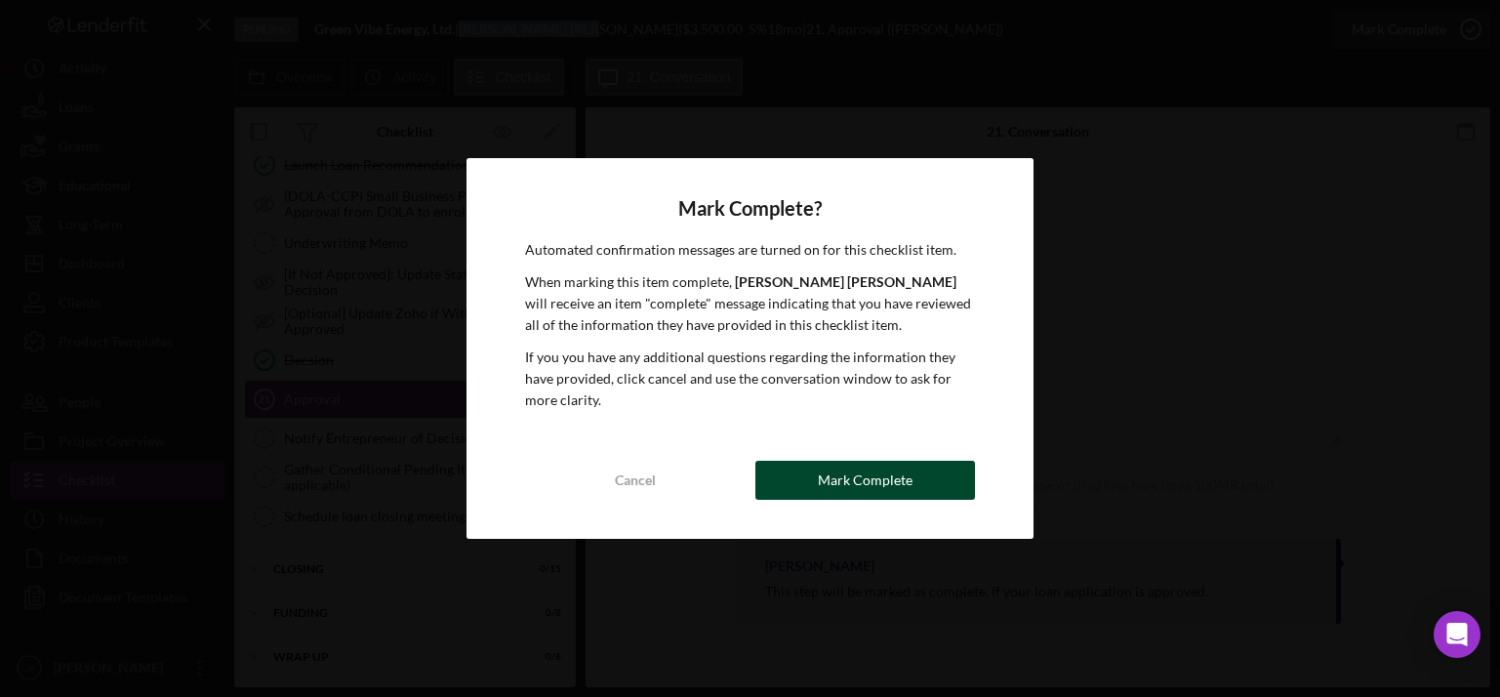
click at [886, 474] on div "Mark Complete" at bounding box center [865, 480] width 95 height 39
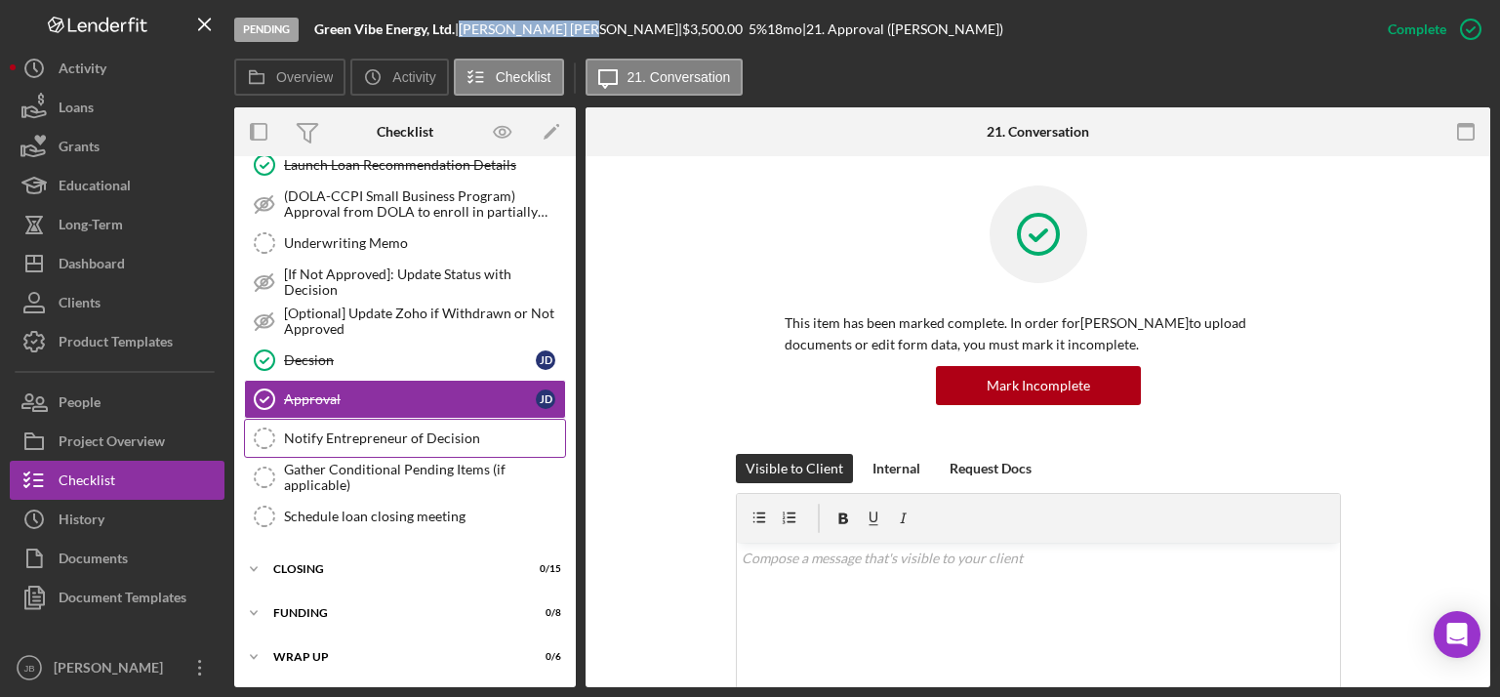
click at [421, 434] on div "Notify Entrepreneur of Decision" at bounding box center [424, 438] width 281 height 16
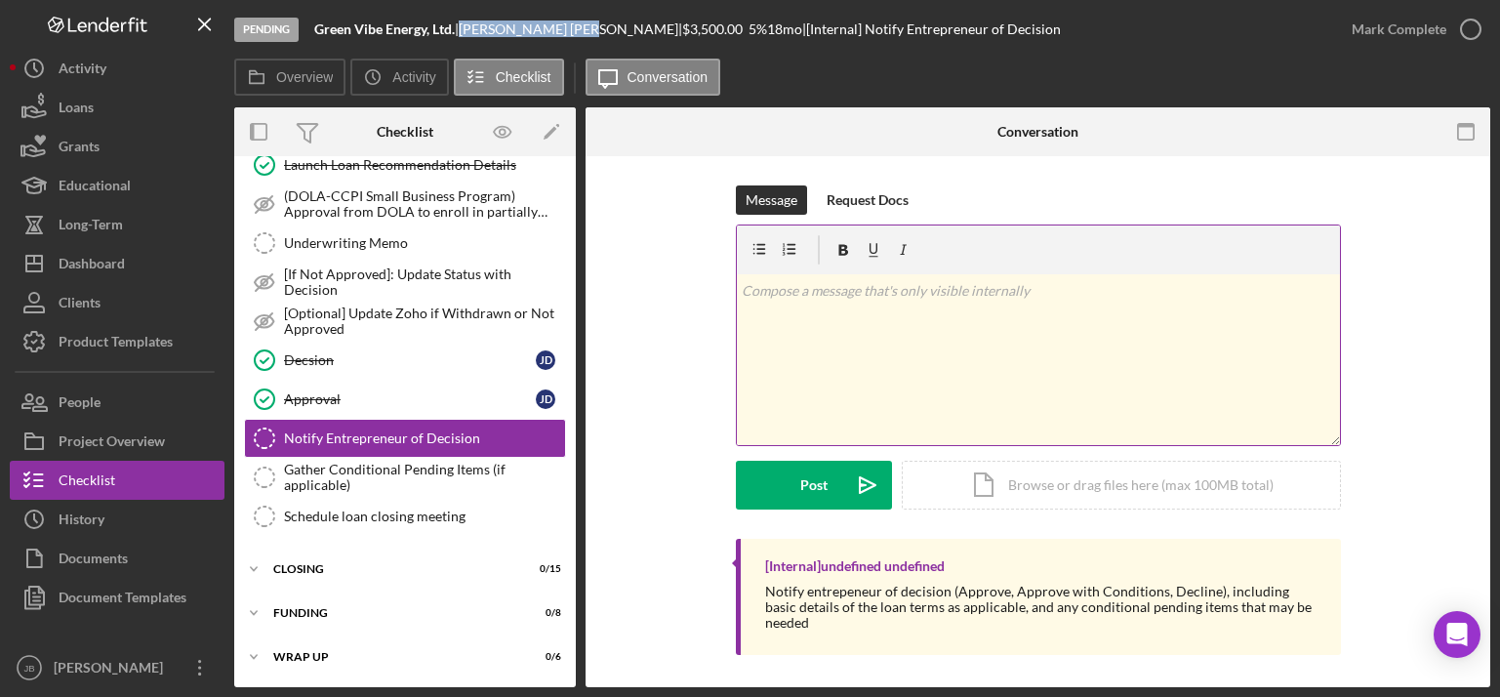
scroll to position [148, 0]
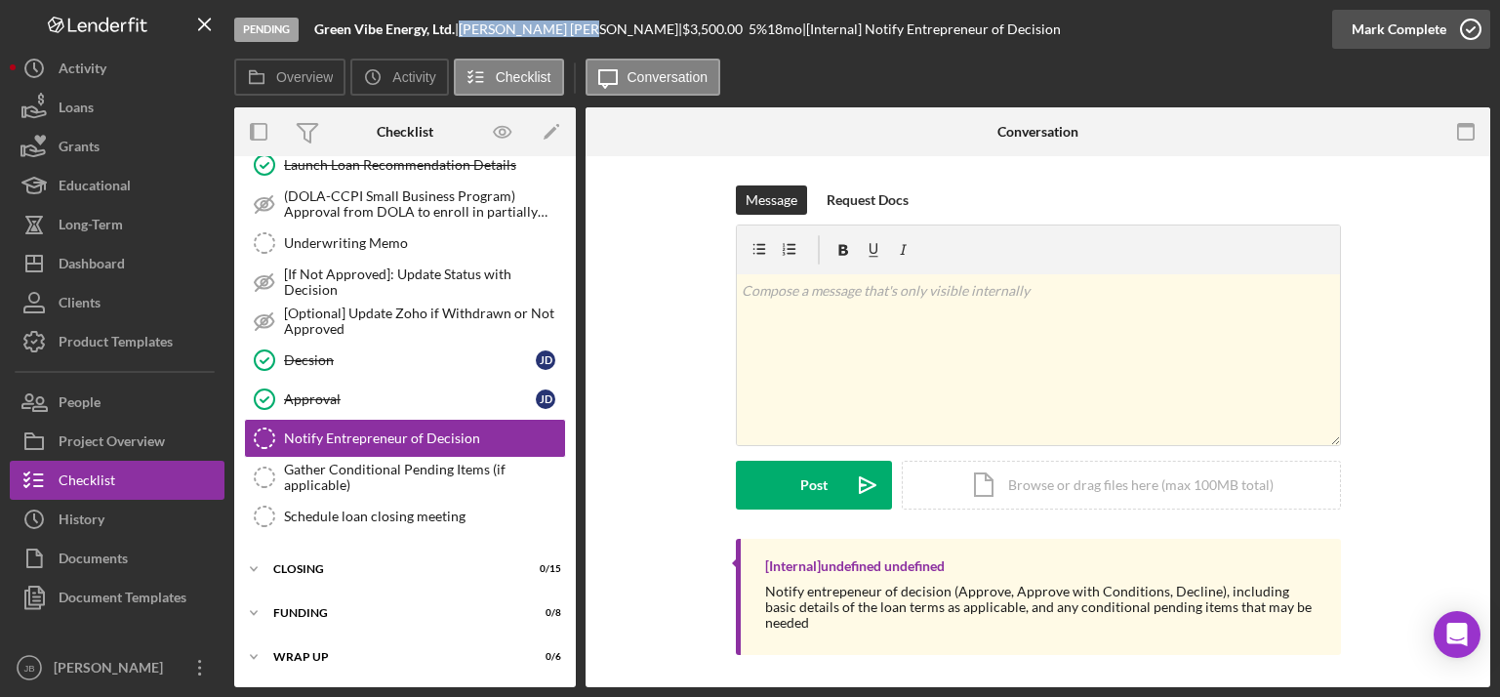
click at [1212, 26] on icon "button" at bounding box center [1470, 29] width 49 height 49
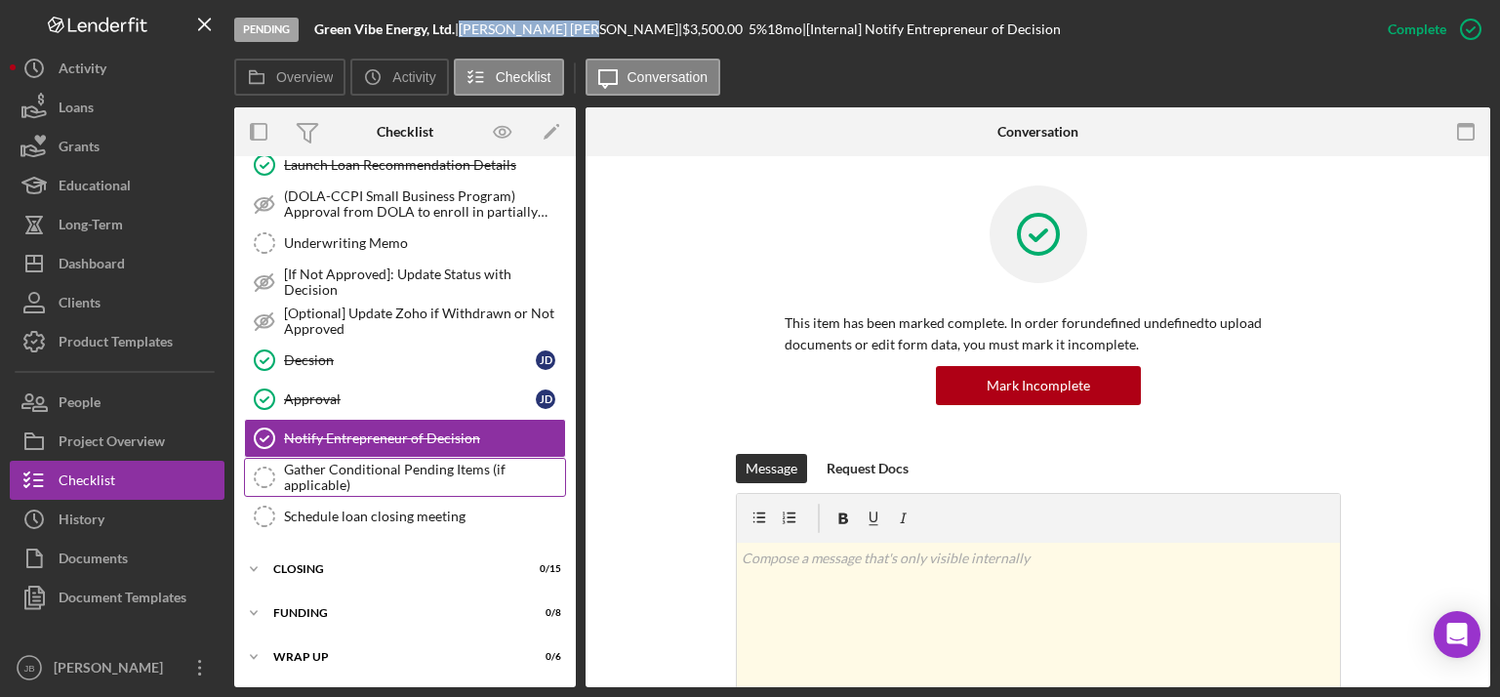
click at [321, 472] on div "Gather Conditional Pending Items (if applicable)" at bounding box center [424, 477] width 281 height 31
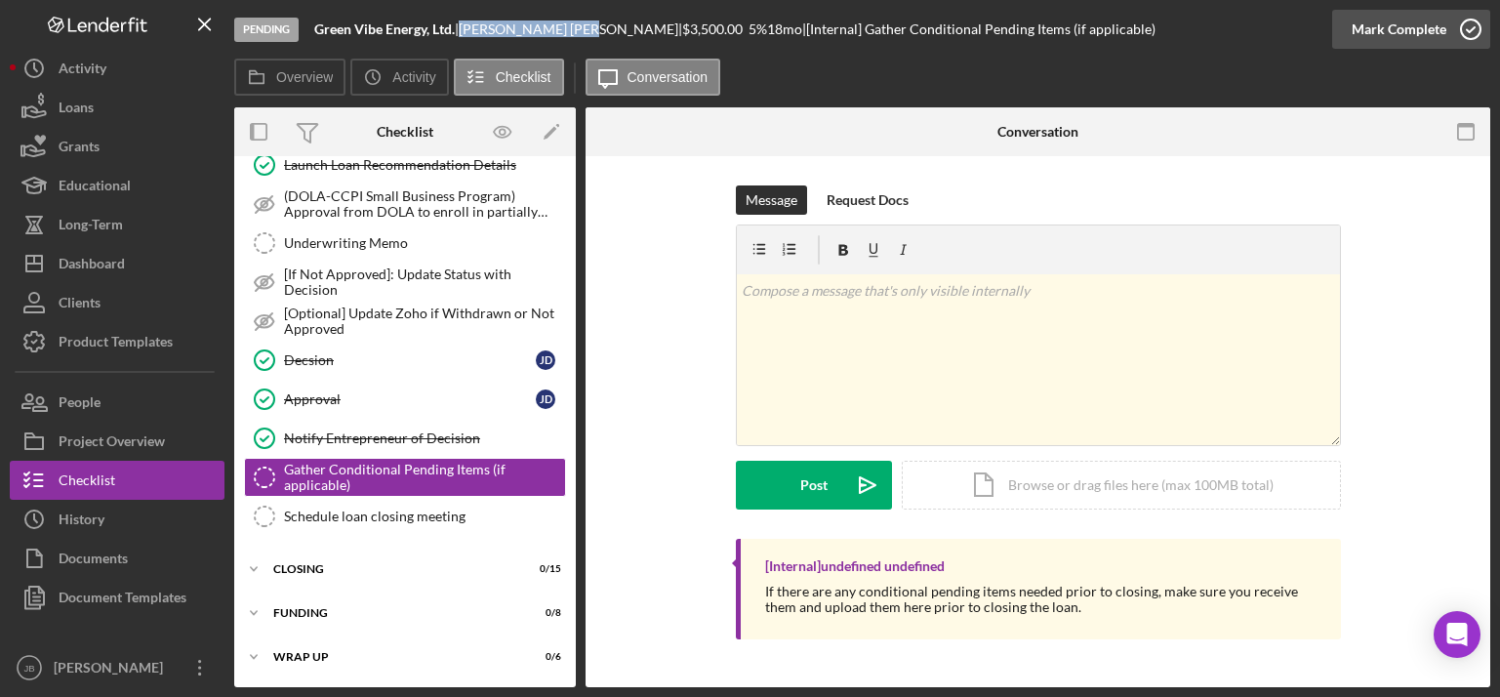
click at [1212, 36] on icon "button" at bounding box center [1470, 29] width 49 height 49
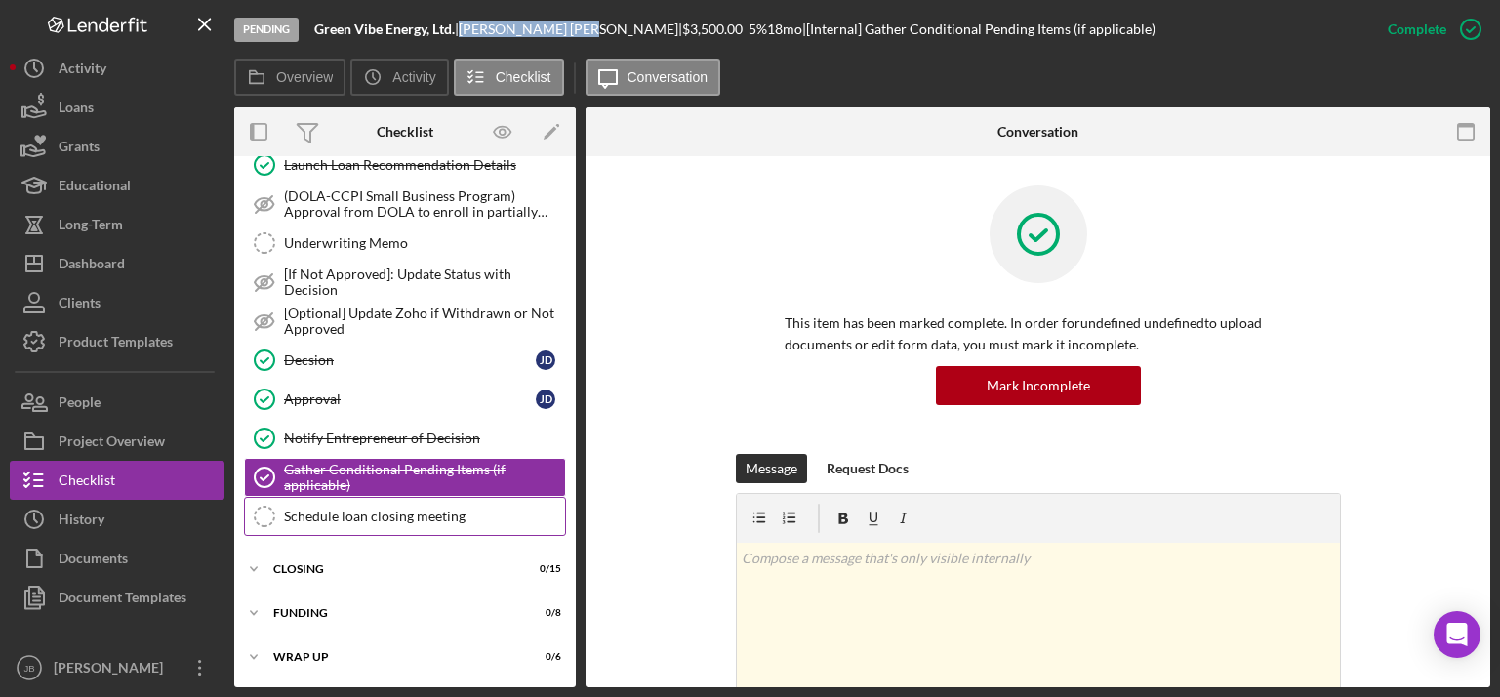
click at [323, 515] on div "Schedule loan closing meeting" at bounding box center [424, 516] width 281 height 16
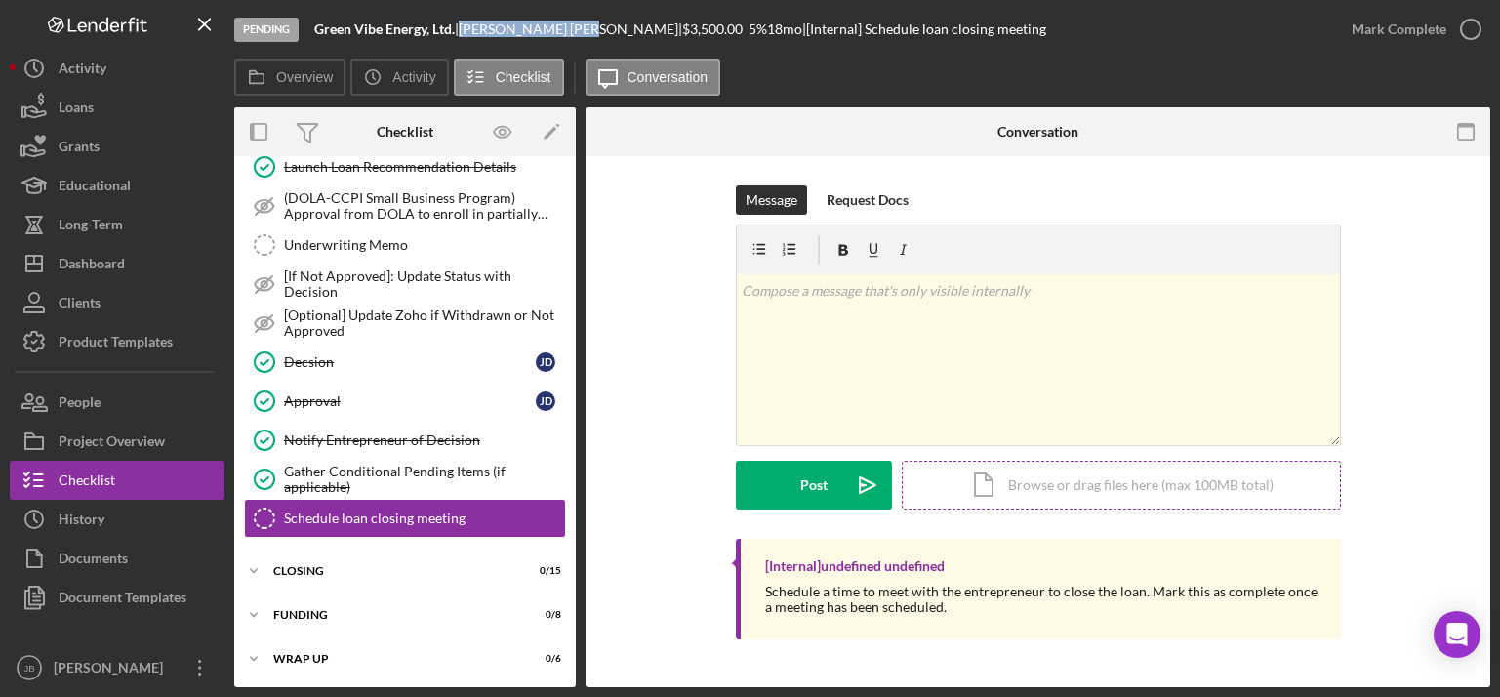
scroll to position [148, 0]
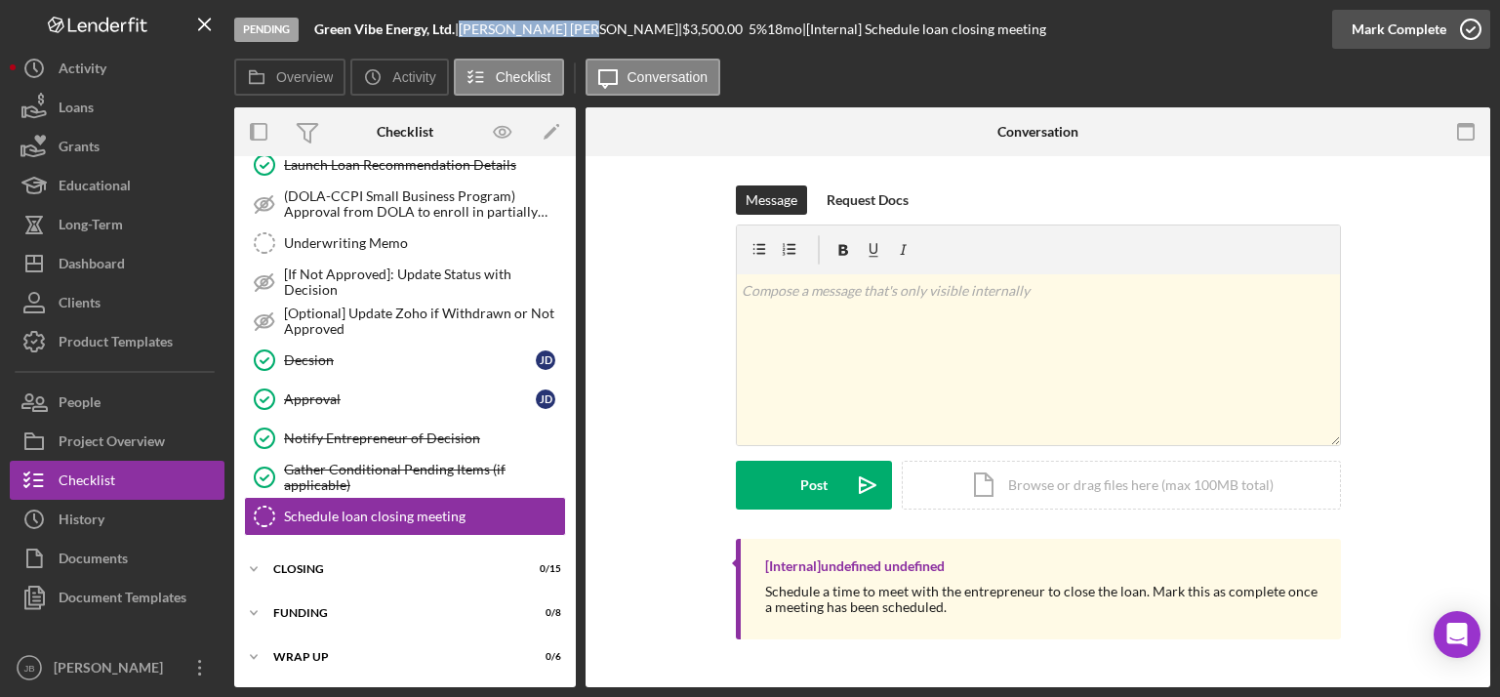
click at [1212, 26] on icon "button" at bounding box center [1470, 29] width 49 height 49
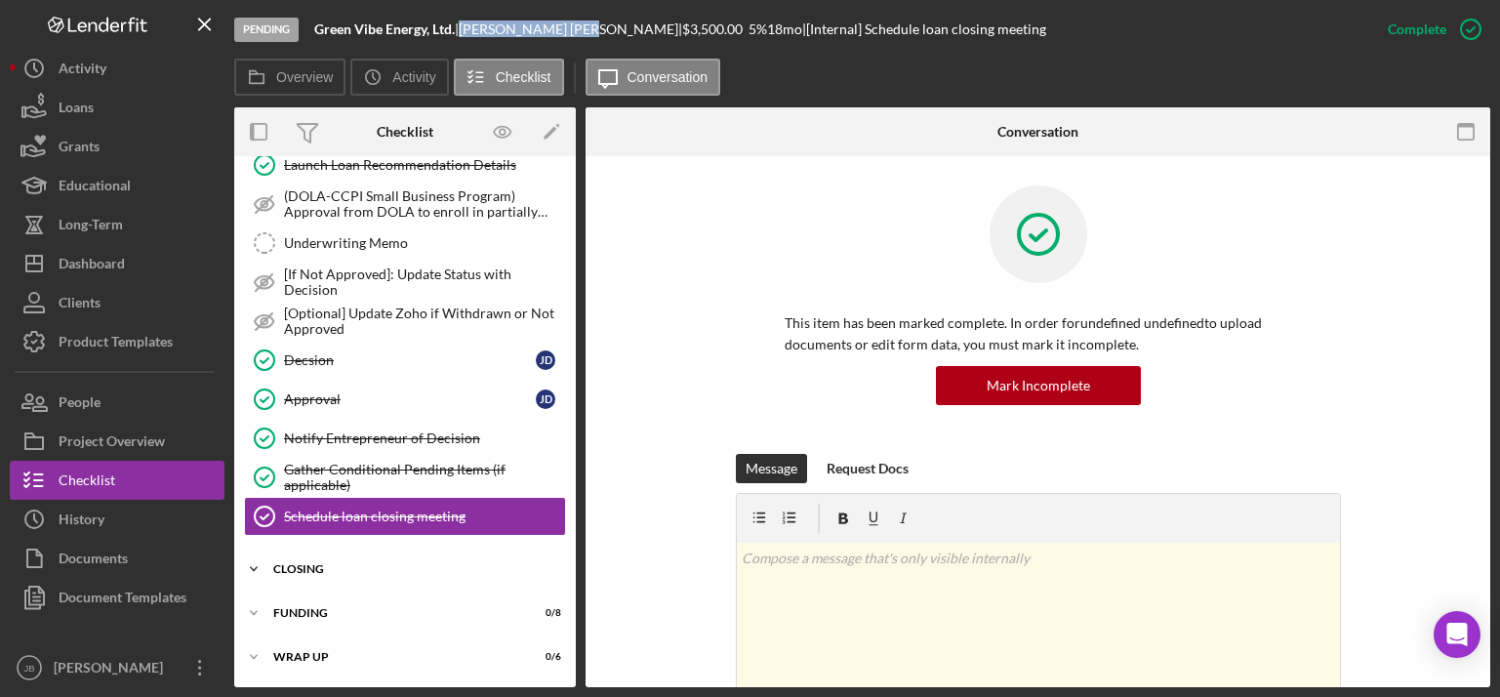
click at [334, 571] on div "Closing" at bounding box center [412, 569] width 278 height 12
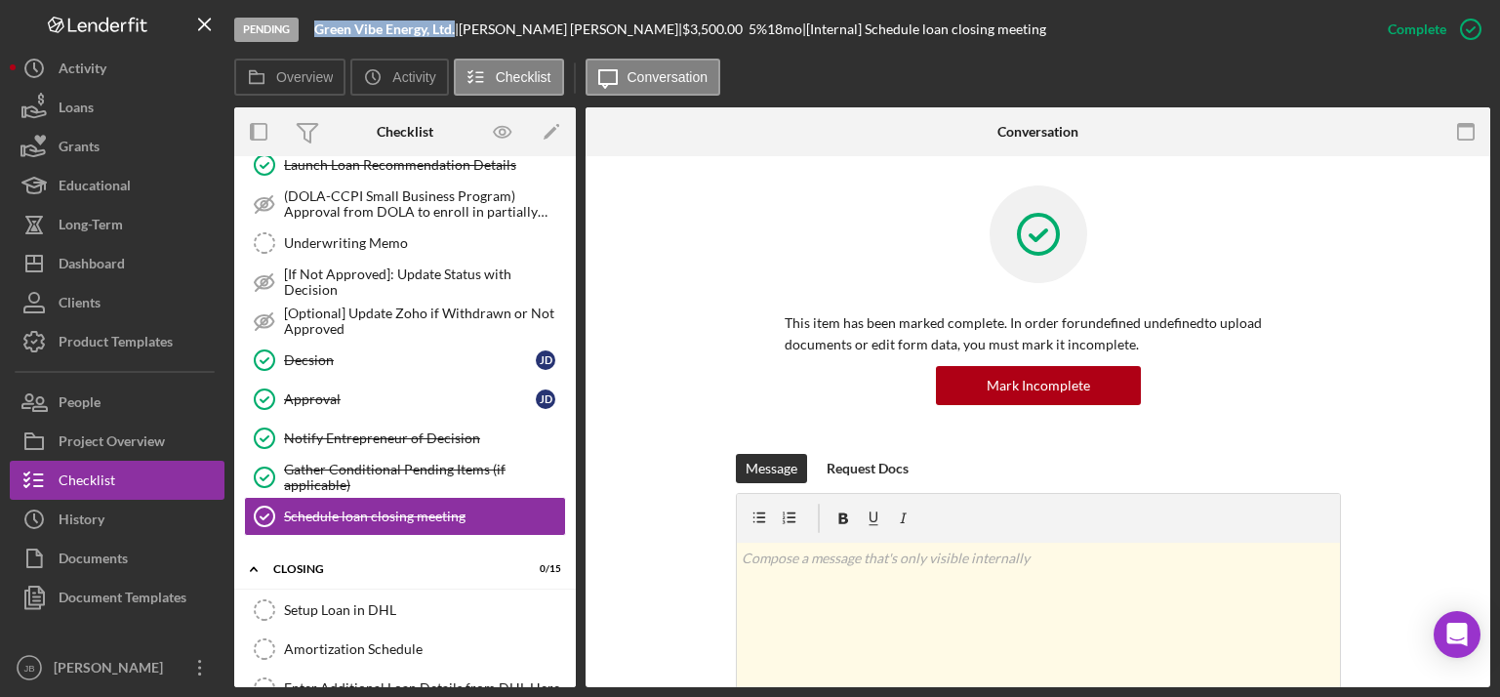
drag, startPoint x: 462, startPoint y: 25, endPoint x: 322, endPoint y: 28, distance: 140.5
click at [322, 28] on div "Green Vibe Energy, Ltd. |" at bounding box center [386, 29] width 144 height 16
copy b "Green Vibe Energy, Ltd."
click at [372, 575] on div "Setup Loan in DHL" at bounding box center [424, 610] width 281 height 16
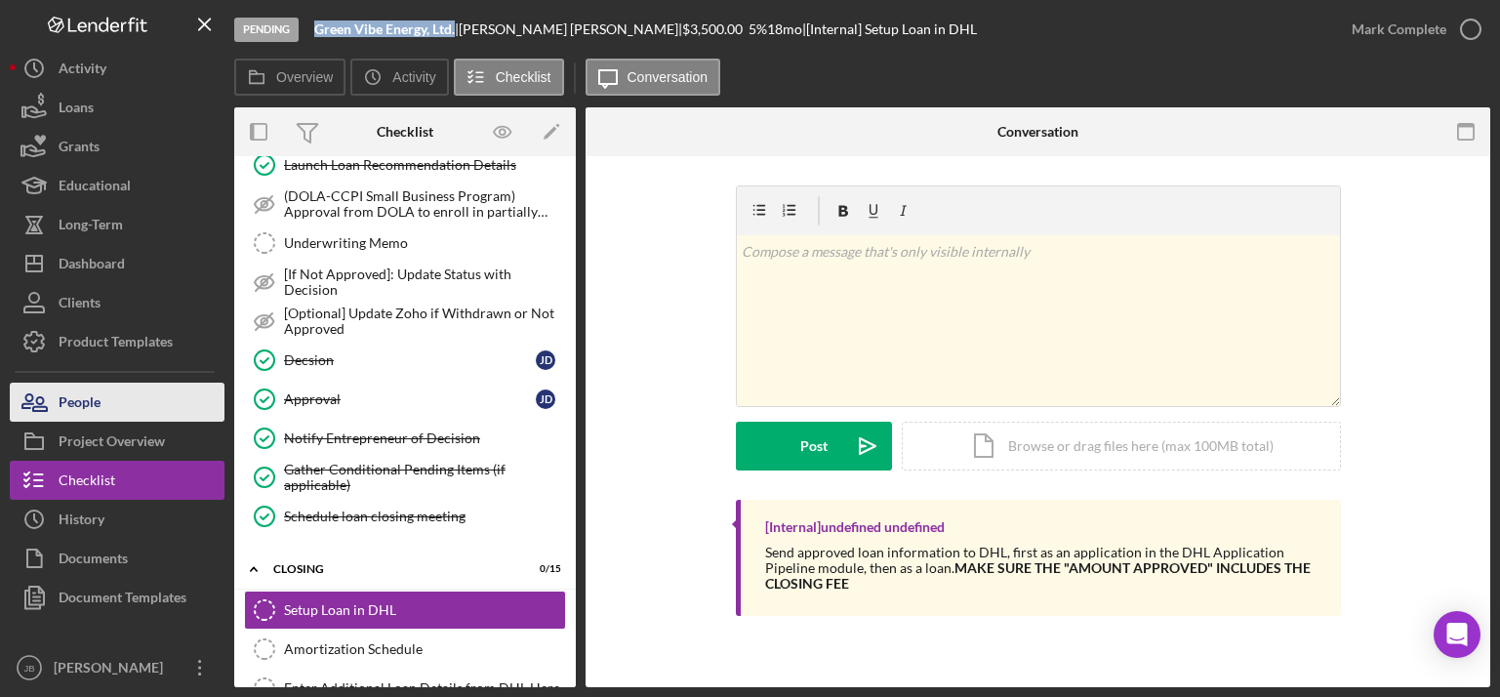
click at [199, 408] on button "People" at bounding box center [117, 401] width 215 height 39
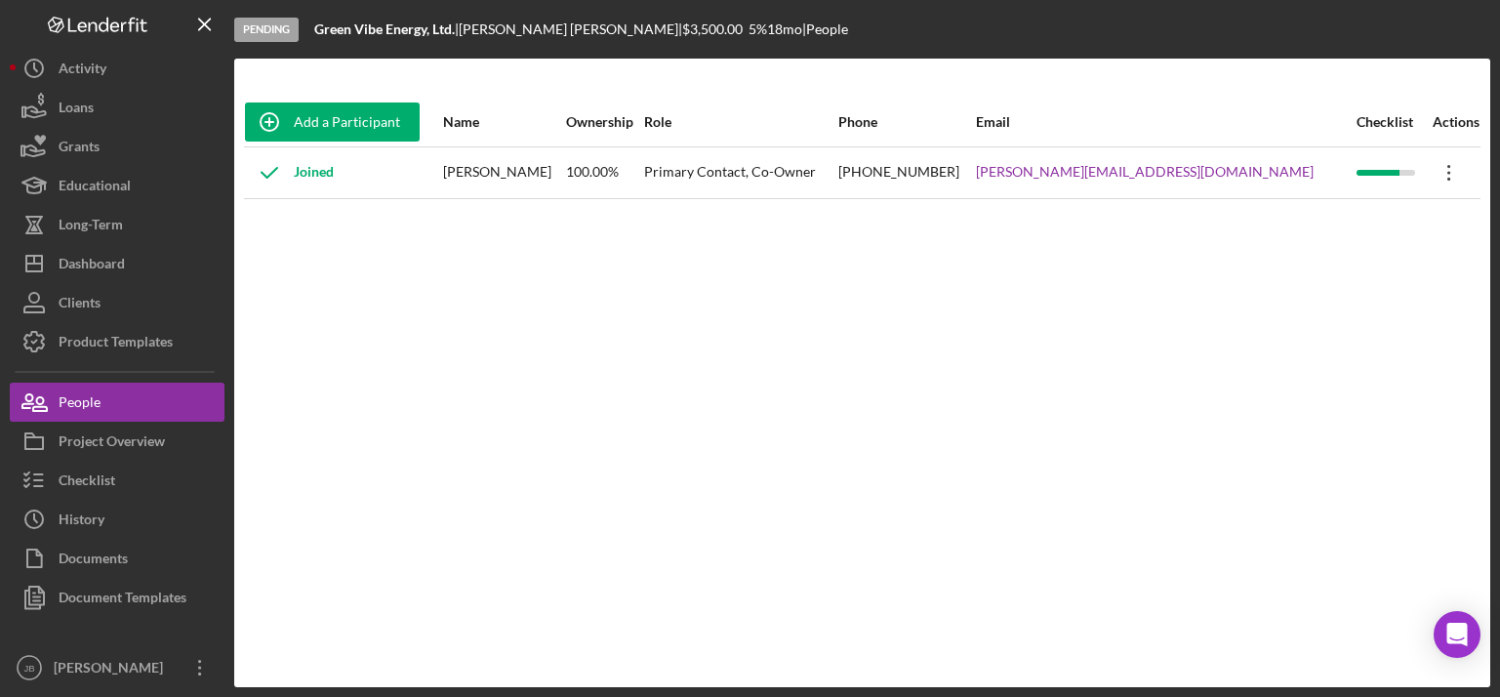
click at [1212, 170] on icon "Icon/Overflow" at bounding box center [1449, 172] width 49 height 49
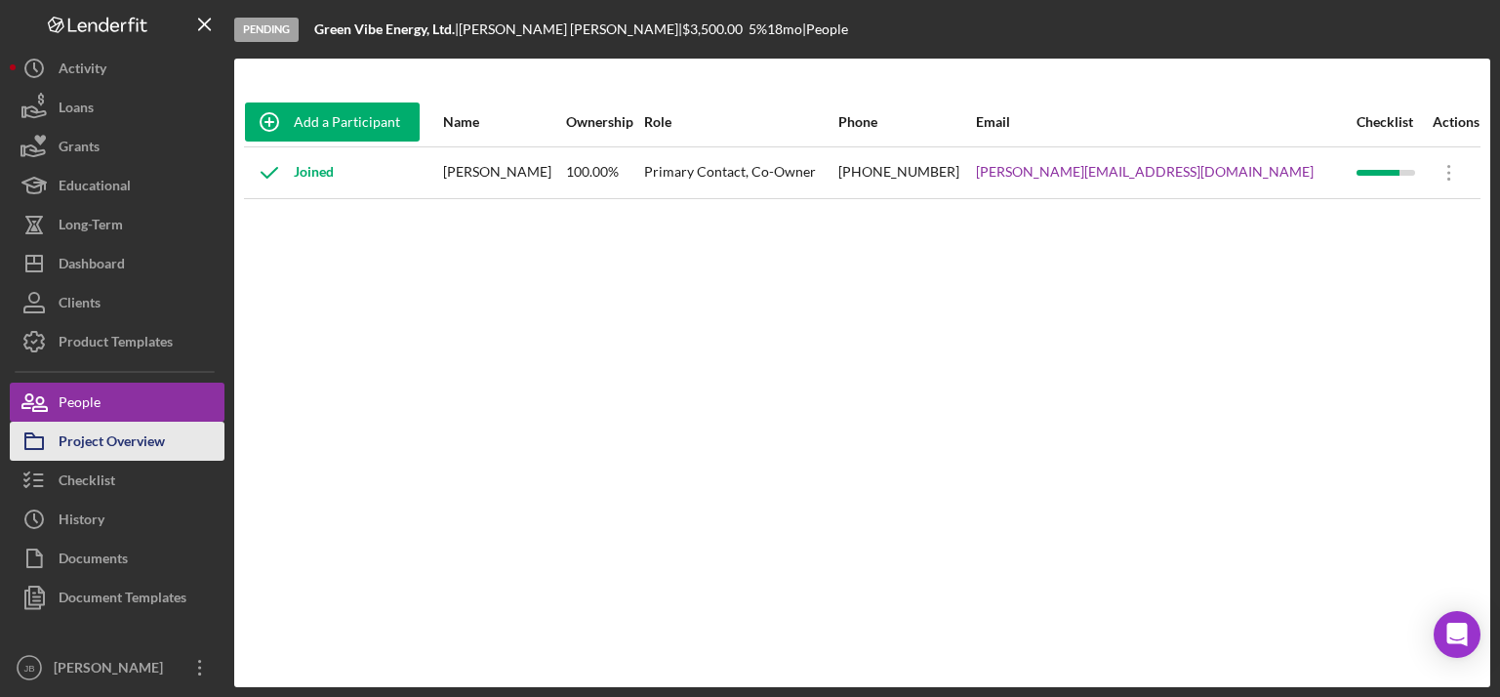
click at [117, 447] on div "Project Overview" at bounding box center [112, 444] width 106 height 44
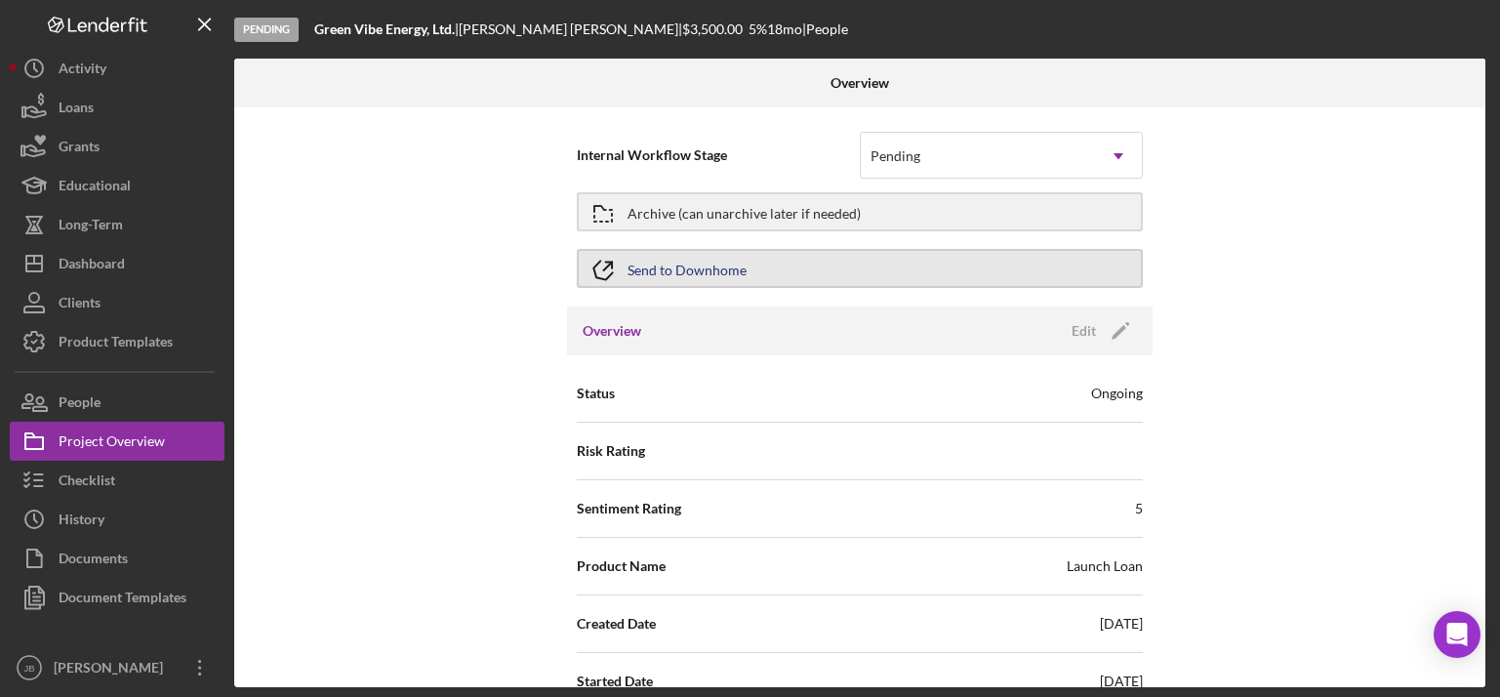
click at [692, 273] on div "Send to Downhome" at bounding box center [686, 268] width 119 height 35
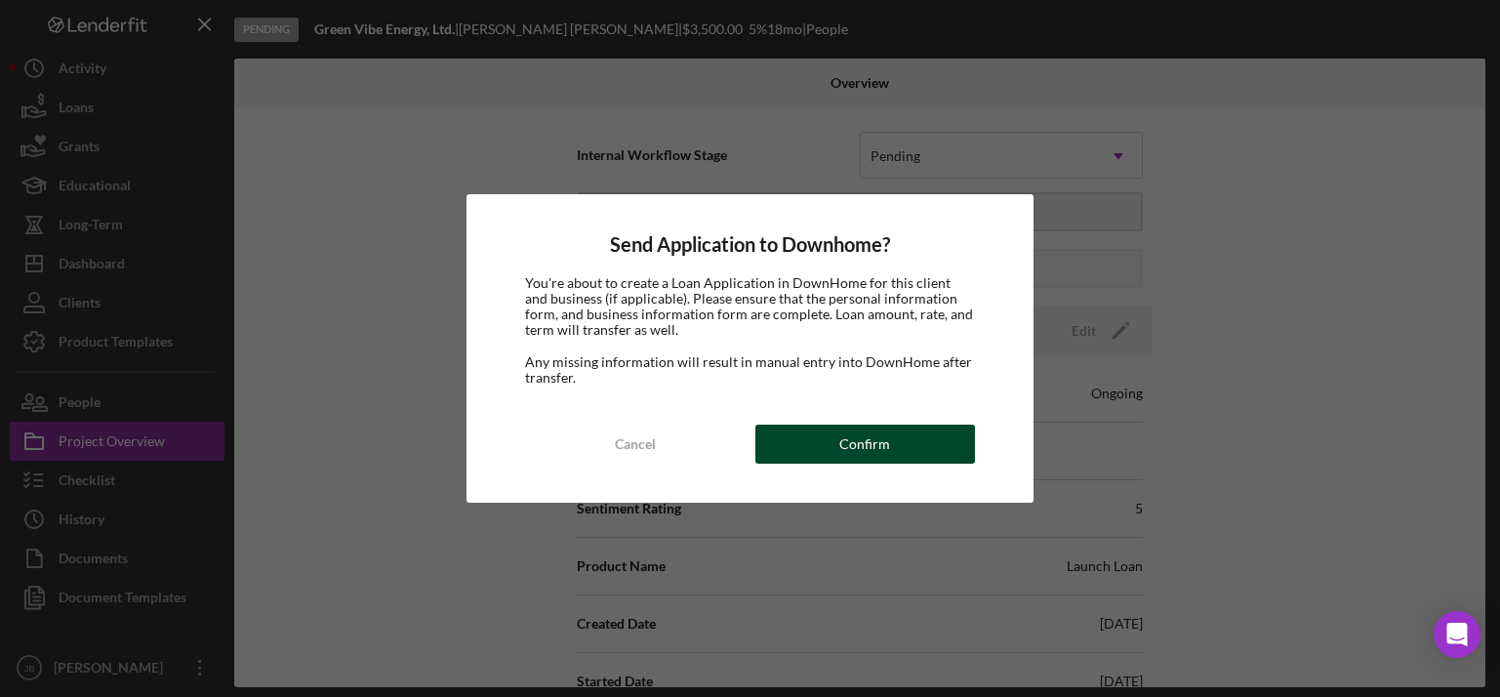
click at [855, 444] on div "Confirm" at bounding box center [864, 443] width 51 height 39
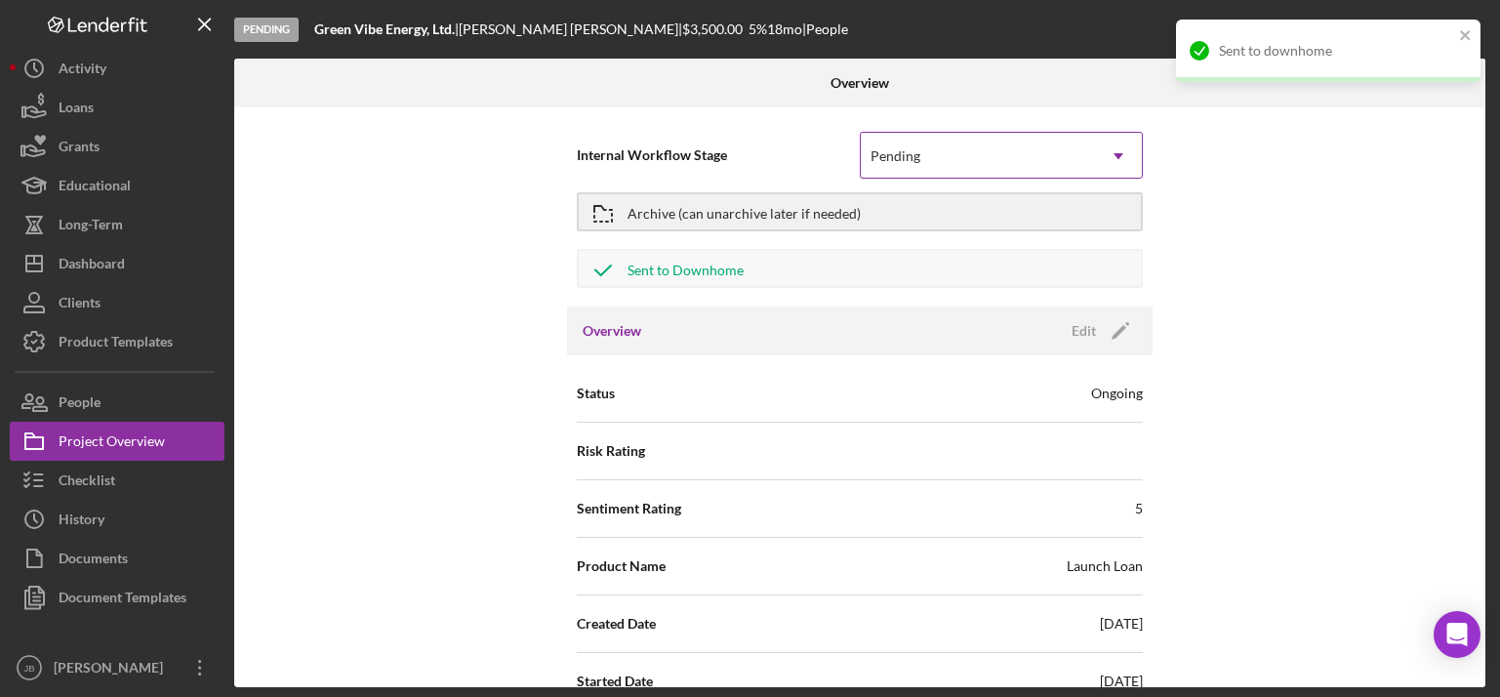
click at [1095, 160] on icon "Icon/Dropdown Arrow" at bounding box center [1118, 156] width 47 height 47
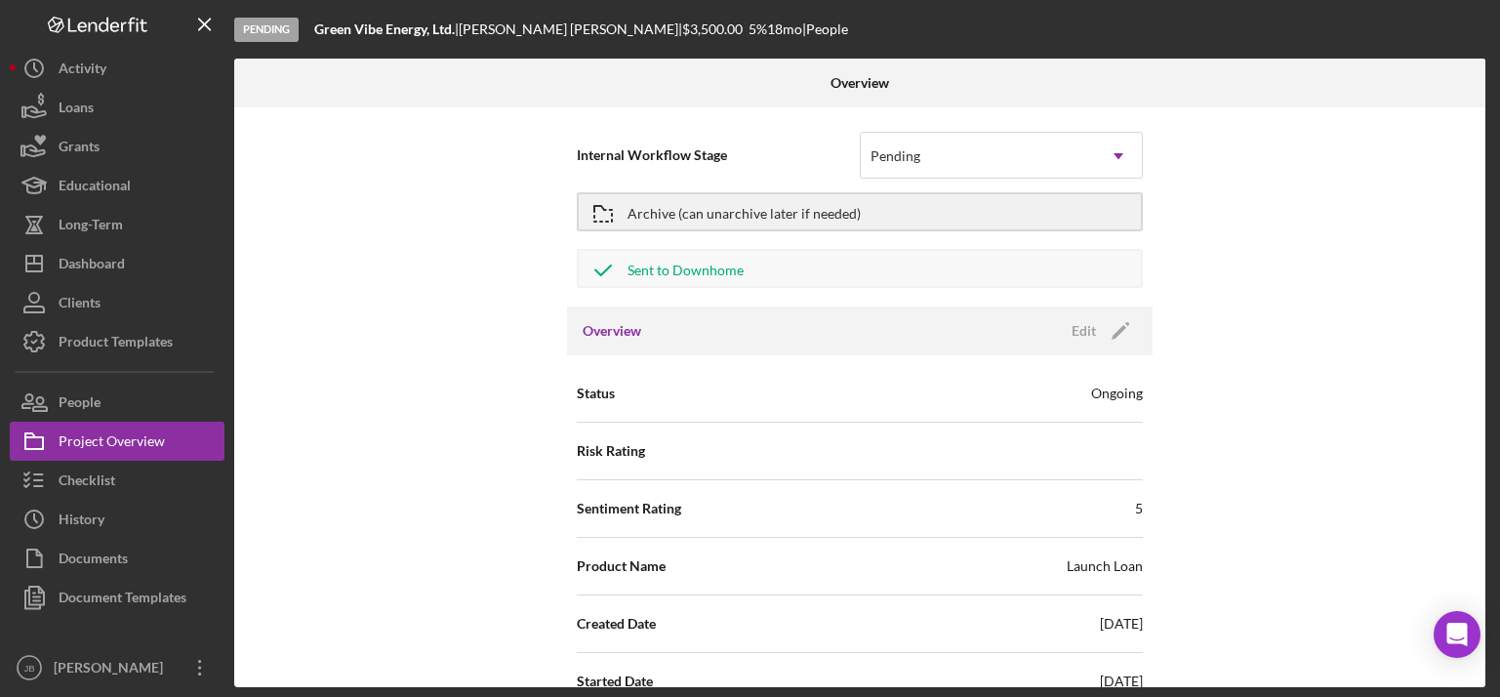
click at [369, 411] on div "Internal Workflow Stage Pending Icon/Dropdown Arrow Archive (can unarchive late…" at bounding box center [859, 397] width 1251 height 580
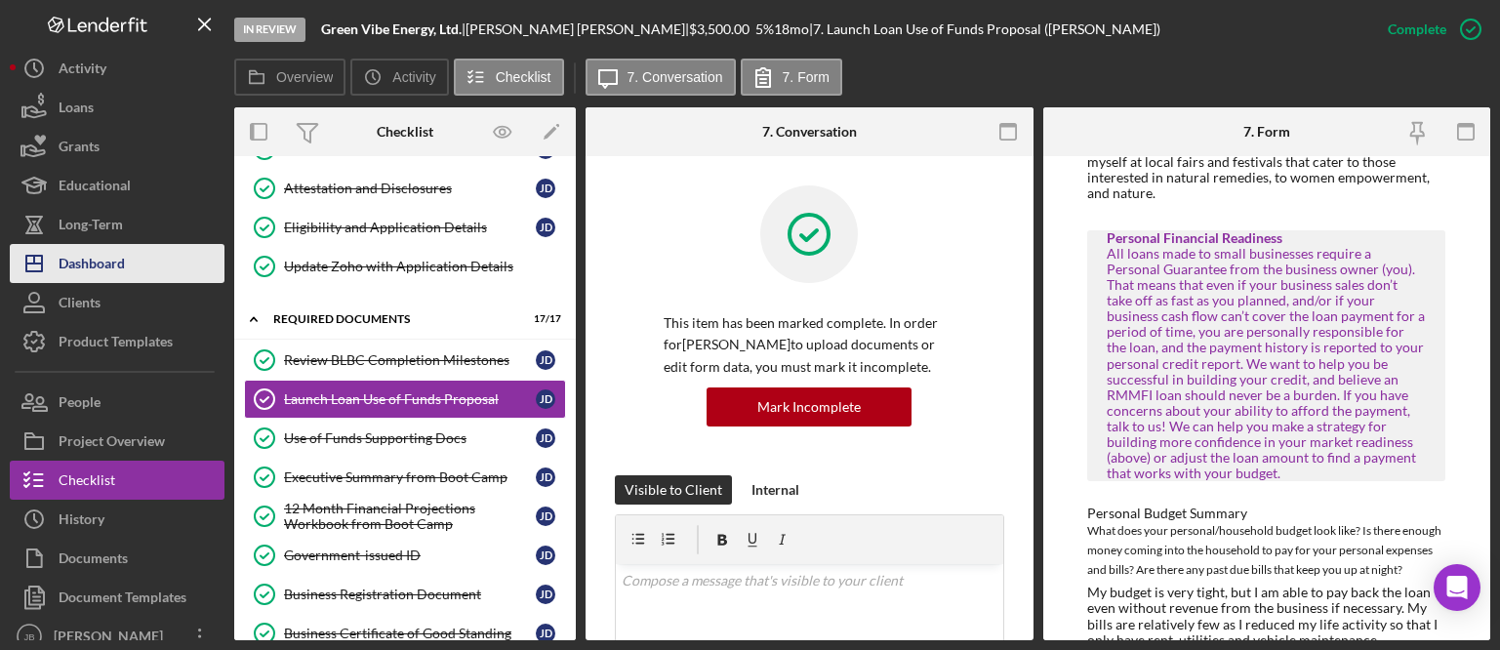
scroll to position [2195, 0]
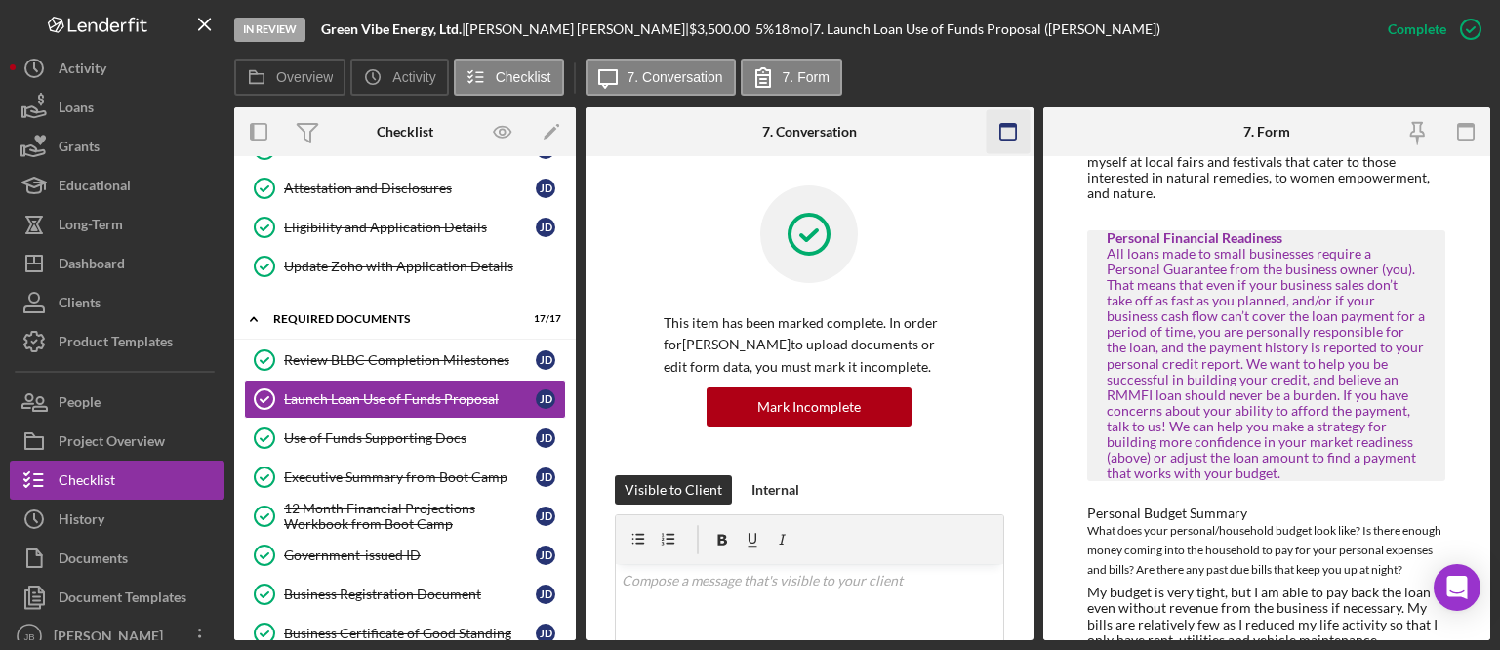
click at [1006, 131] on icon "button" at bounding box center [1008, 132] width 44 height 44
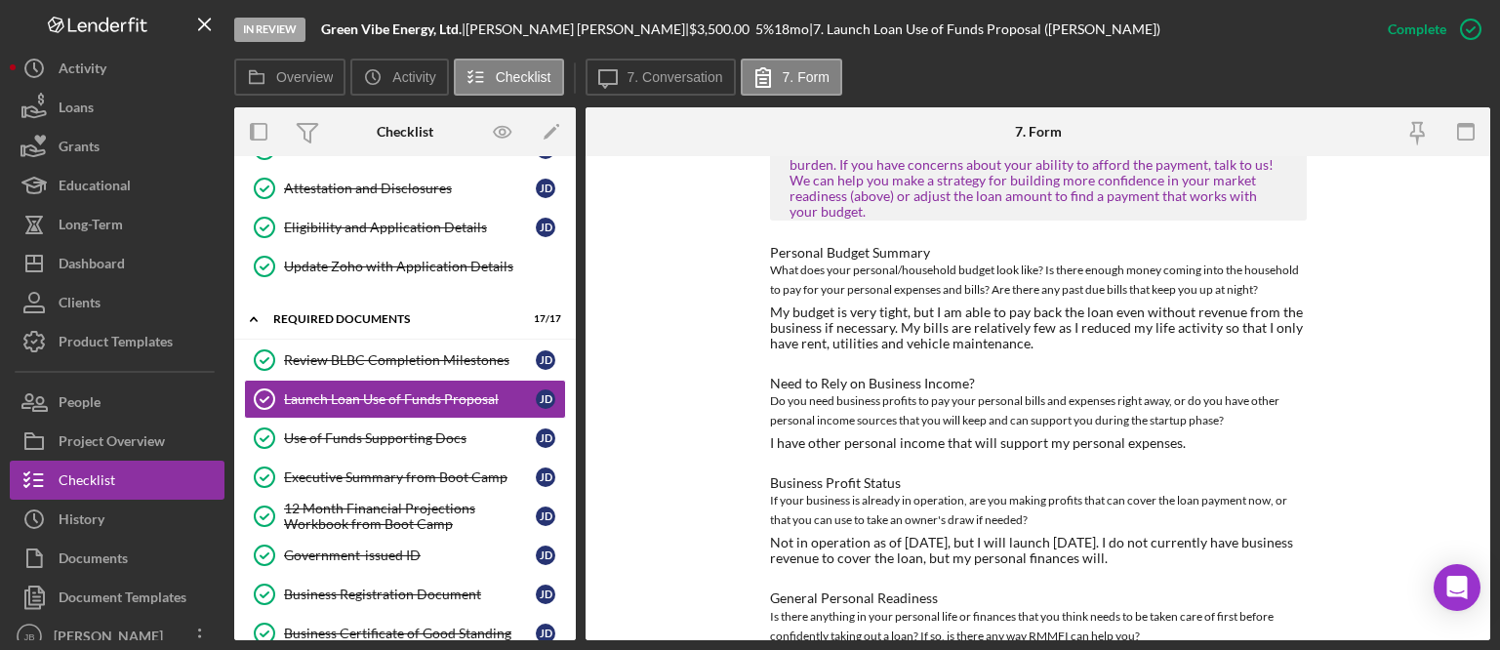
scroll to position [1833, 0]
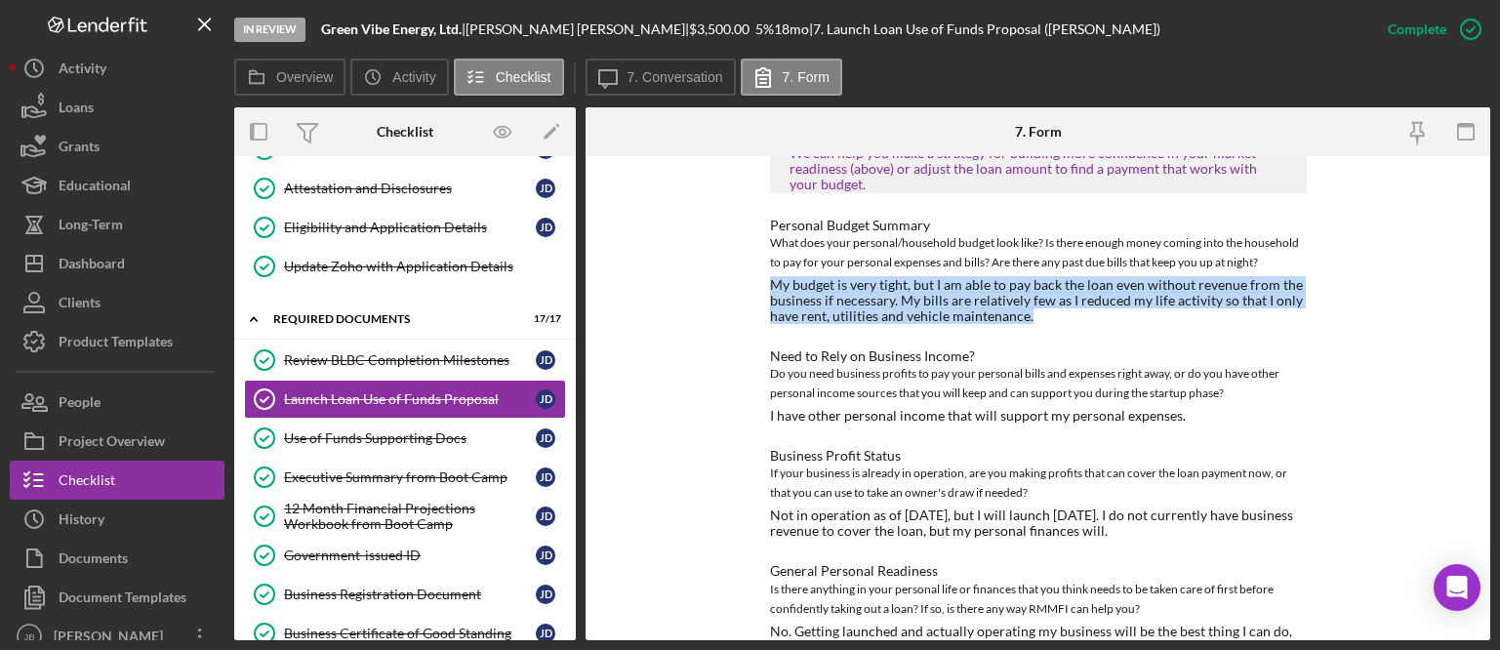
drag, startPoint x: 765, startPoint y: 267, endPoint x: 1041, endPoint y: 300, distance: 278.0
click at [1041, 300] on div "To edit this form you must mark this item incomplete Use of Funds/Return on Inv…" at bounding box center [1037, 398] width 905 height 484
copy div "My budget is very tight, but I am able to pay back the loan even without revenu…"
